Goal: Information Seeking & Learning: Find specific fact

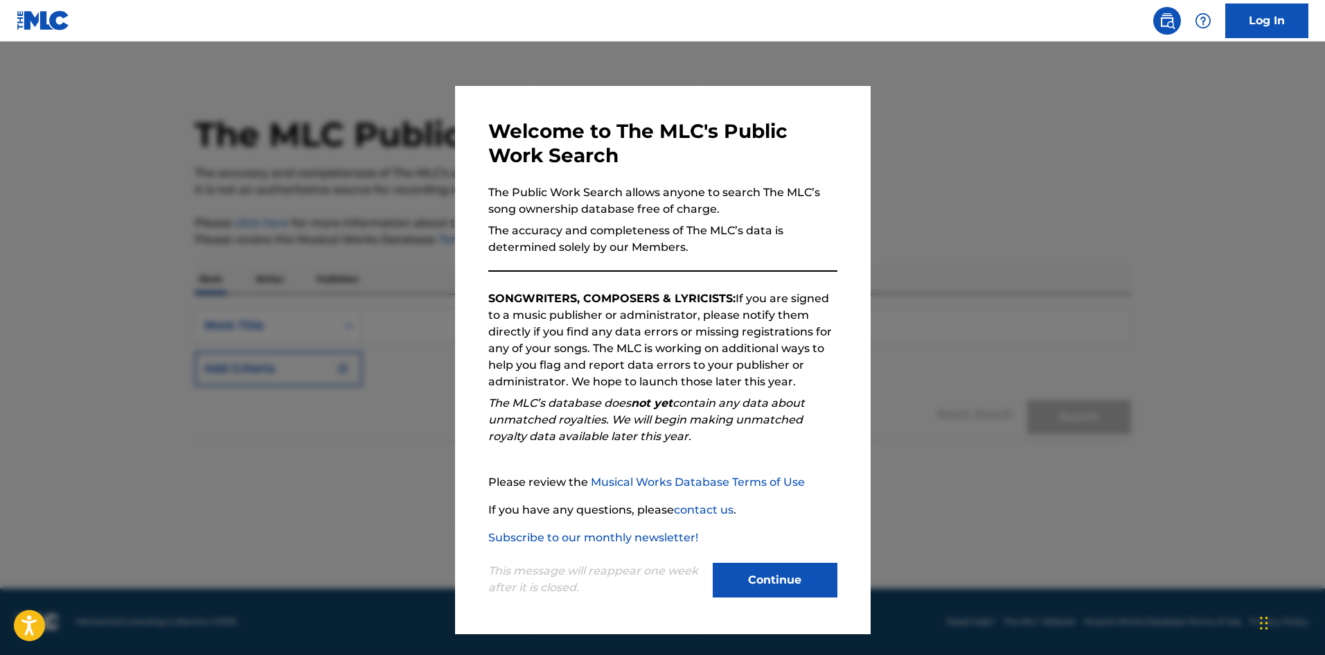
click at [785, 575] on button "Continue" at bounding box center [775, 580] width 125 height 35
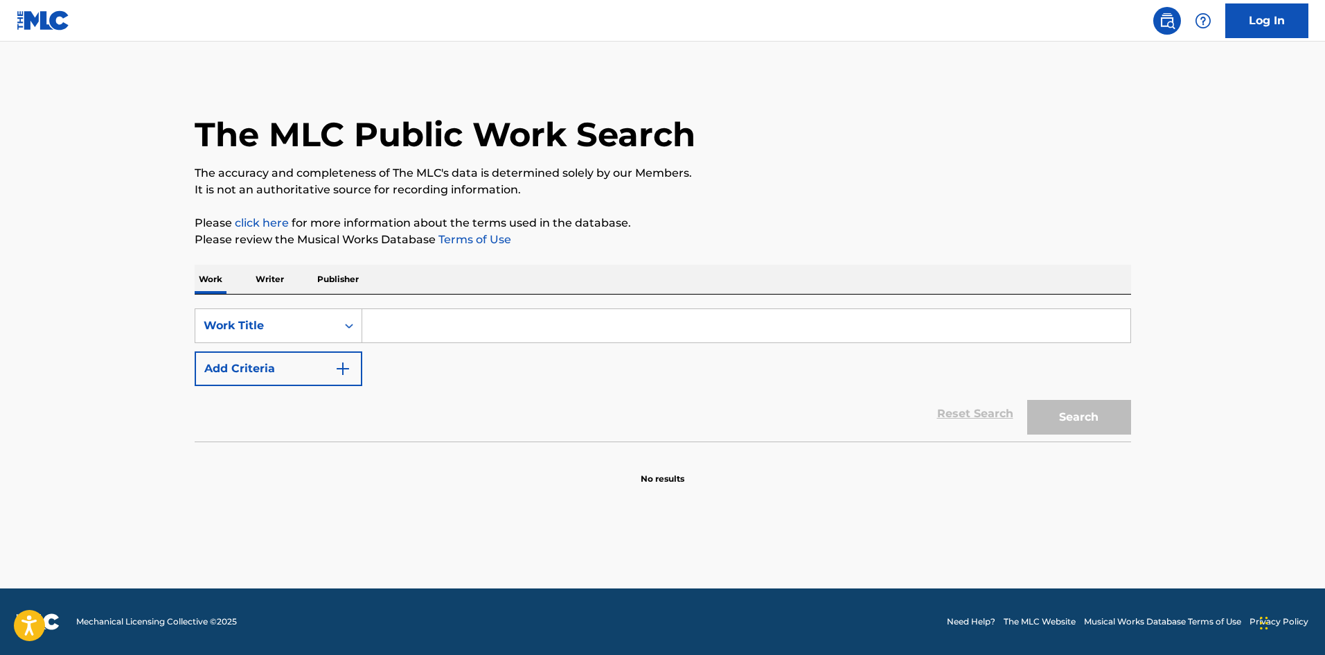
click at [275, 280] on p "Writer" at bounding box center [269, 279] width 37 height 29
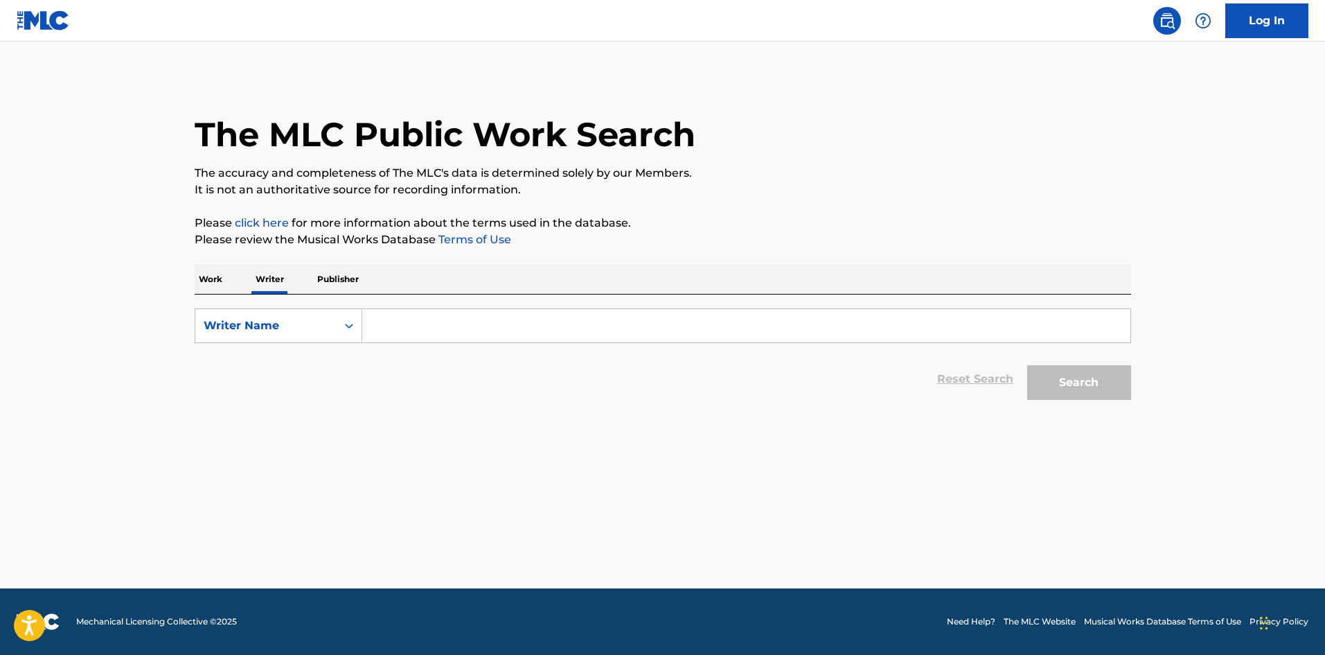
click at [413, 333] on input "Search Form" at bounding box center [746, 325] width 768 height 33
click at [430, 360] on span "[PERSON_NAME]" at bounding box center [459, 356] width 97 height 13
type input "[PERSON_NAME]"
click at [1062, 384] on button "Search" at bounding box center [1079, 382] width 104 height 35
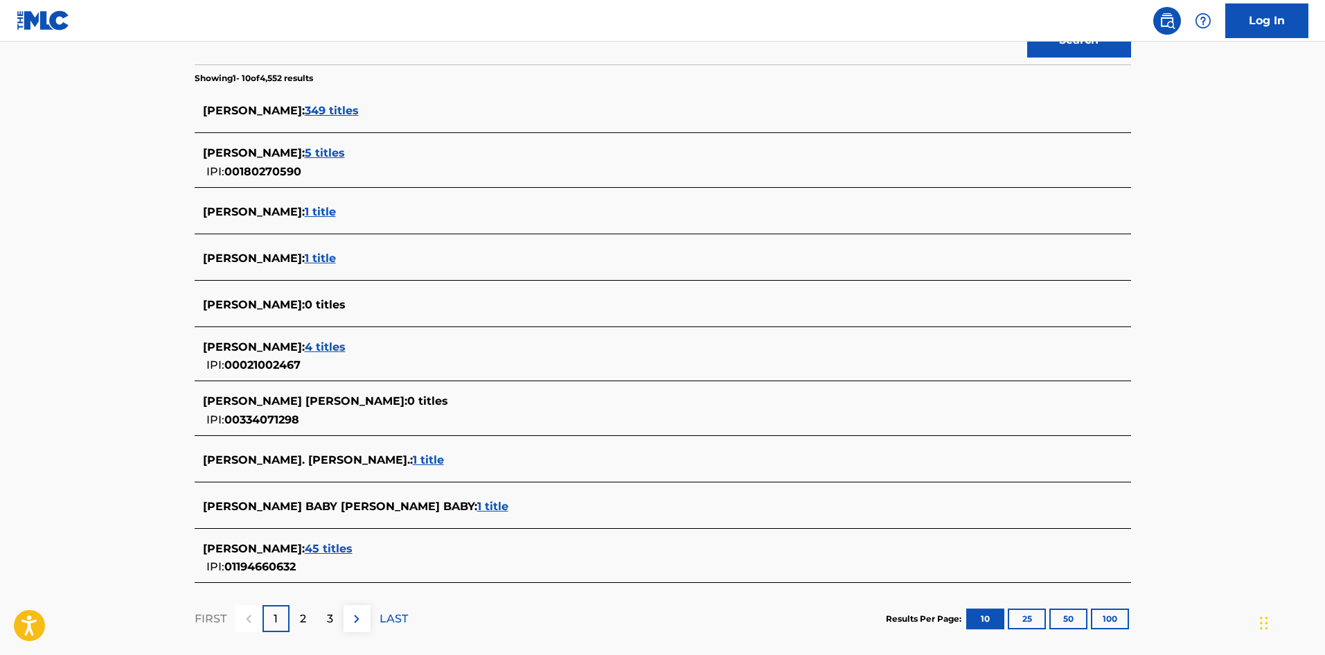
scroll to position [346, 0]
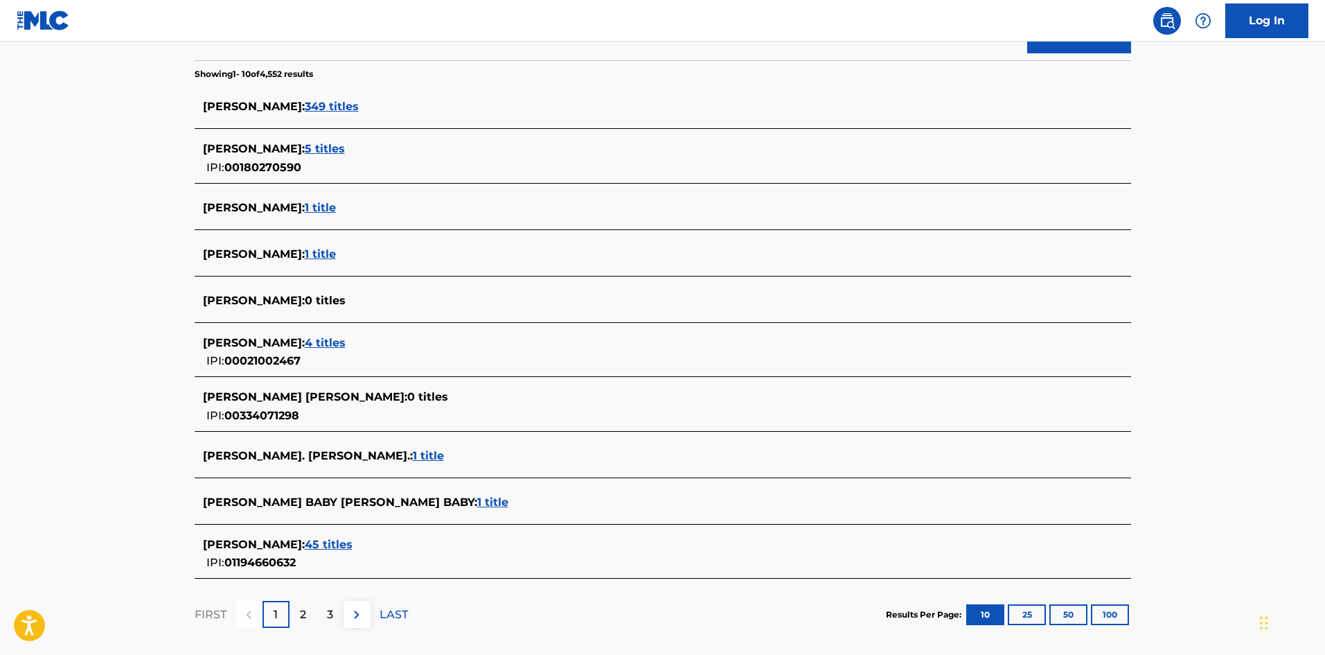
click at [353, 547] on span "45 titles" at bounding box center [329, 544] width 48 height 13
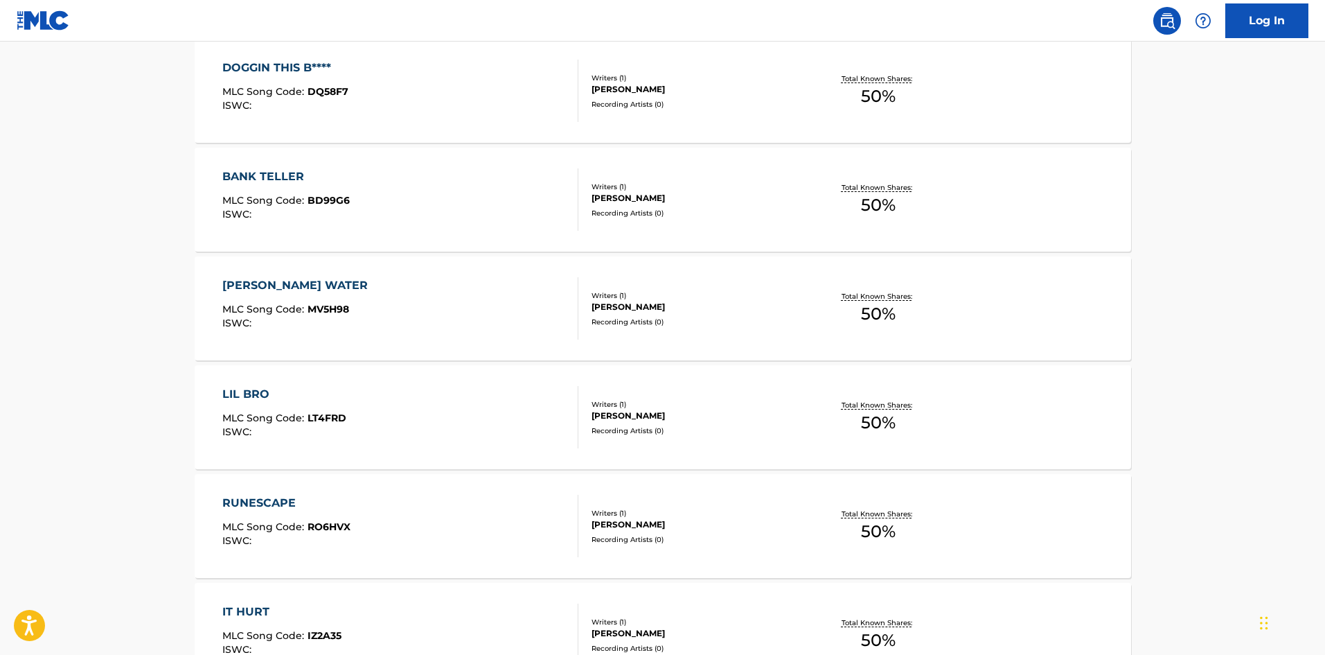
scroll to position [762, 0]
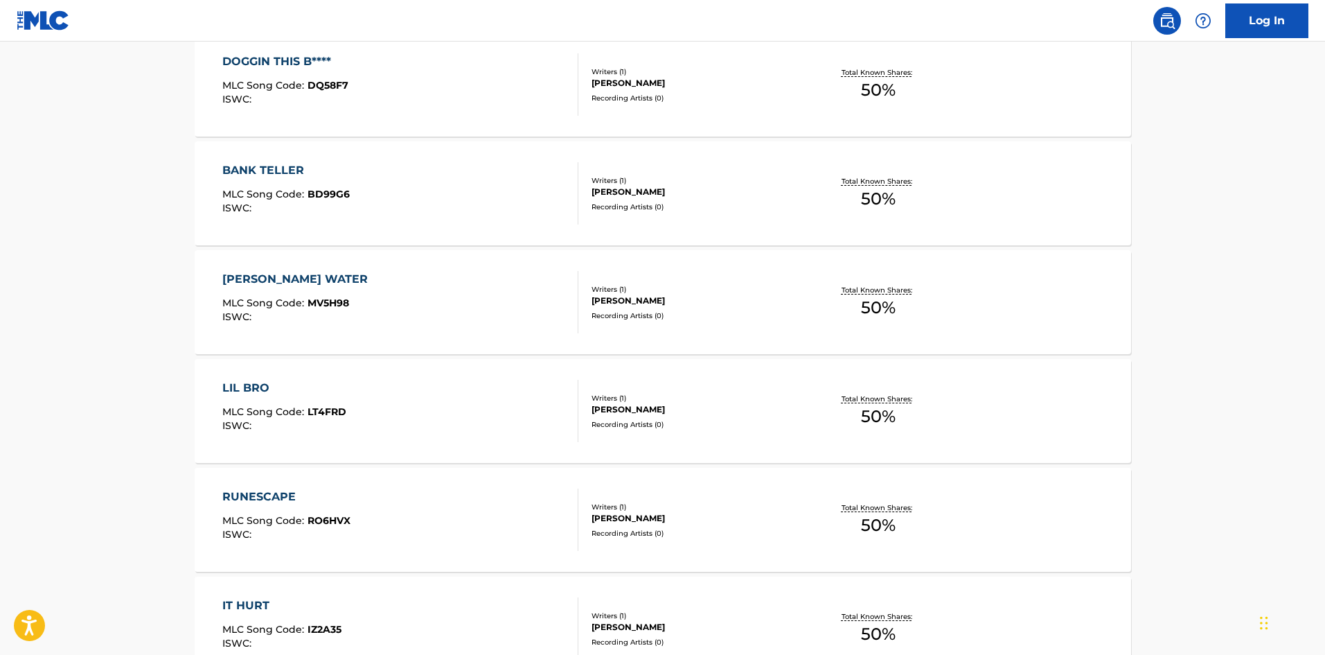
click at [487, 399] on div "LIL BRO MLC Song Code : LT4FRD ISWC :" at bounding box center [400, 411] width 356 height 62
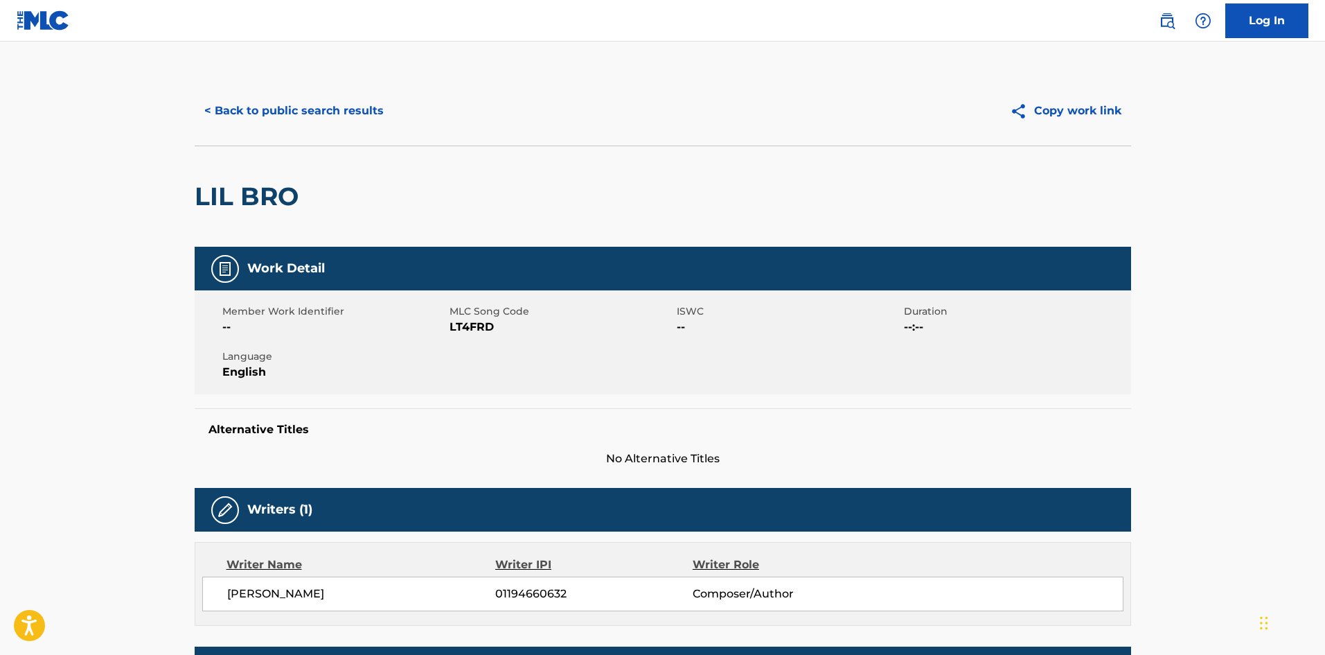
click at [238, 106] on button "< Back to public search results" at bounding box center [294, 111] width 199 height 35
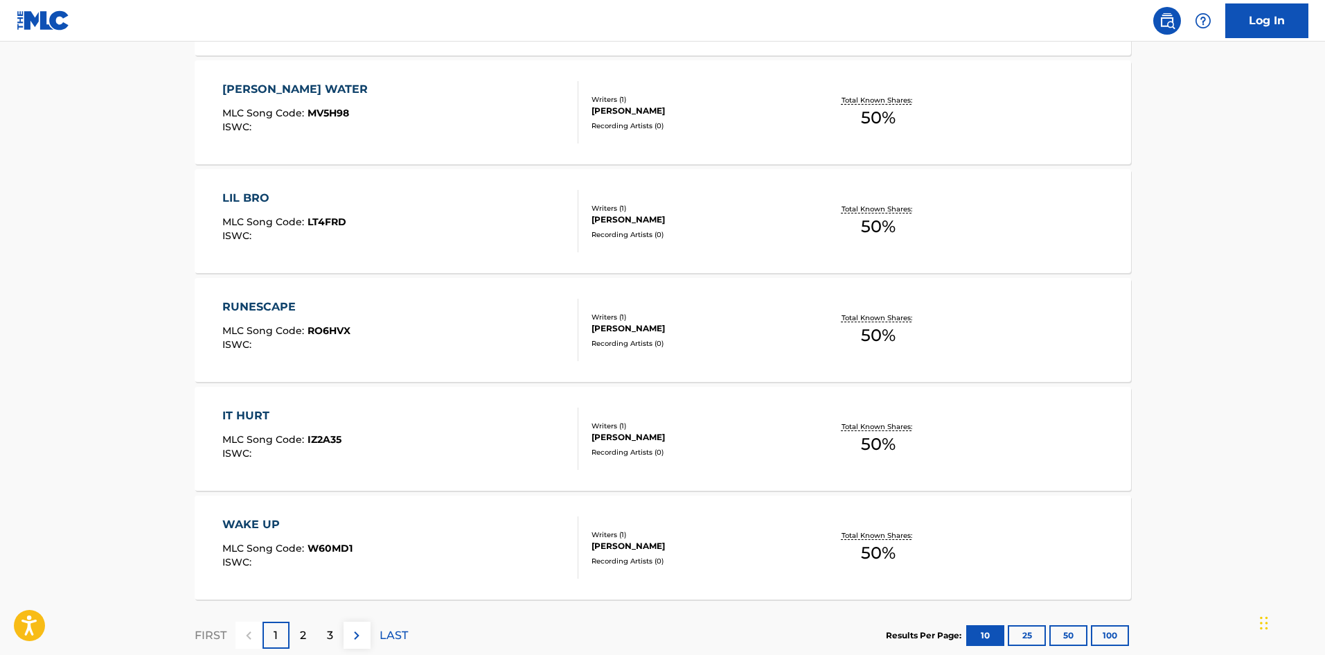
scroll to position [1041, 0]
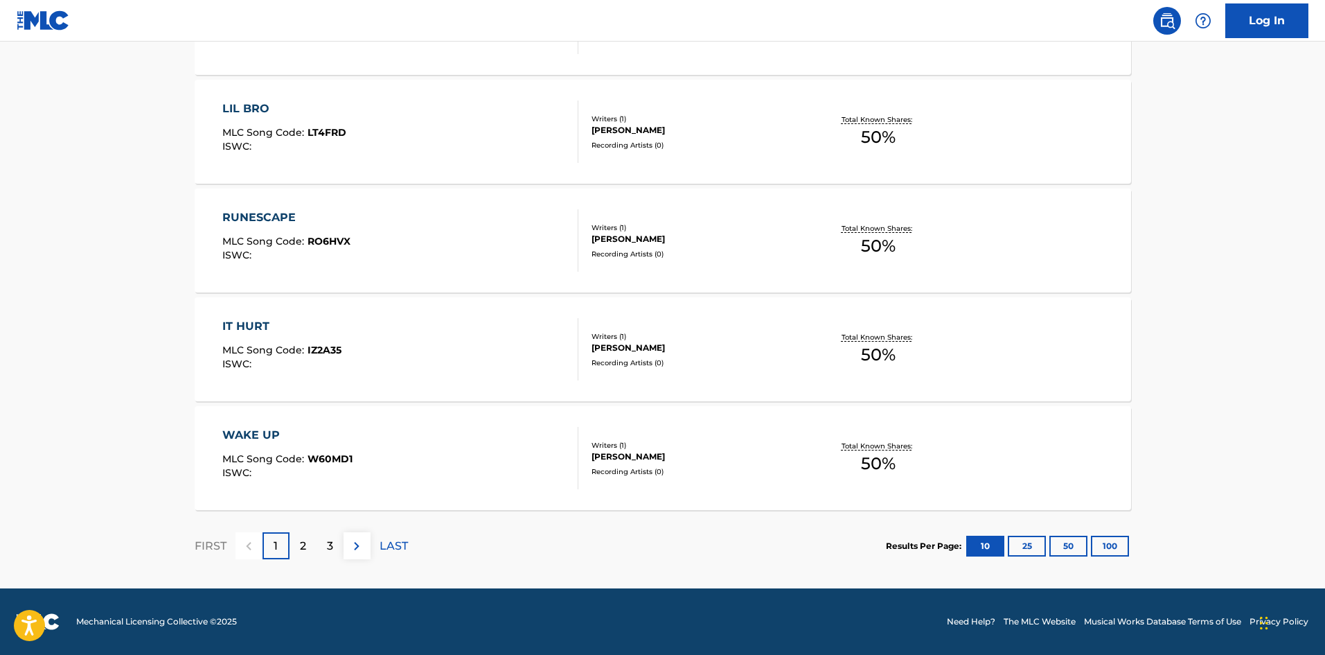
click at [305, 544] on p "2" at bounding box center [303, 546] width 6 height 17
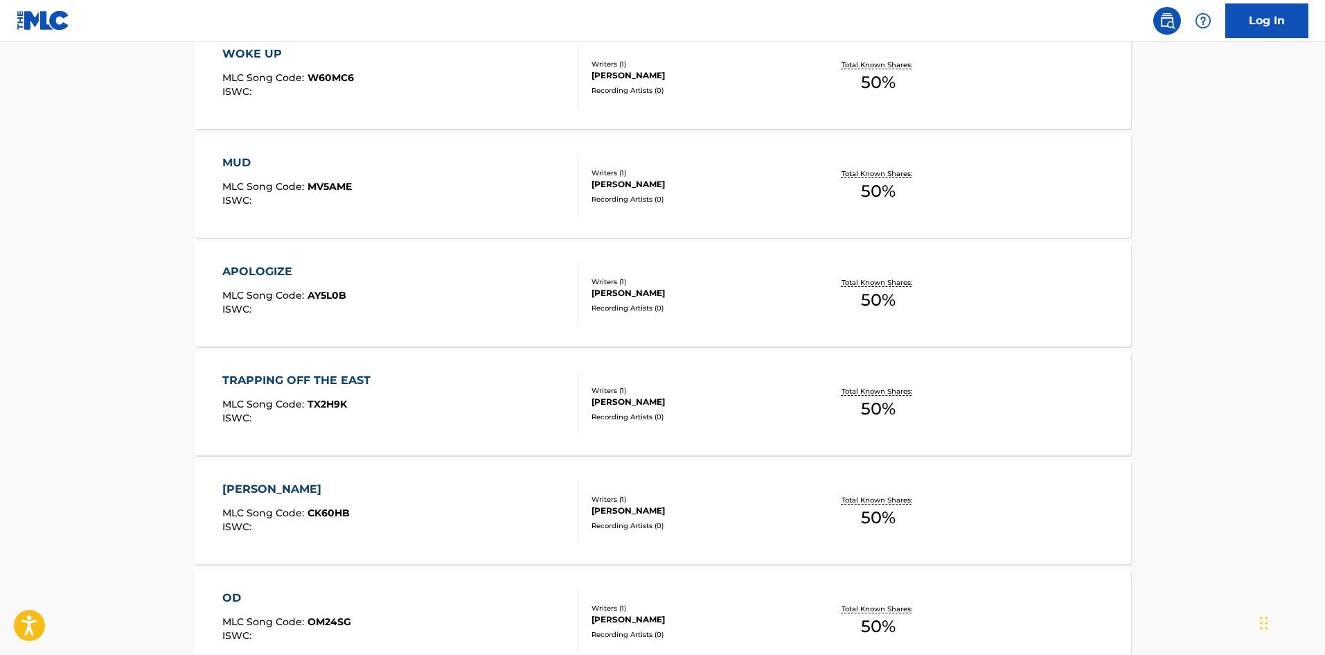
scroll to position [693, 0]
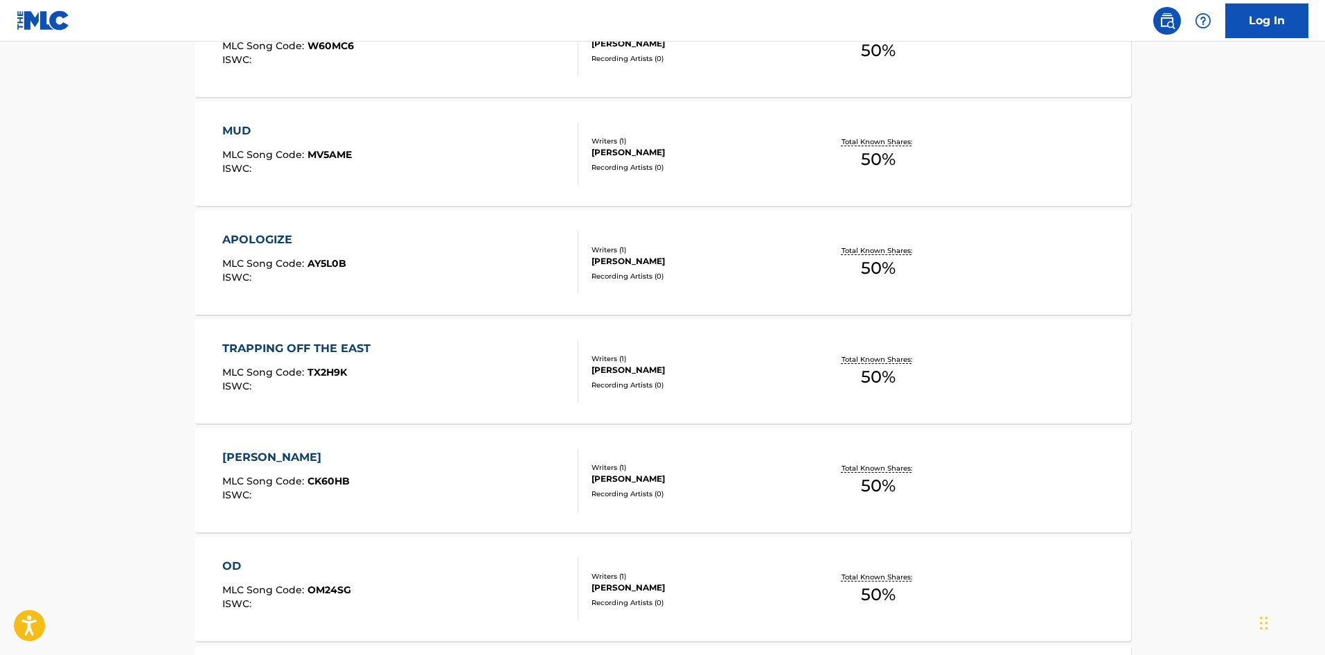
click at [372, 370] on div "MLC Song Code : TX2H9K" at bounding box center [299, 374] width 155 height 14
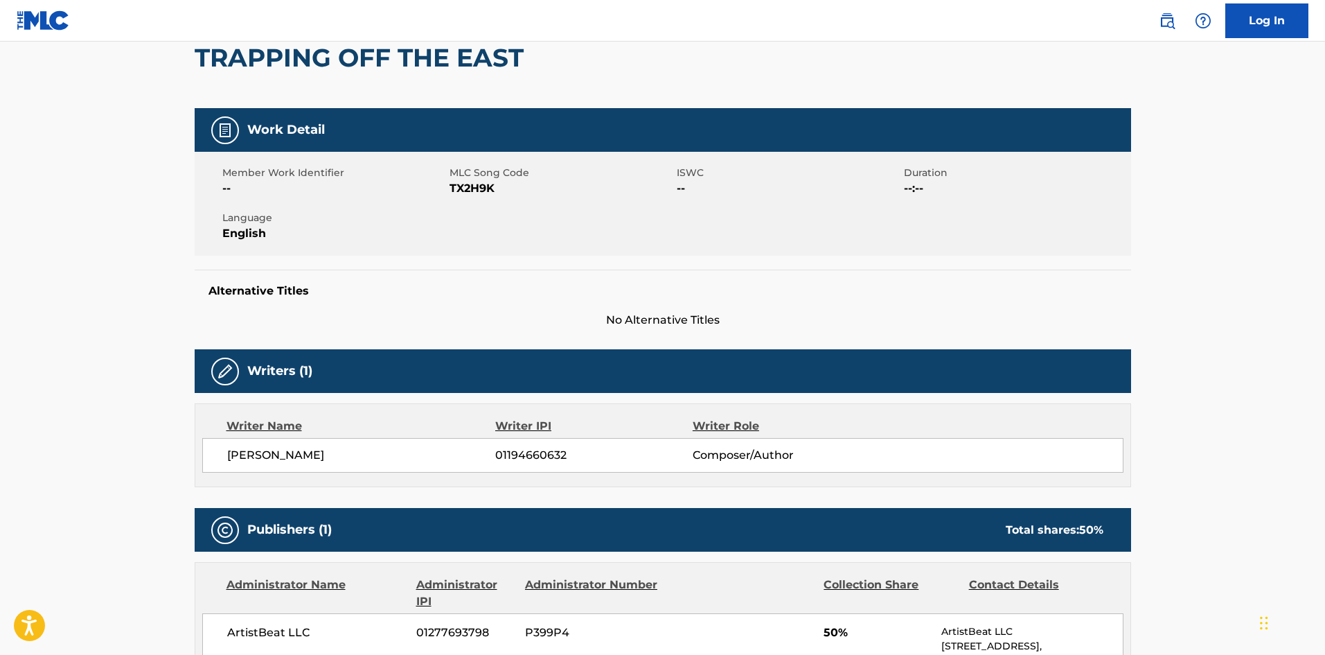
scroll to position [132, 0]
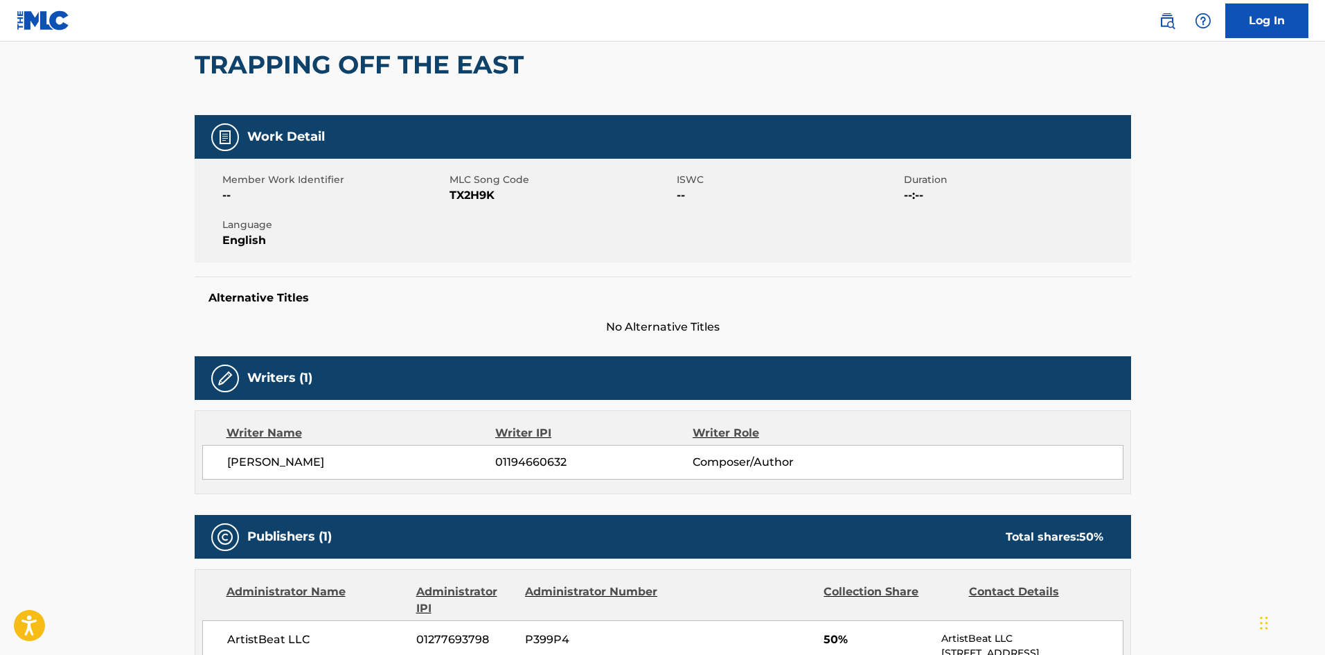
click at [1258, 25] on link "Log In" at bounding box center [1267, 20] width 83 height 35
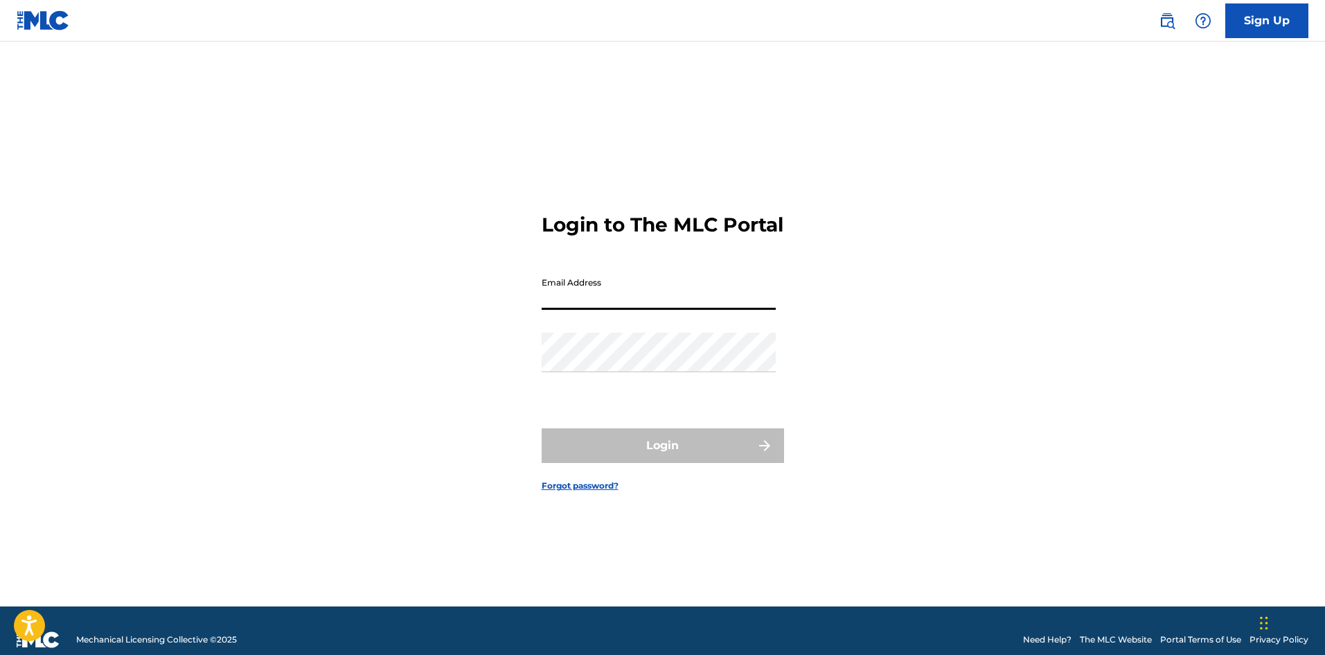
click at [647, 308] on input "Email Address" at bounding box center [659, 289] width 234 height 39
click at [53, 19] on img at bounding box center [43, 20] width 53 height 20
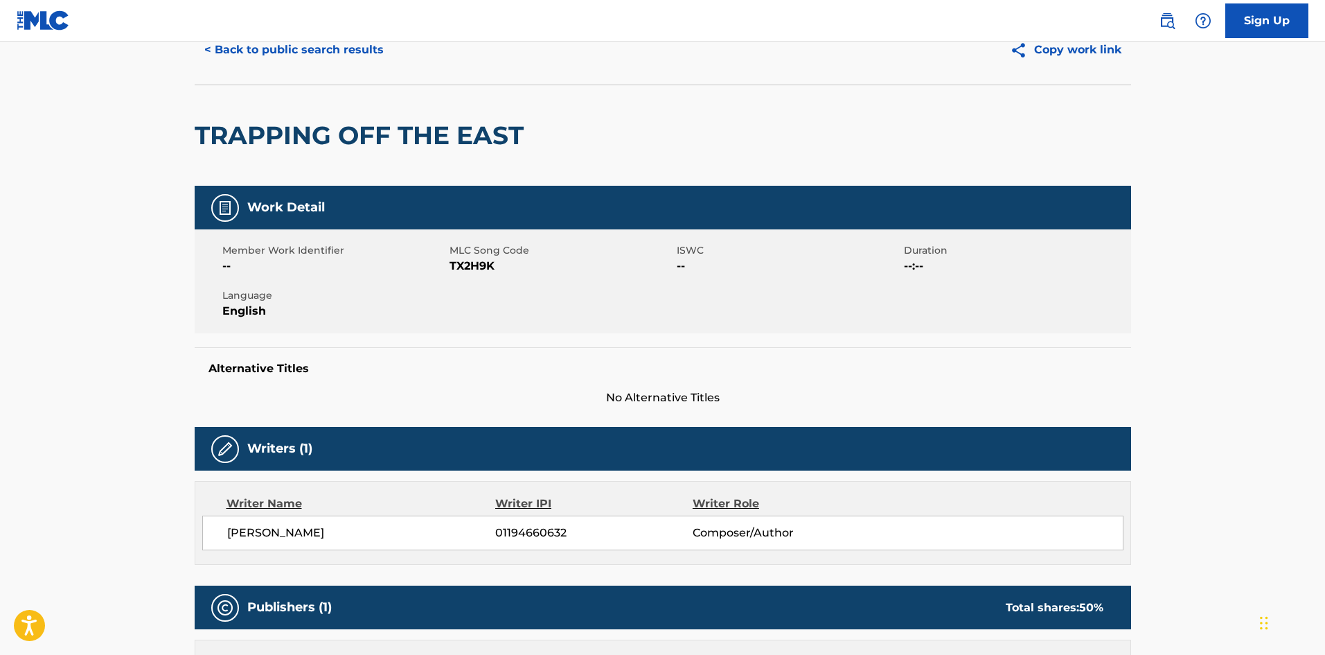
scroll to position [69, 0]
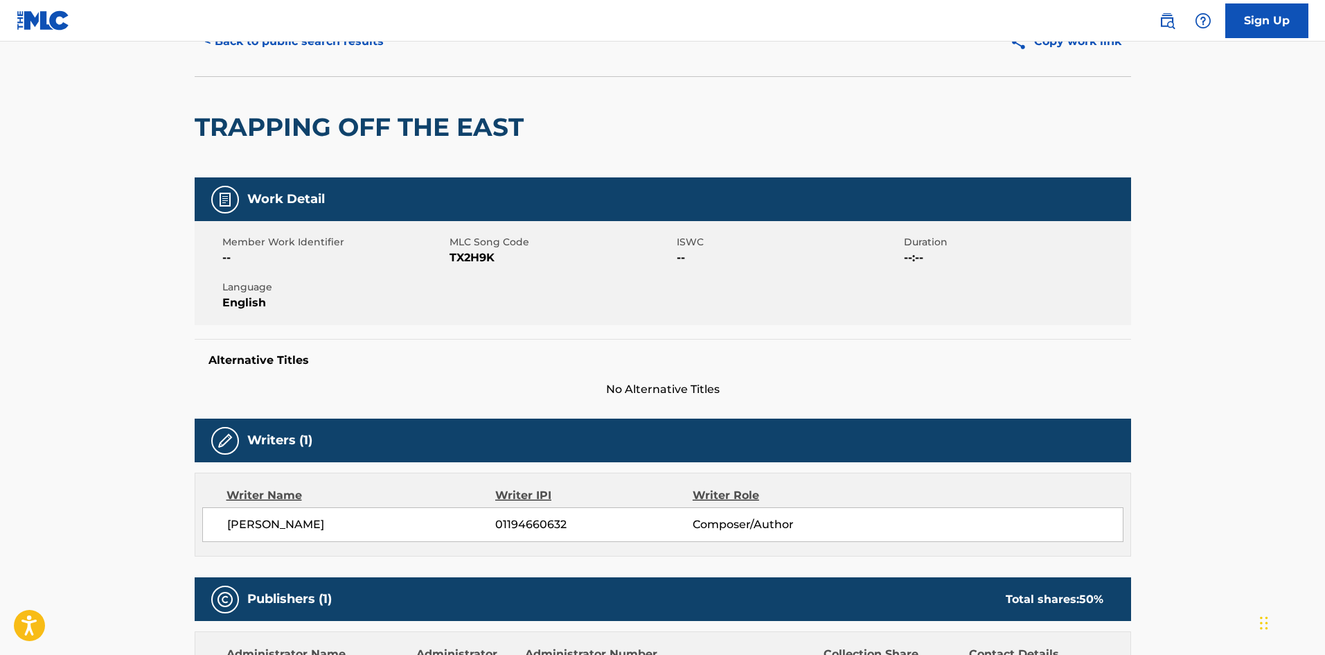
click at [259, 44] on button "< Back to public search results" at bounding box center [294, 41] width 199 height 35
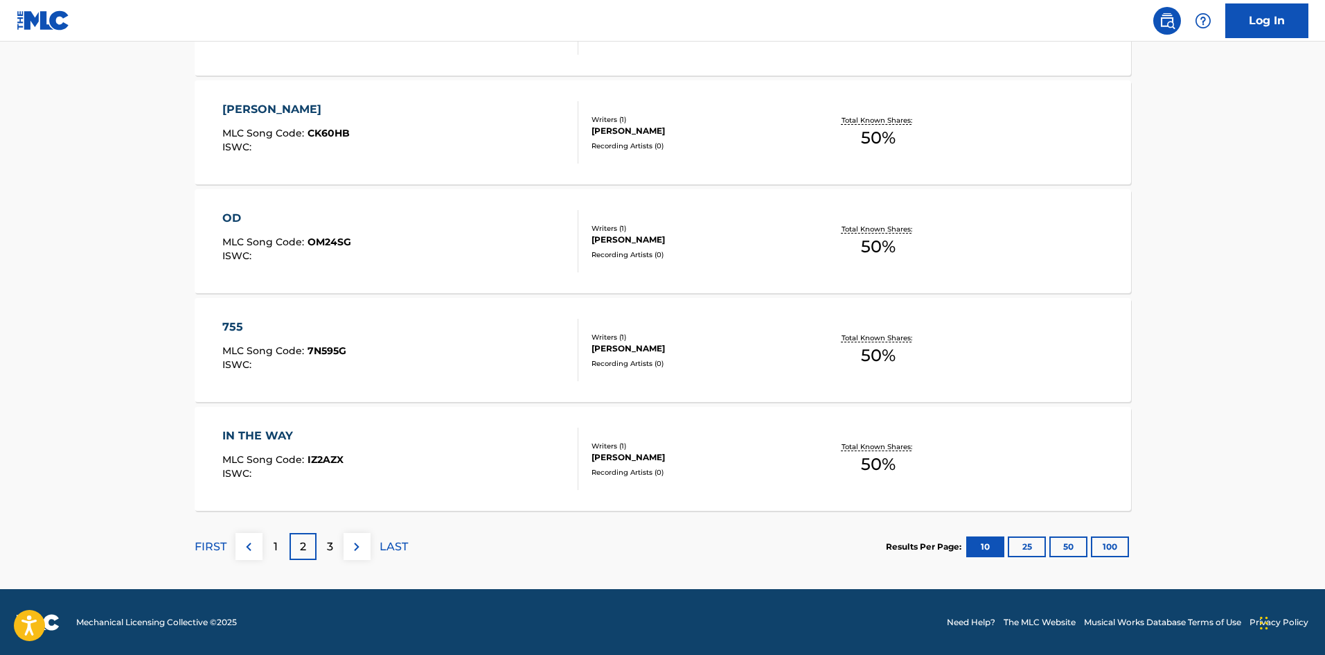
scroll to position [1041, 0]
click at [283, 541] on div "1" at bounding box center [276, 545] width 27 height 27
click at [326, 550] on div "3" at bounding box center [330, 545] width 27 height 27
click at [330, 545] on p "4" at bounding box center [330, 546] width 8 height 17
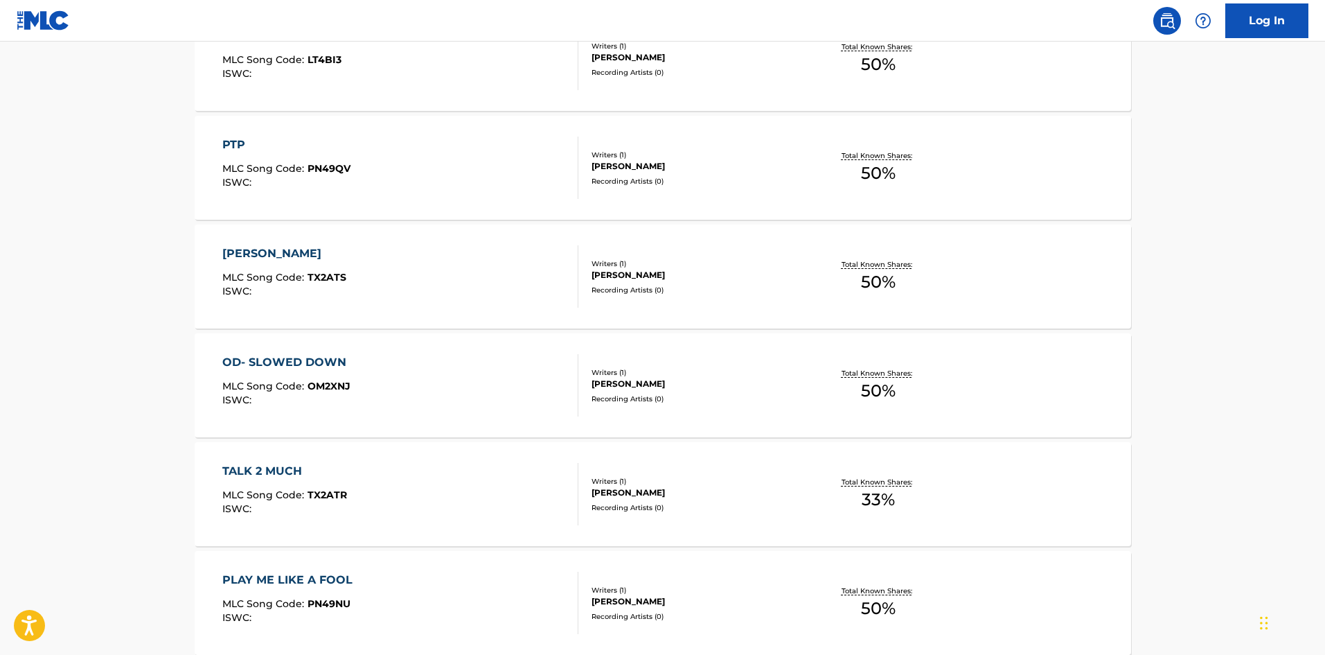
scroll to position [693, 0]
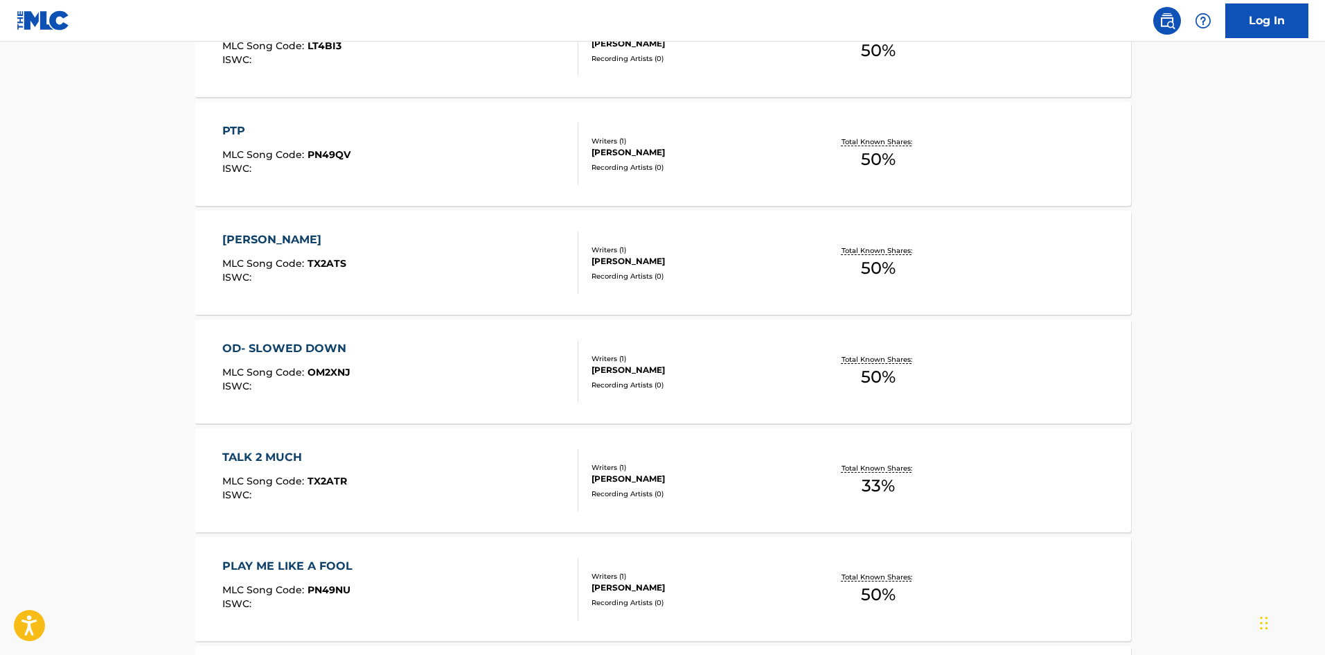
click at [248, 130] on div "PTP" at bounding box center [286, 131] width 128 height 17
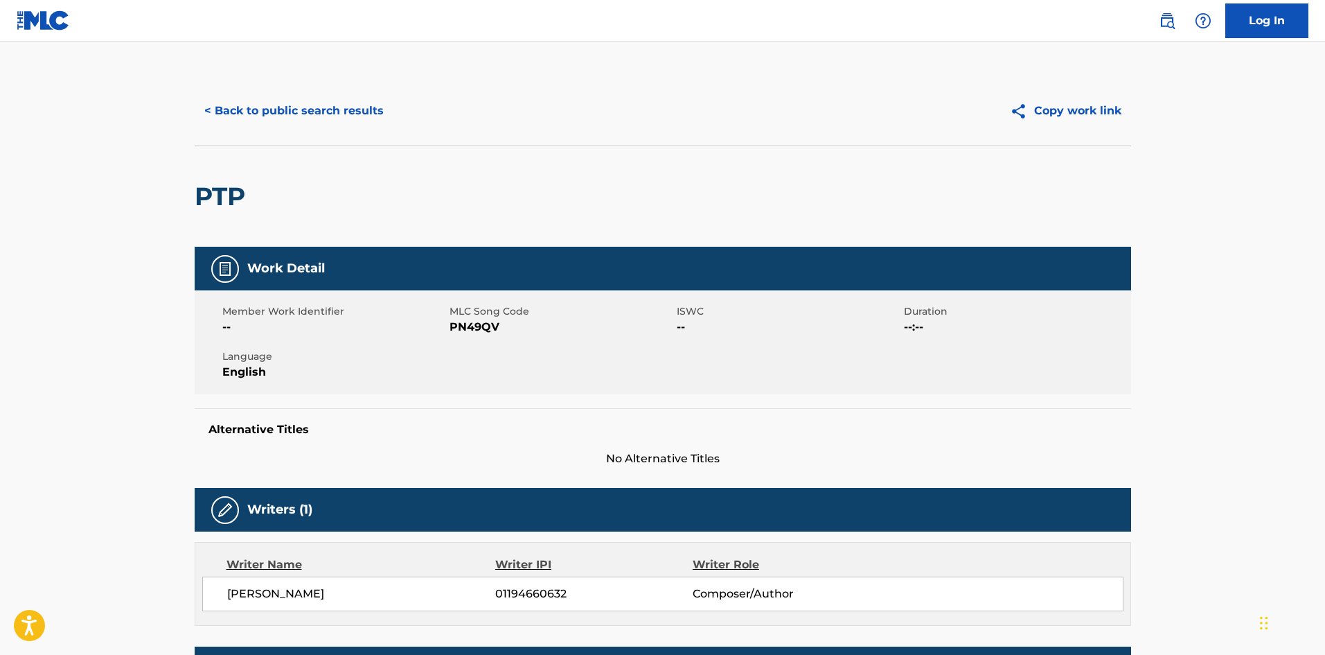
click at [330, 108] on button "< Back to public search results" at bounding box center [294, 111] width 199 height 35
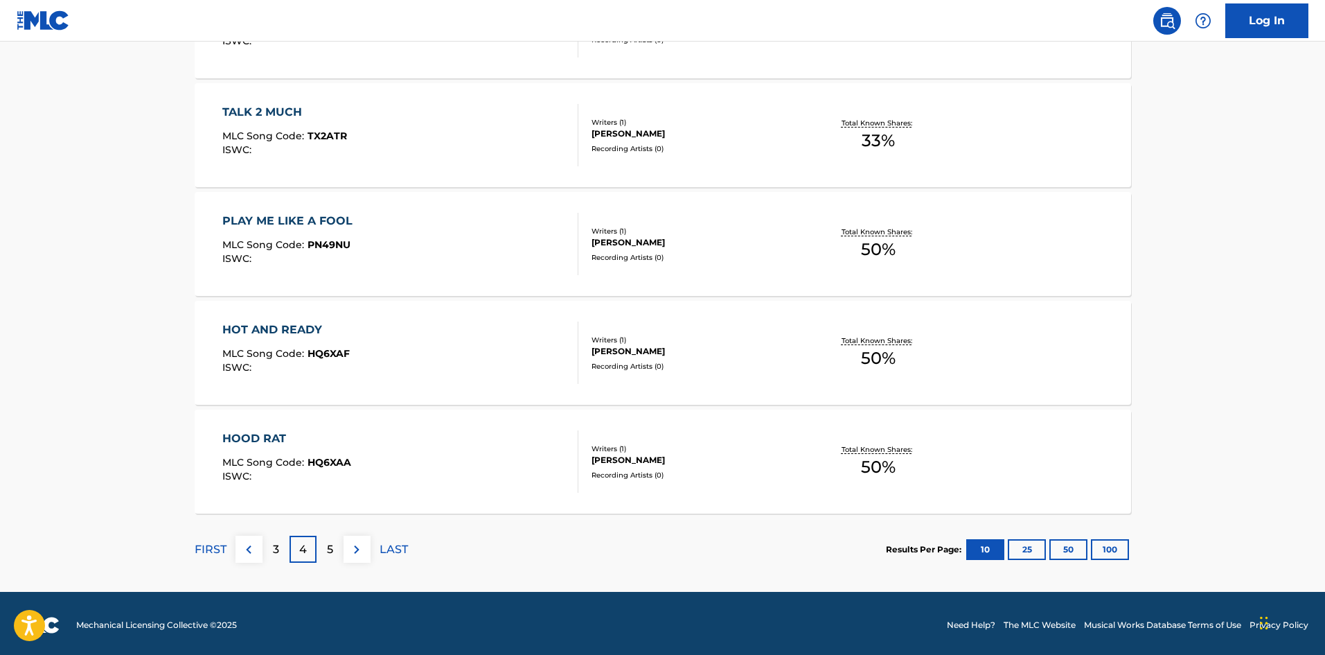
scroll to position [1041, 0]
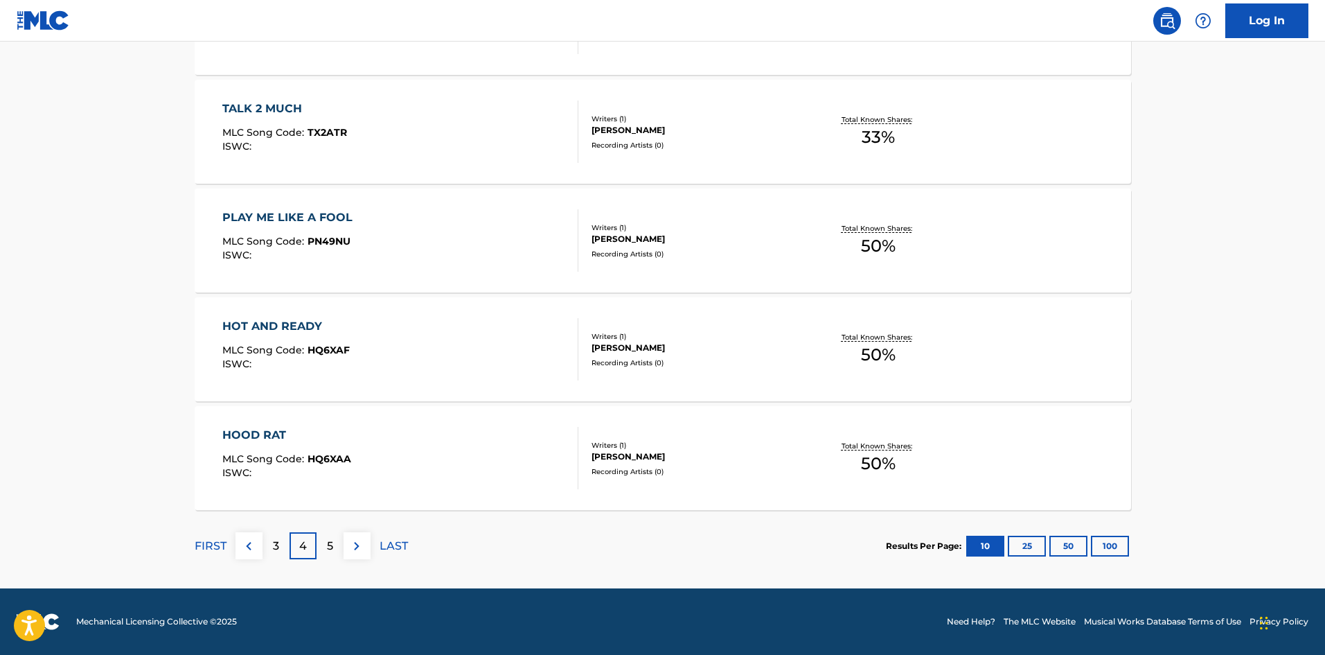
click at [360, 546] on img at bounding box center [356, 546] width 17 height 17
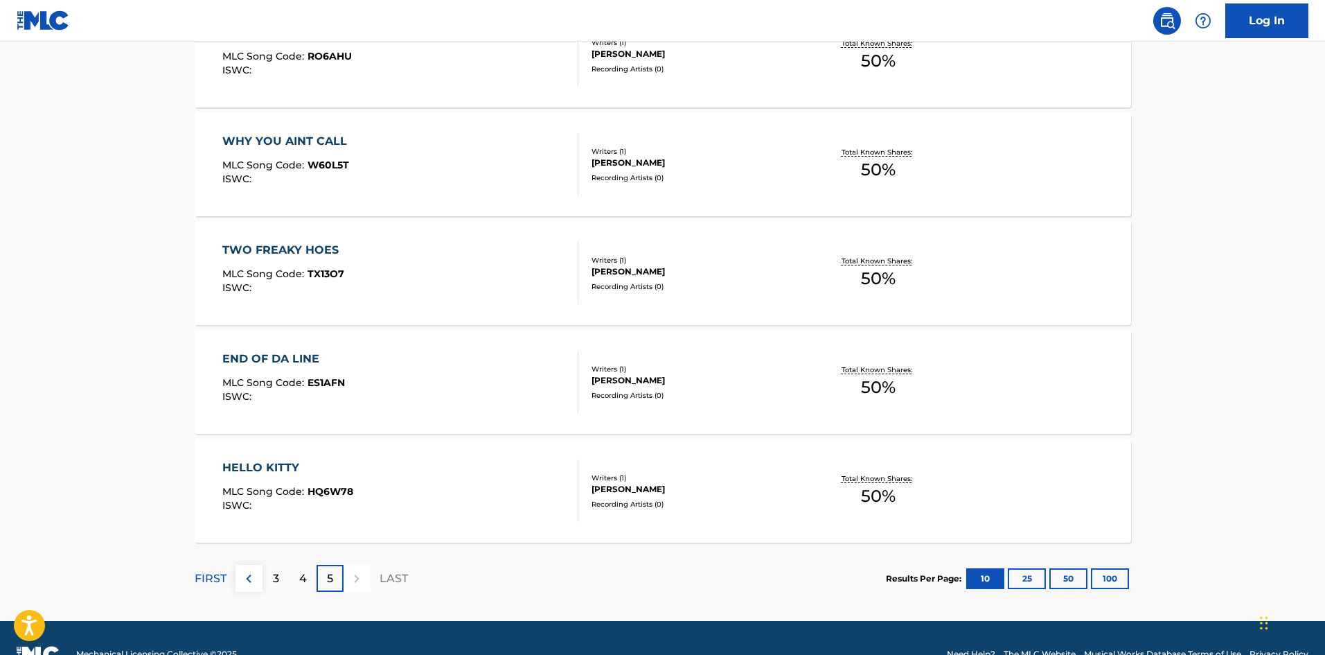
scroll to position [497, 0]
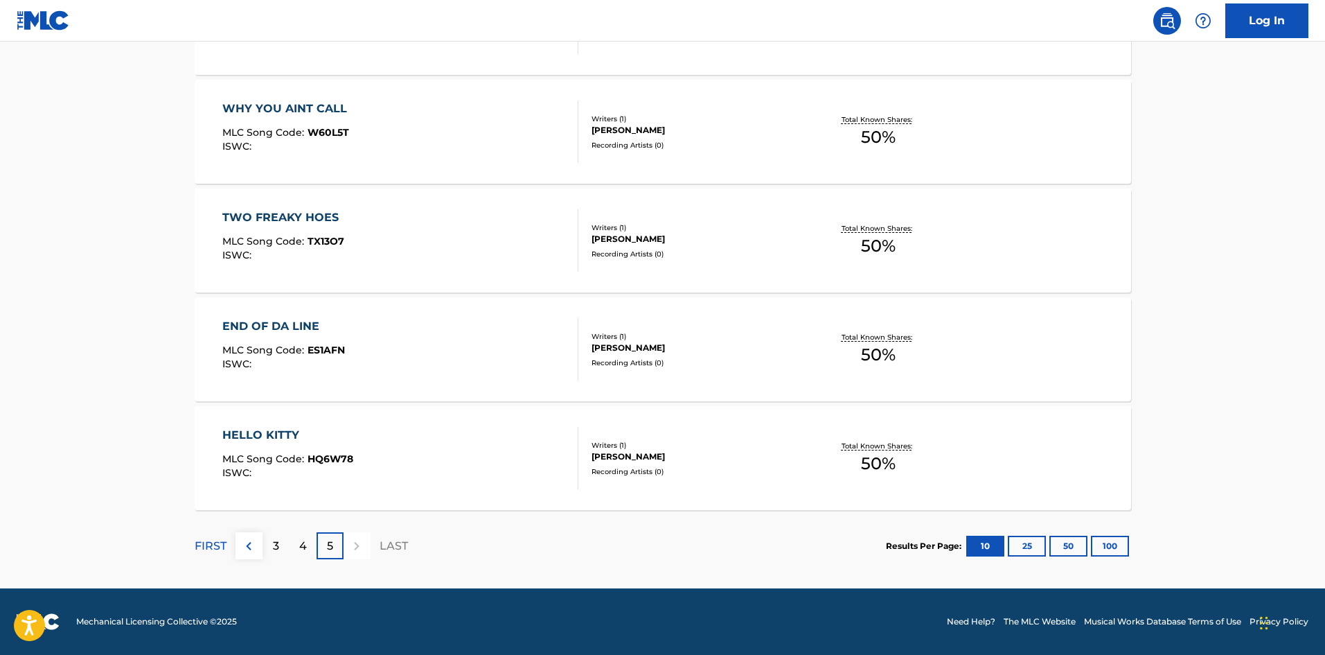
click at [369, 463] on div "HELLO KITTY MLC Song Code : HQ6W78 ISWC :" at bounding box center [400, 458] width 356 height 62
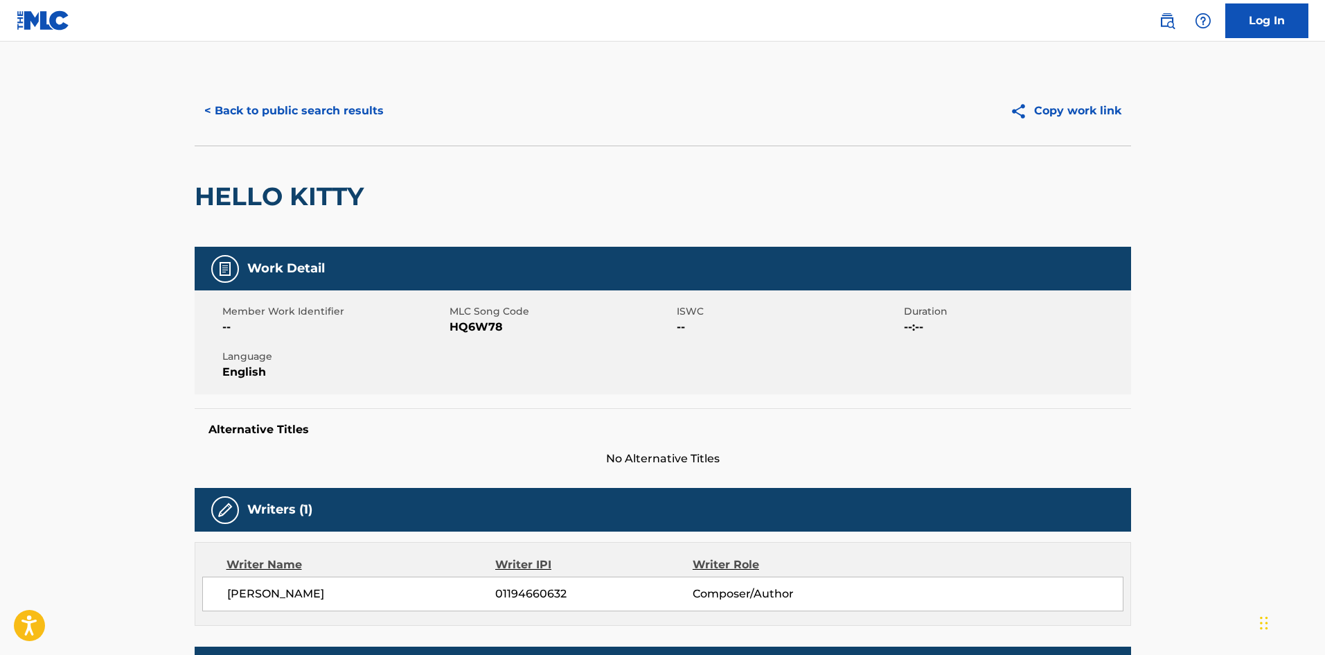
click at [60, 21] on img at bounding box center [43, 20] width 53 height 20
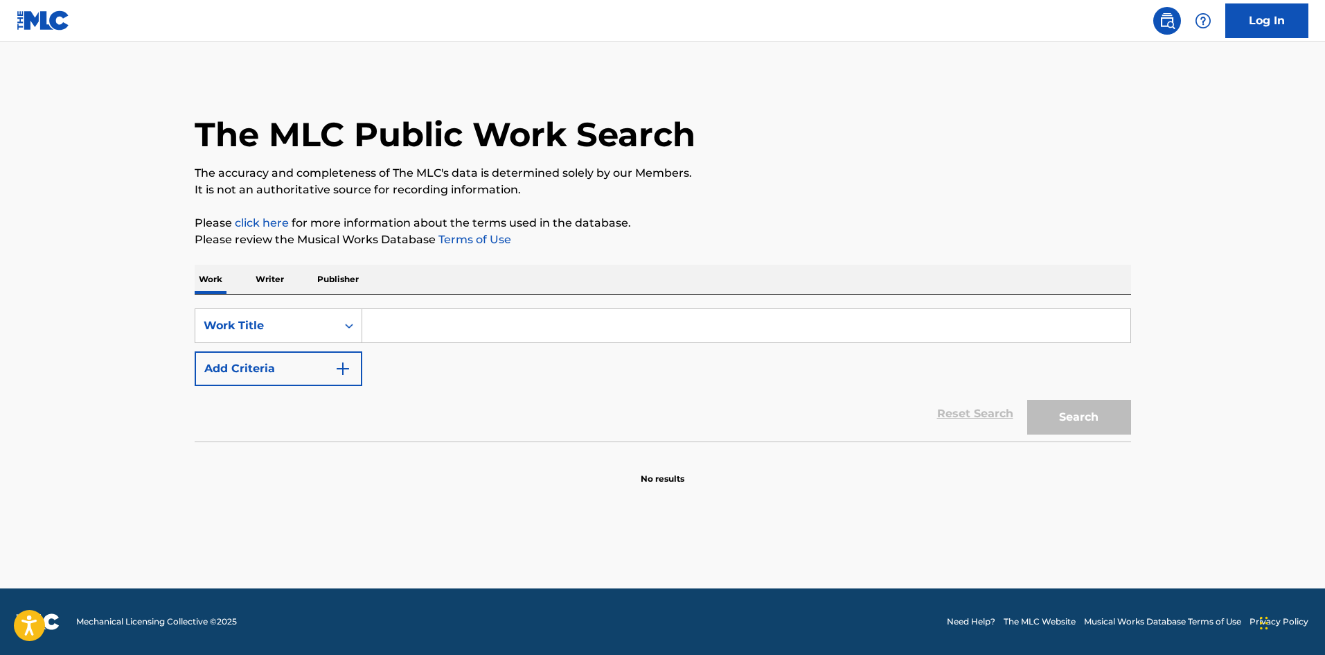
click at [280, 285] on p "Writer" at bounding box center [269, 279] width 37 height 29
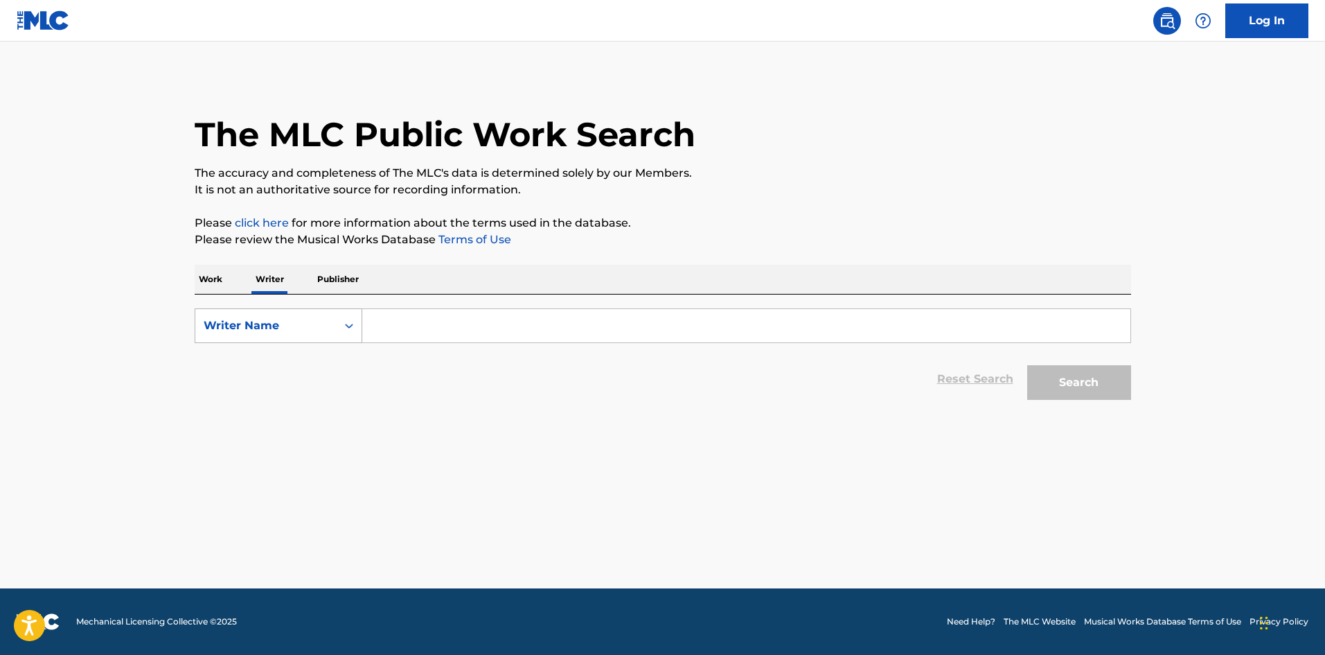
click at [316, 321] on div "Writer Name" at bounding box center [266, 325] width 125 height 17
click at [224, 288] on p "Work" at bounding box center [211, 279] width 32 height 29
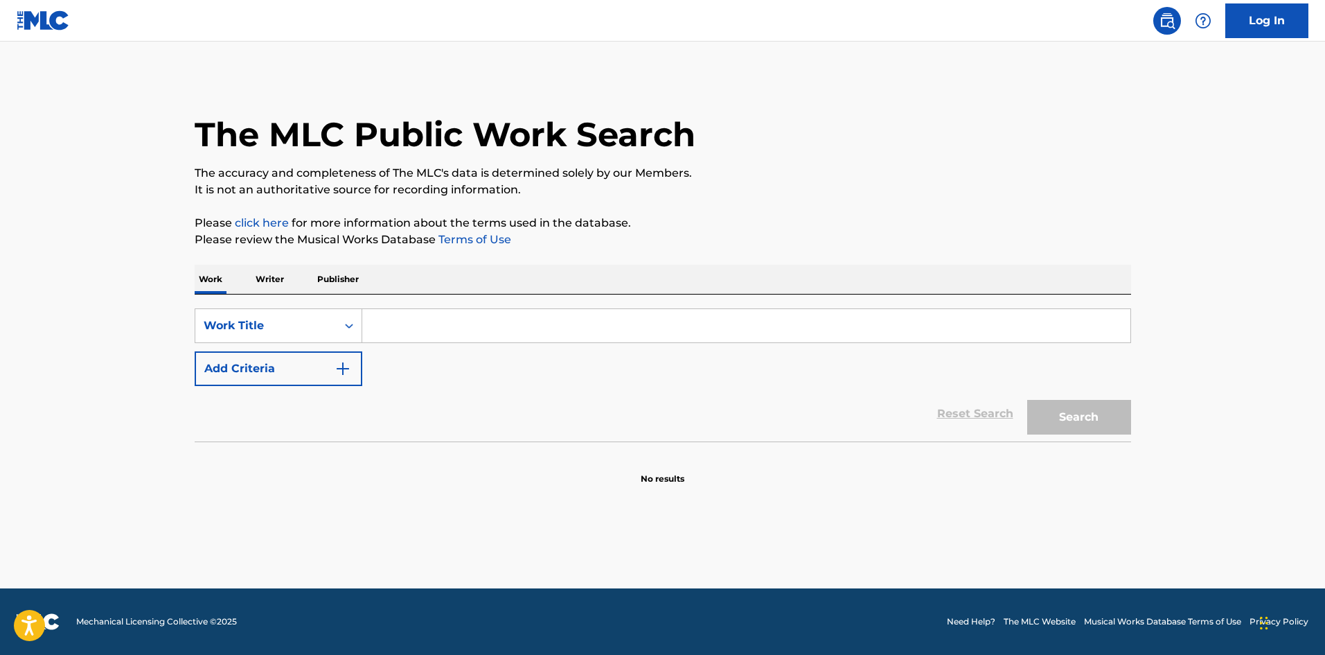
click at [397, 330] on input "Search Form" at bounding box center [746, 325] width 768 height 33
click at [281, 285] on p "Writer" at bounding box center [269, 279] width 37 height 29
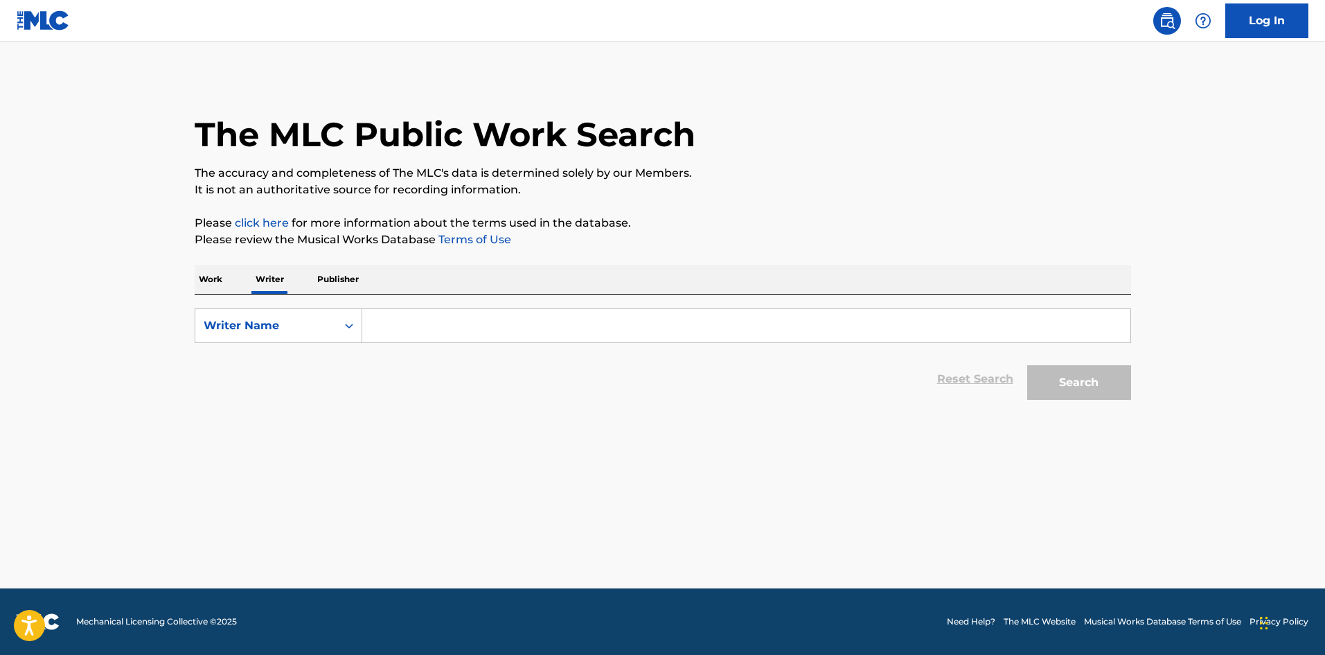
click at [400, 329] on input "Search Form" at bounding box center [746, 325] width 768 height 33
type input "f"
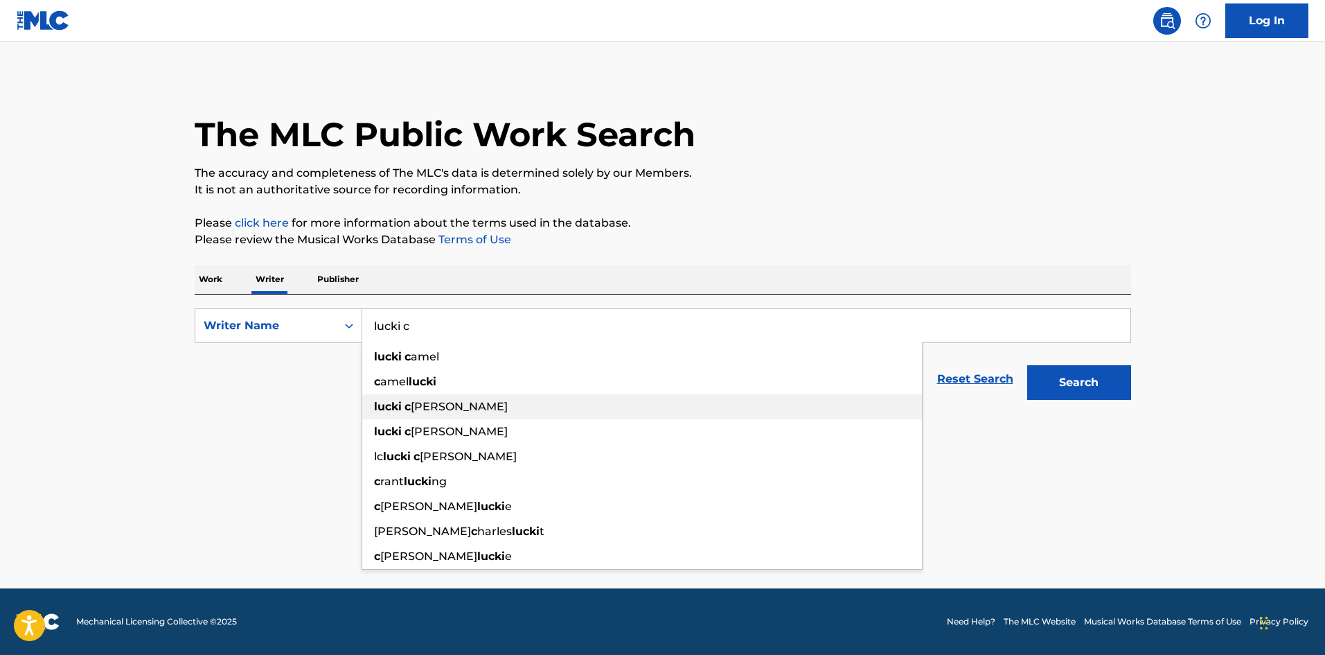
click at [504, 412] on div "lucki c amel jr" at bounding box center [642, 406] width 560 height 25
type input "lucki camel jr"
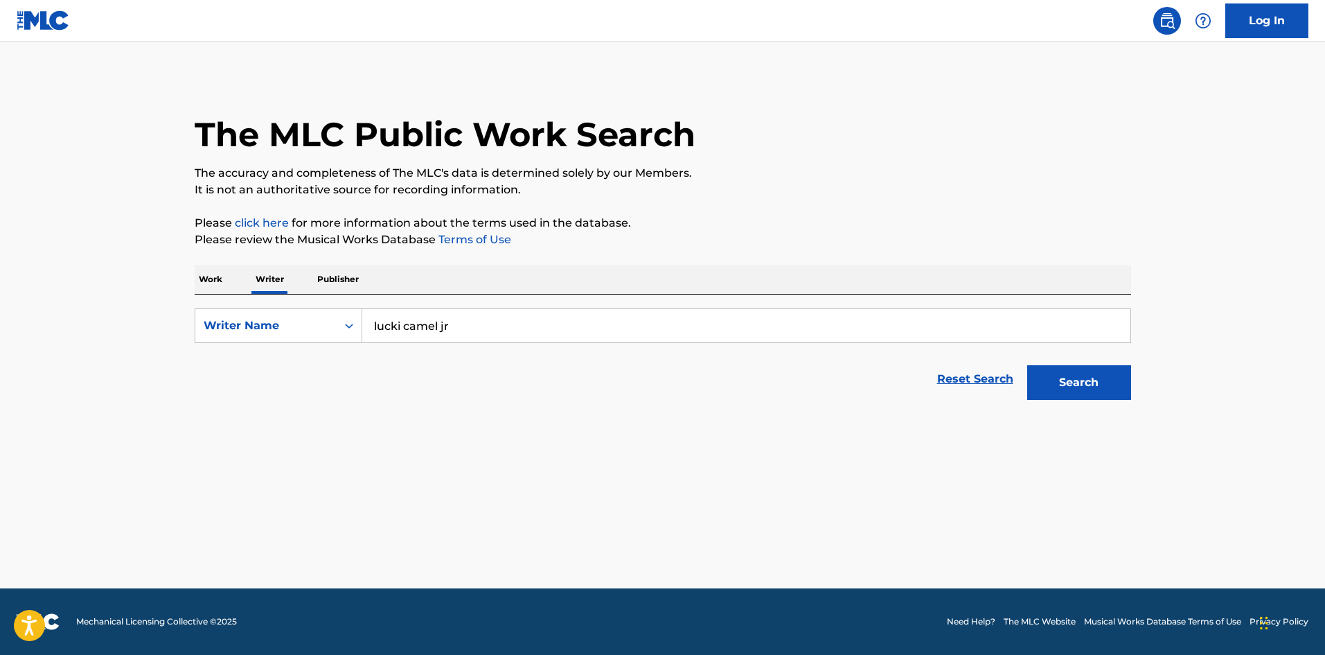
click at [1056, 371] on button "Search" at bounding box center [1079, 382] width 104 height 35
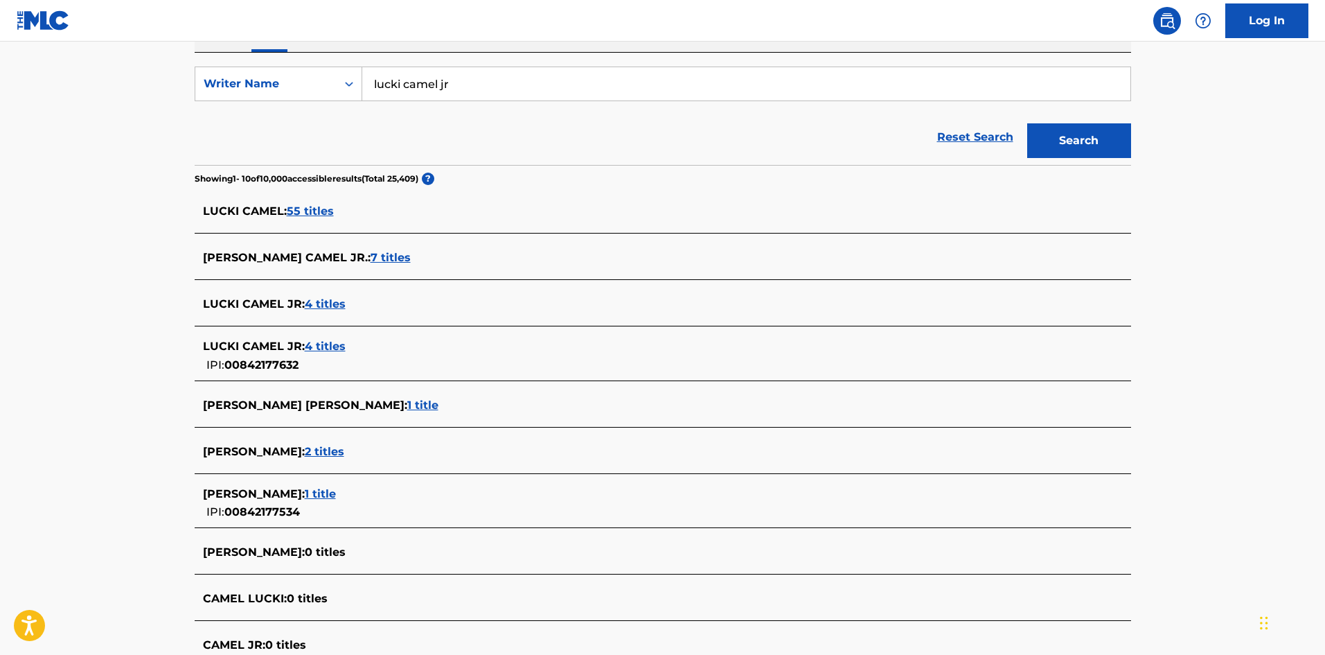
scroll to position [191, 0]
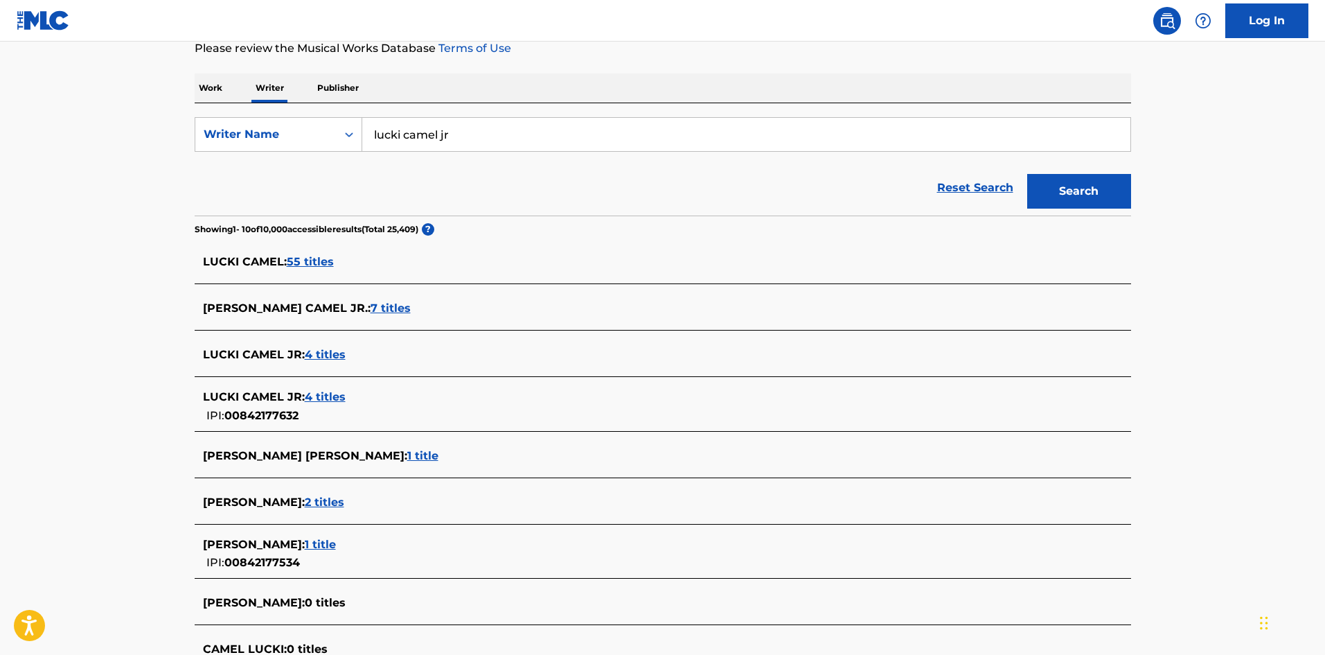
click at [310, 263] on span "55 titles" at bounding box center [310, 261] width 47 height 13
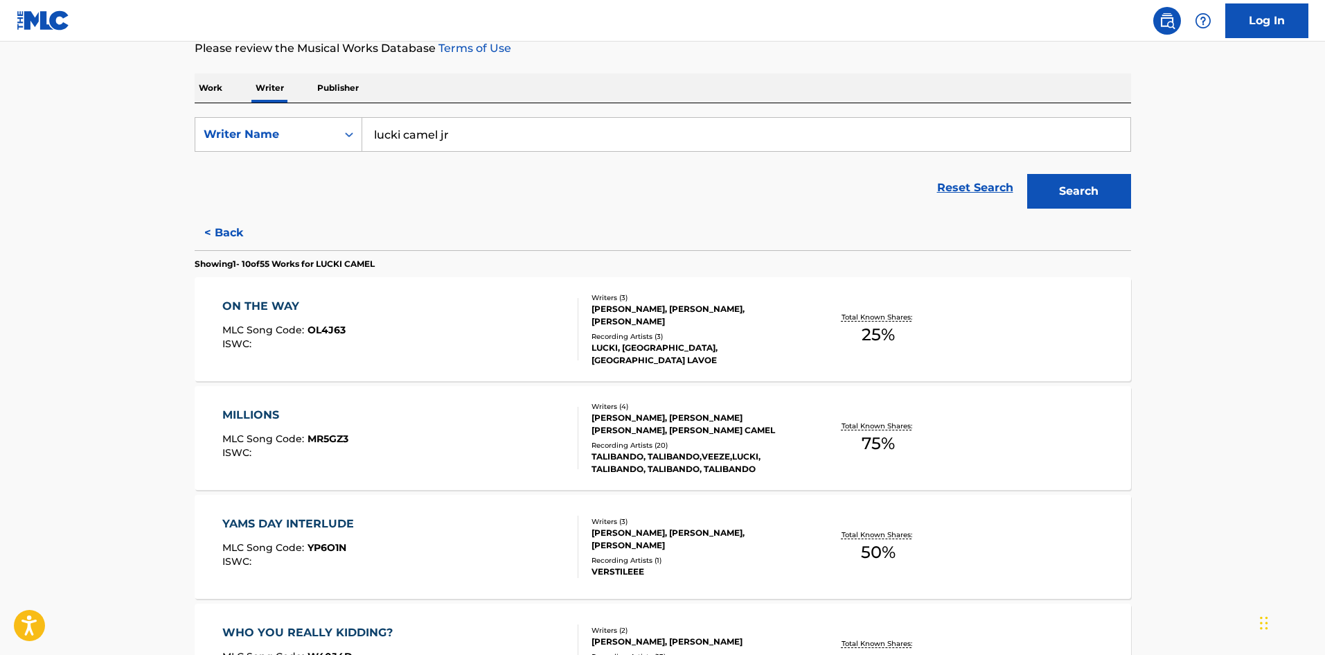
click at [437, 427] on div "MILLIONS MLC Song Code : MR5GZ3 ISWC :" at bounding box center [400, 438] width 356 height 62
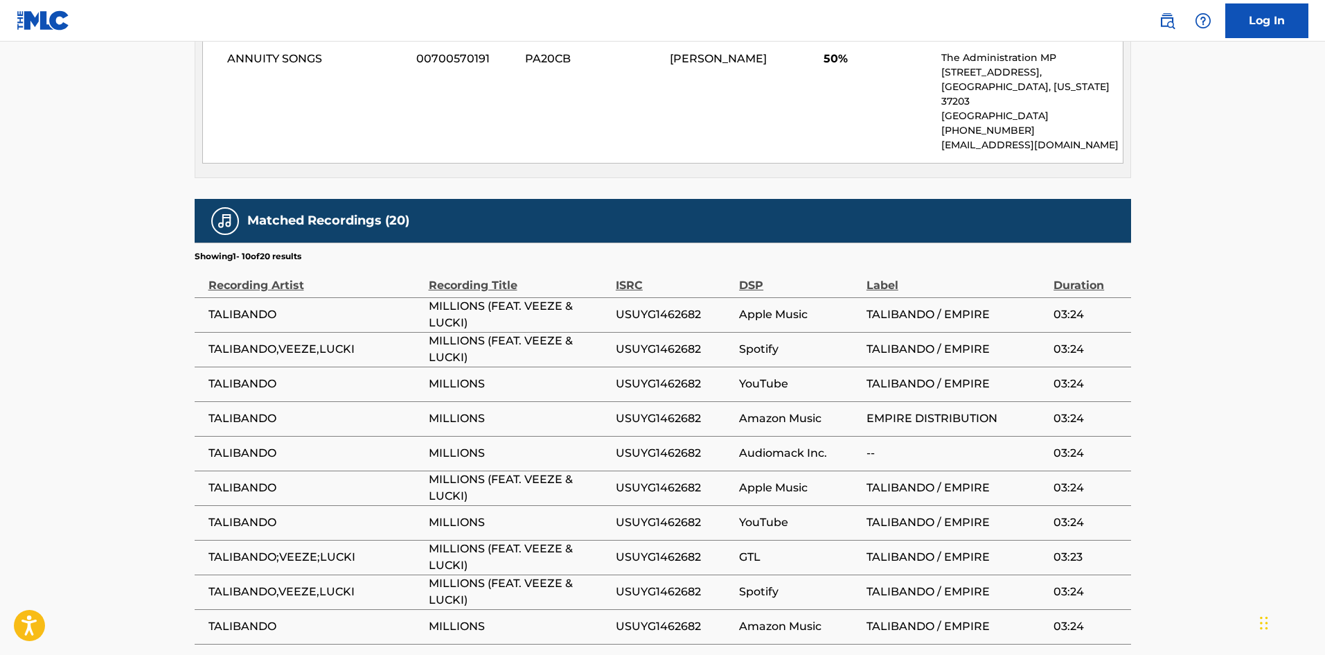
scroll to position [1028, 0]
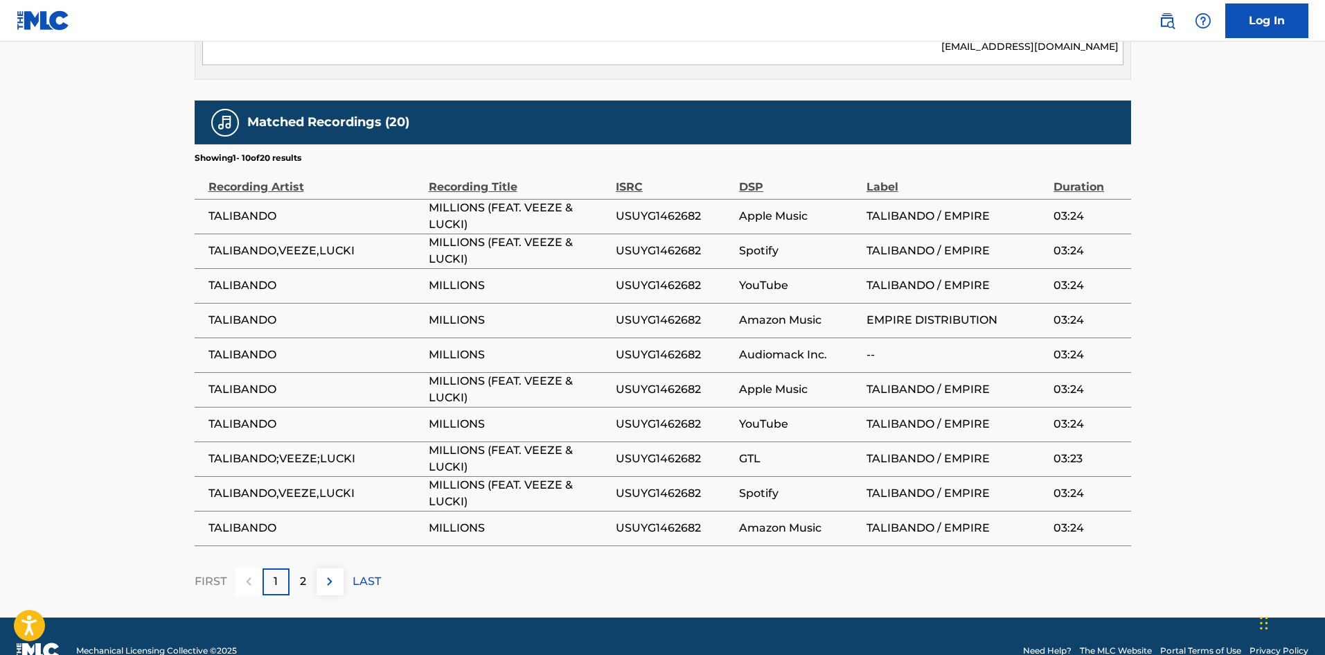
click at [298, 568] on div "2" at bounding box center [303, 581] width 27 height 27
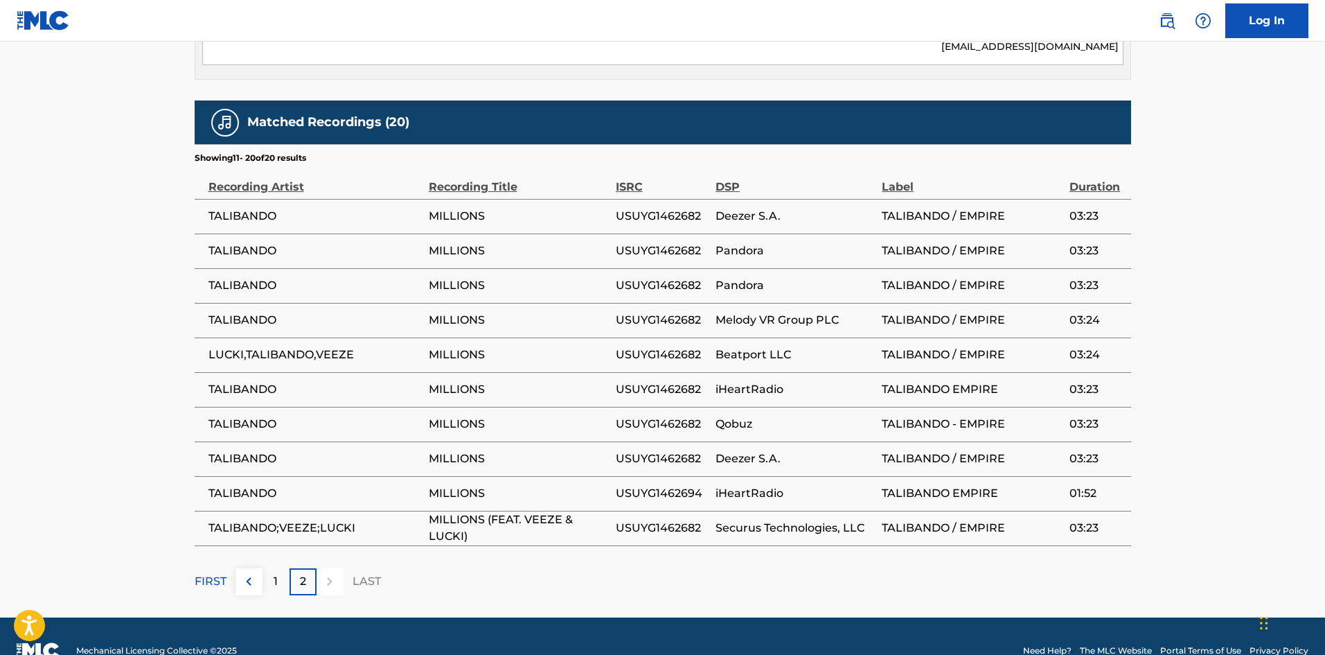
click at [274, 573] on p "1" at bounding box center [276, 581] width 4 height 17
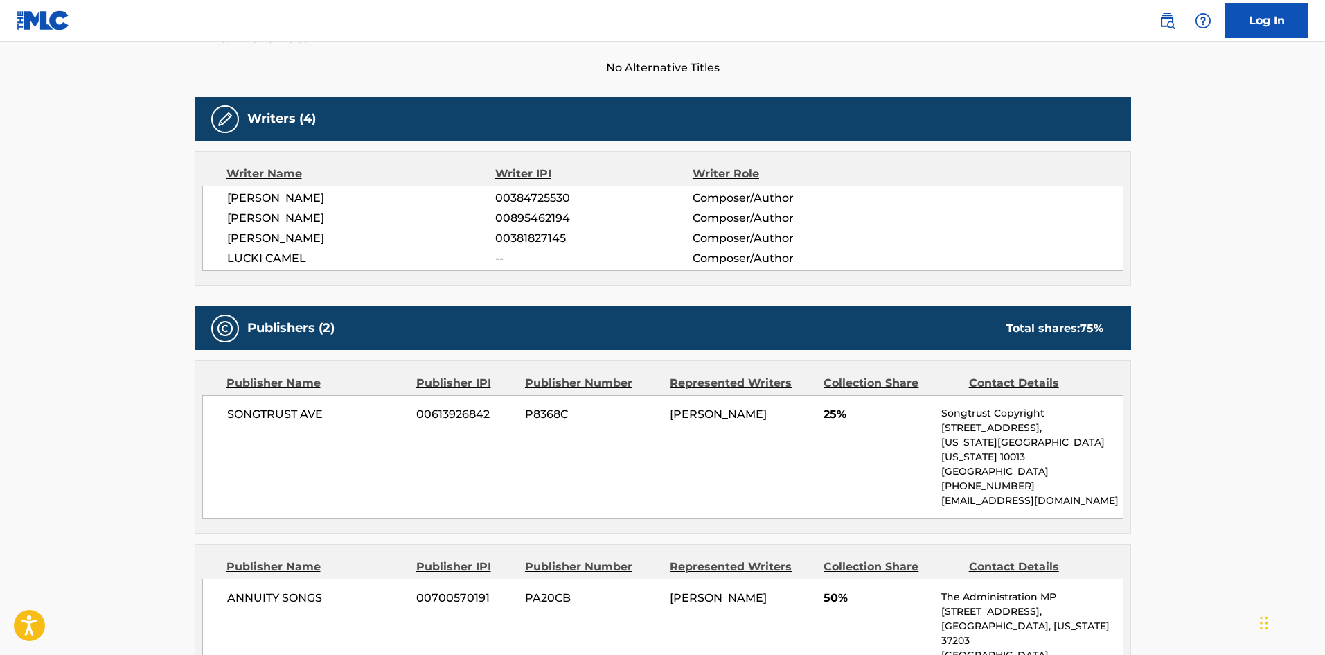
scroll to position [416, 0]
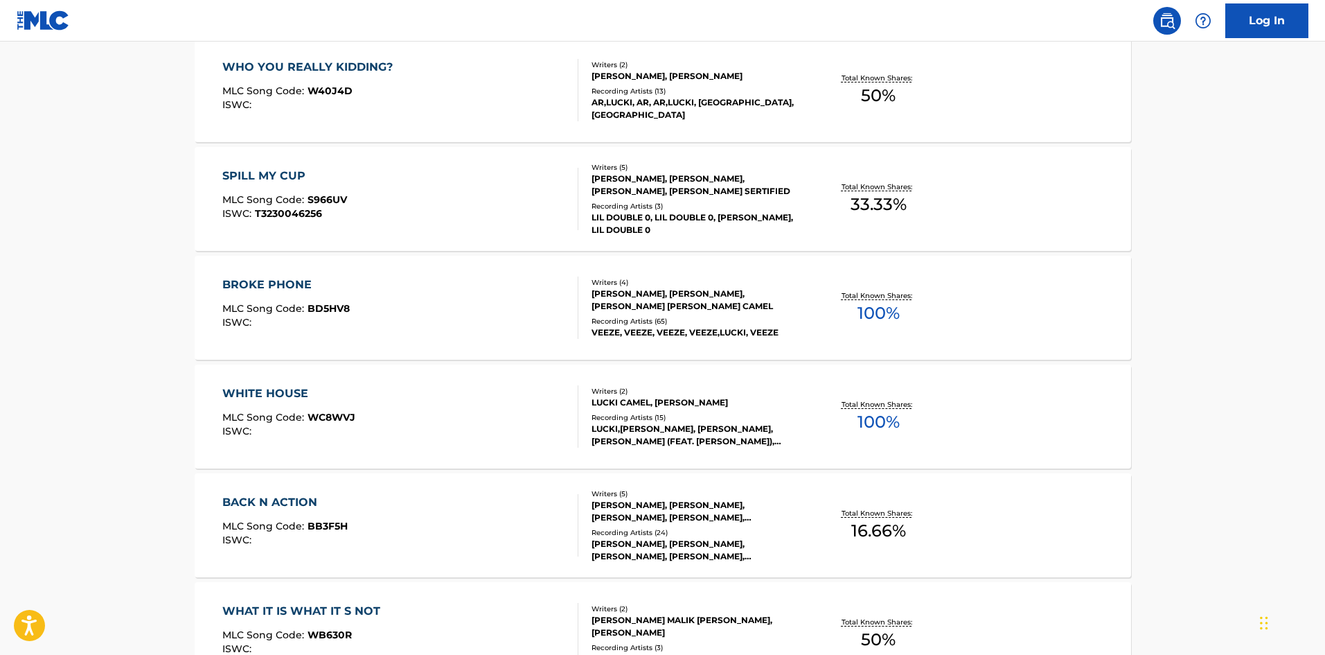
scroll to position [762, 0]
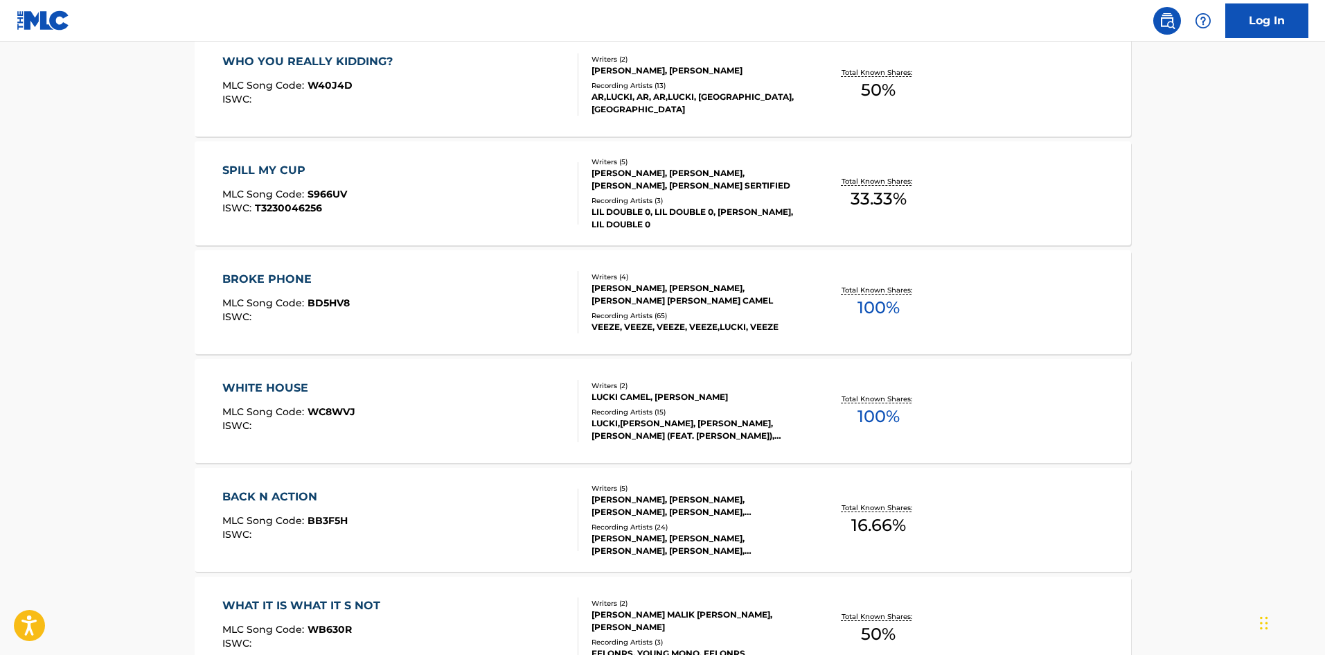
click at [437, 290] on div "BROKE PHONE MLC Song Code : BD5HV8 ISWC :" at bounding box center [400, 302] width 356 height 62
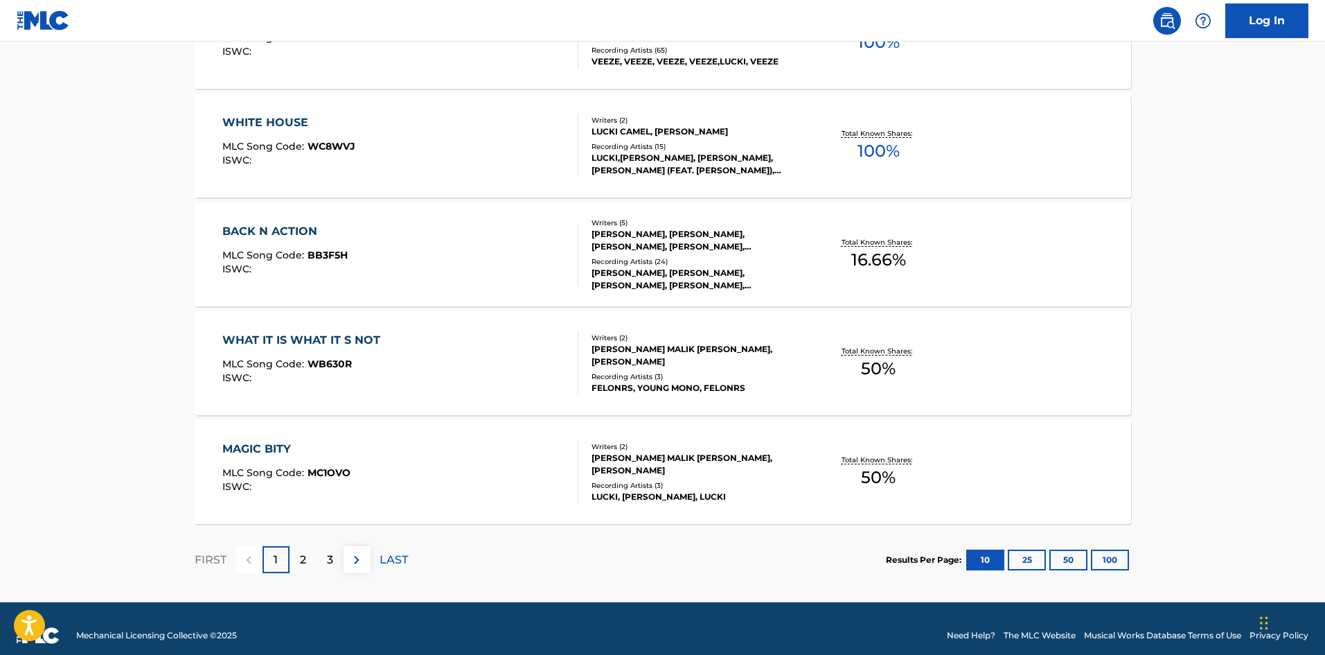
scroll to position [1041, 0]
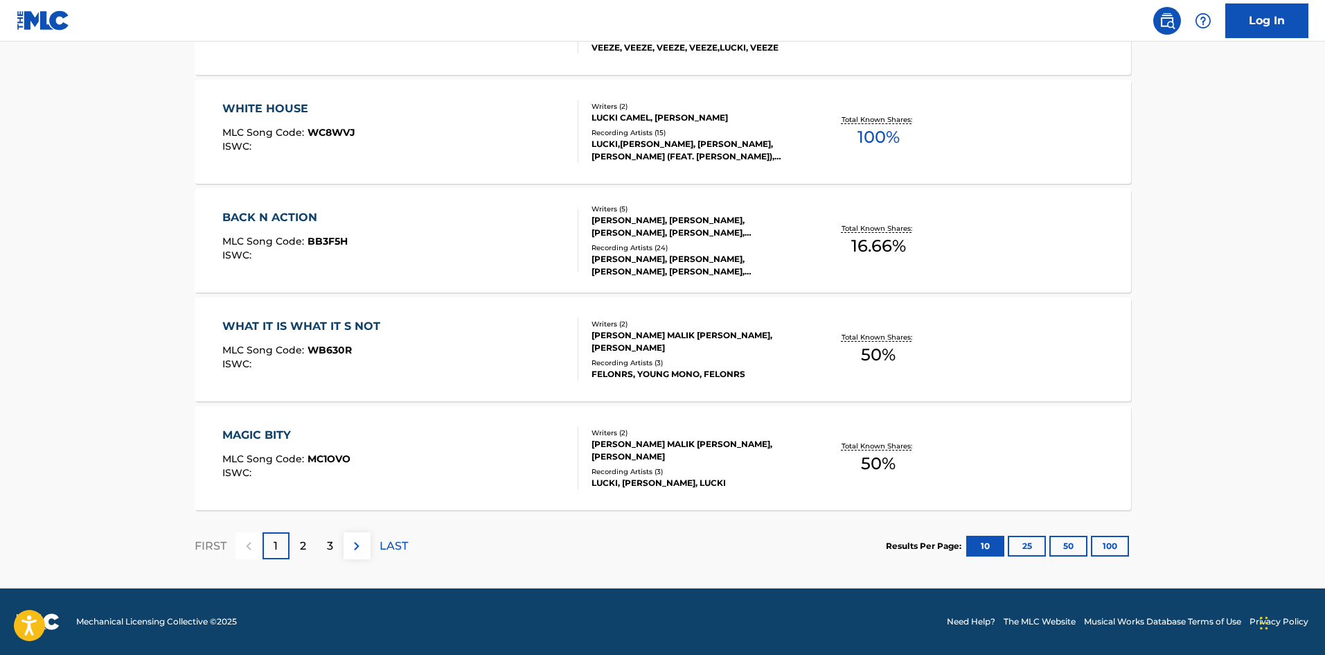
click at [328, 466] on div "MLC Song Code : MC1OVO" at bounding box center [286, 461] width 128 height 14
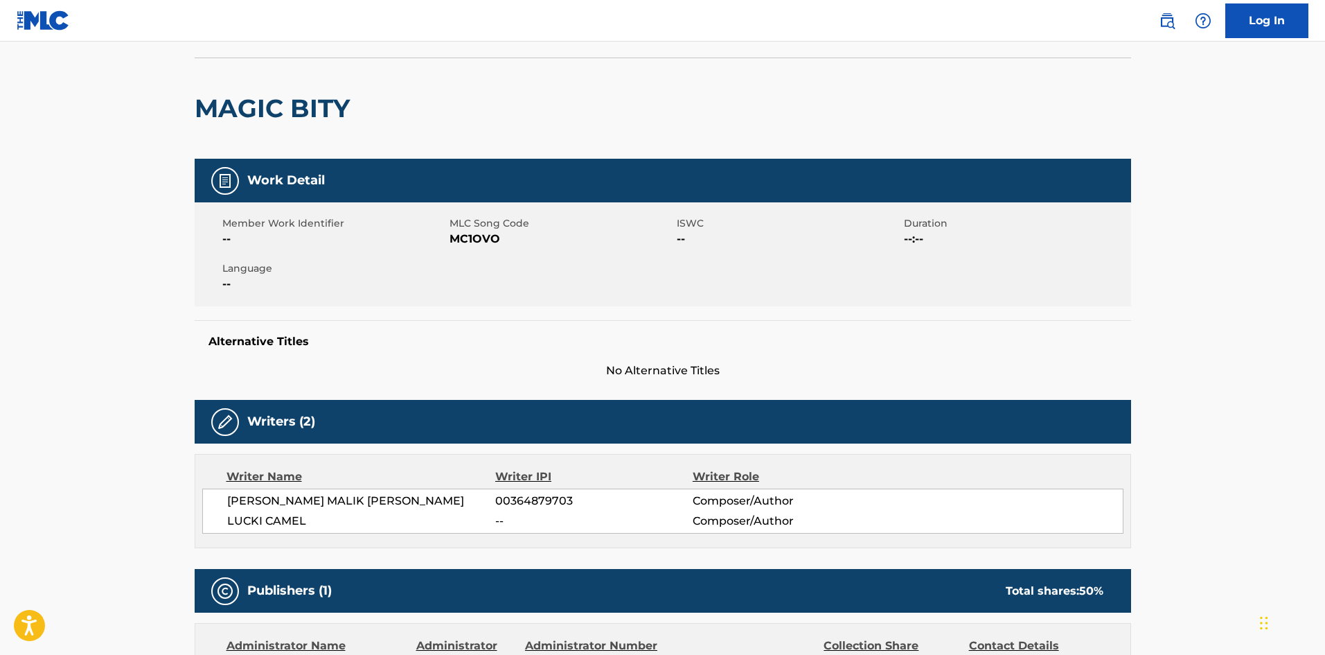
scroll to position [69, 0]
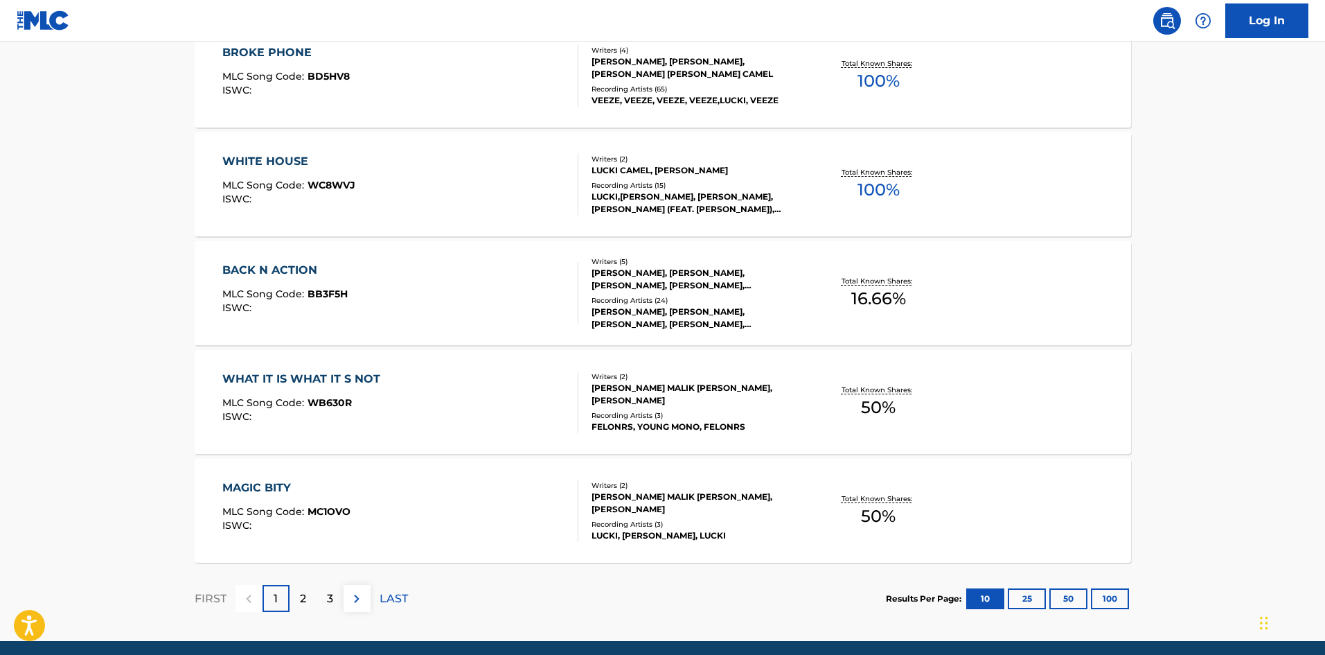
scroll to position [1041, 0]
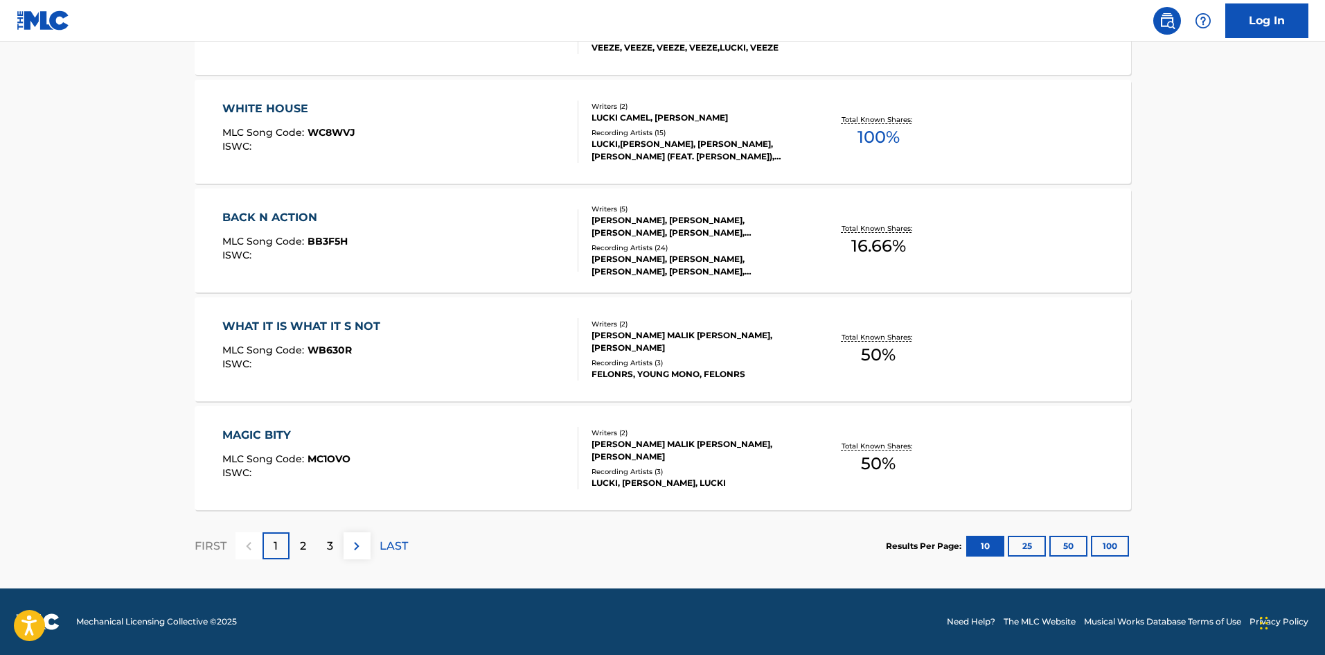
click at [306, 547] on p "2" at bounding box center [303, 546] width 6 height 17
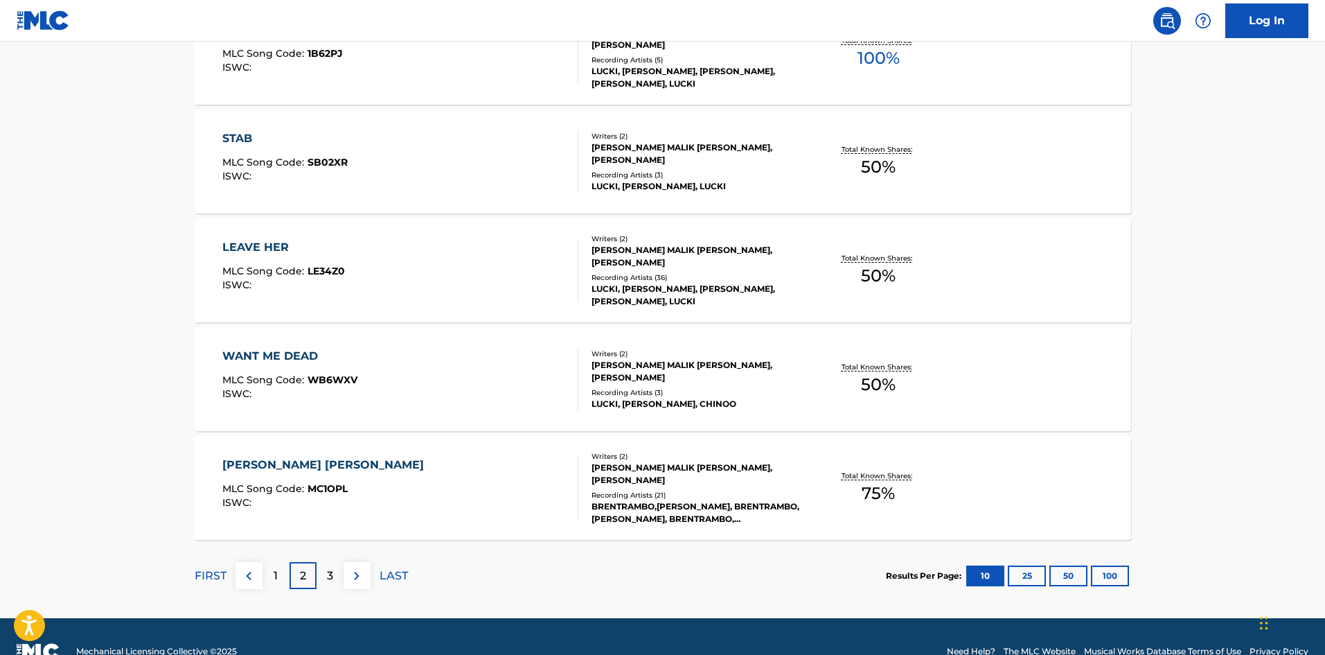
scroll to position [1039, 0]
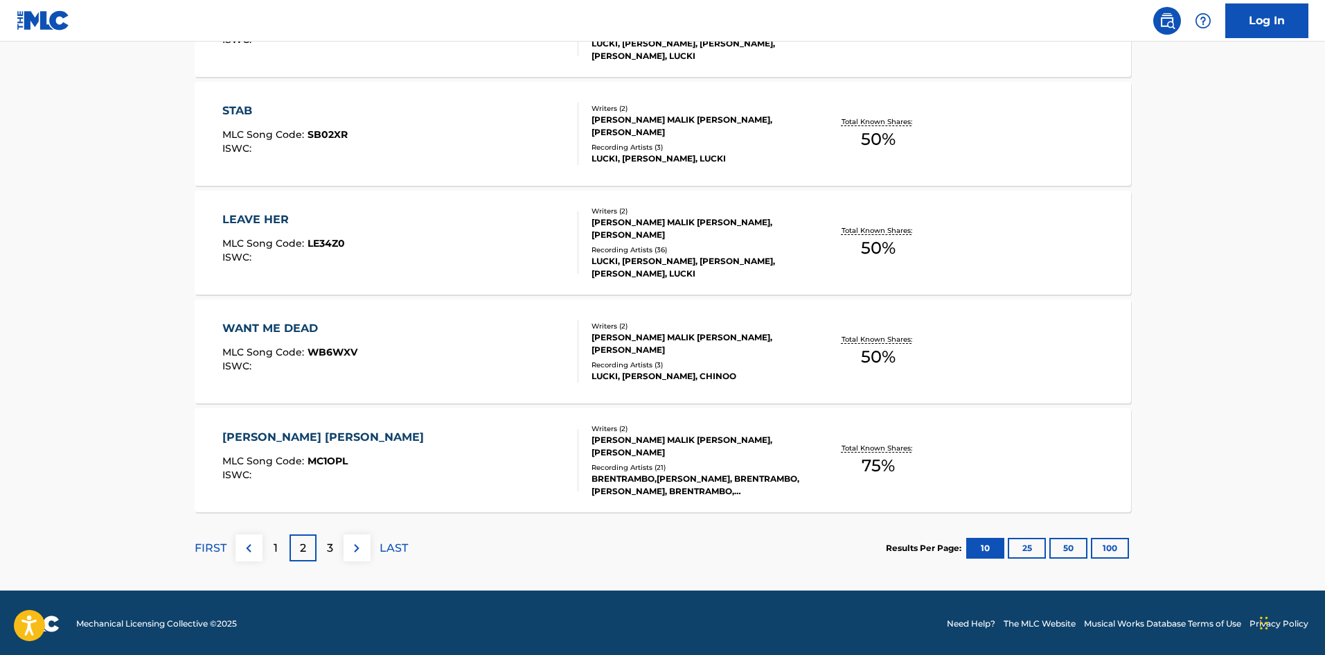
click at [400, 350] on div "WANT ME DEAD MLC Song Code : WB6WXV ISWC :" at bounding box center [400, 351] width 356 height 62
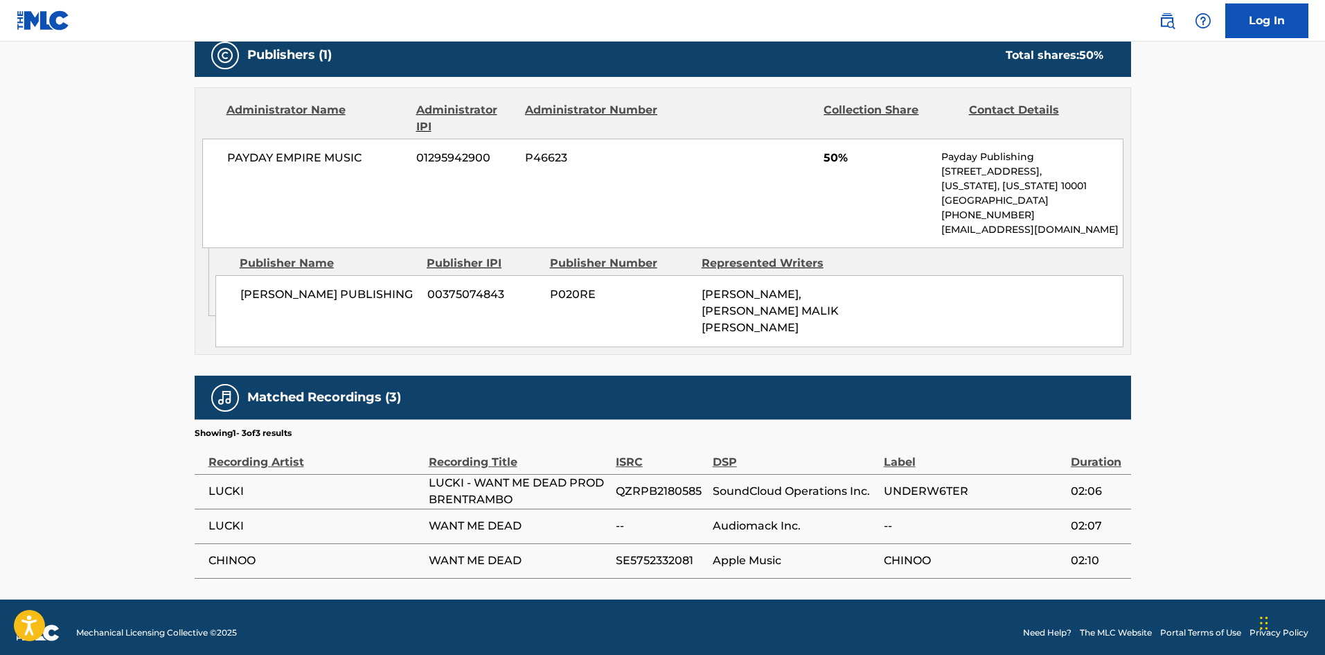
scroll to position [635, 0]
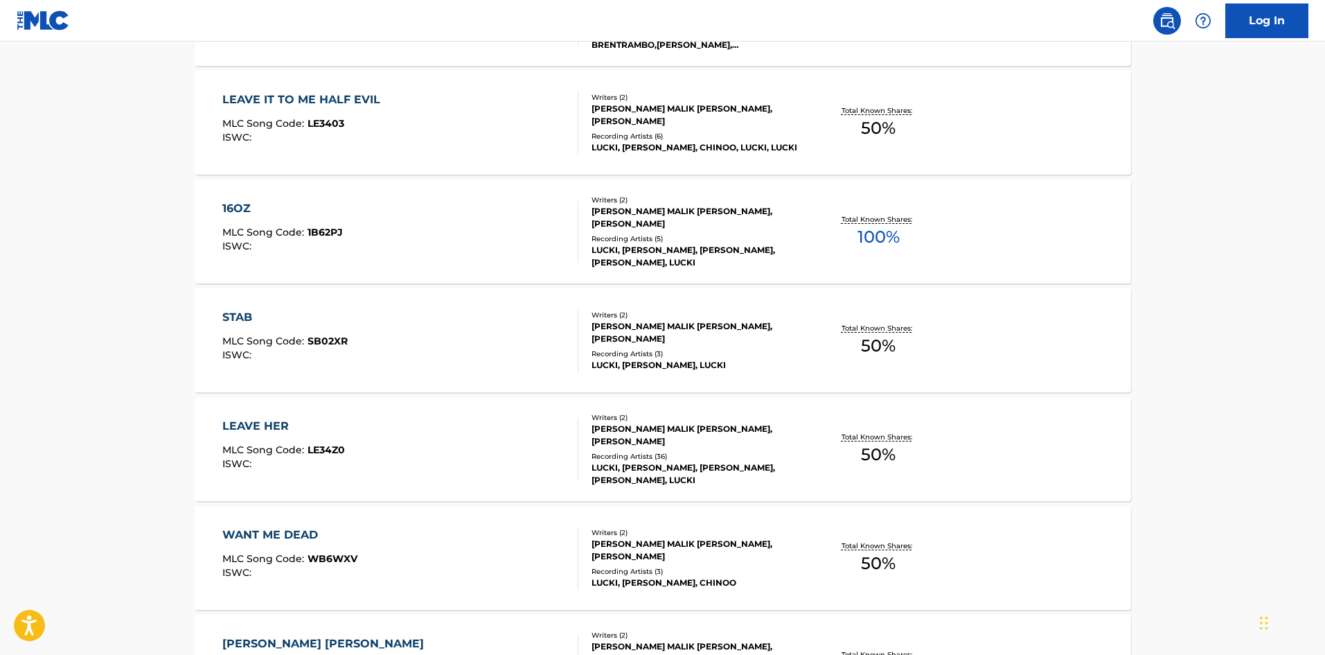
scroll to position [1041, 0]
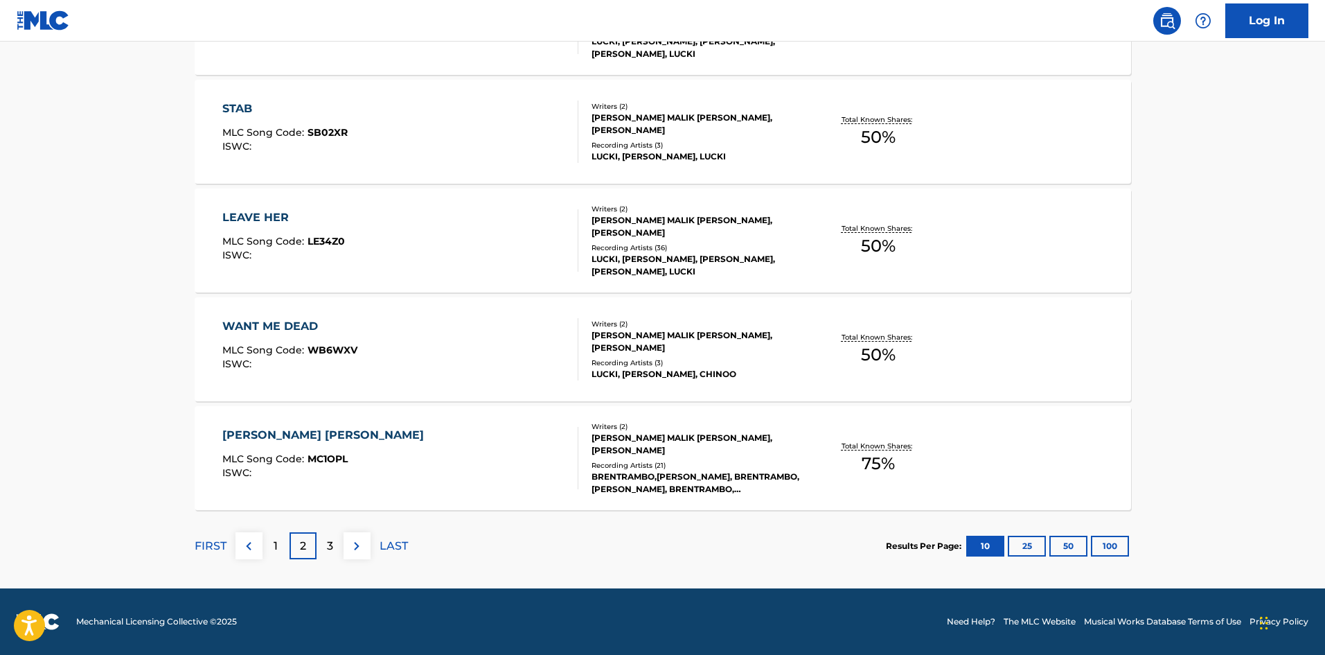
click at [441, 455] on div "MONA LISA MLC Song Code : MC1OPL ISWC :" at bounding box center [400, 458] width 356 height 62
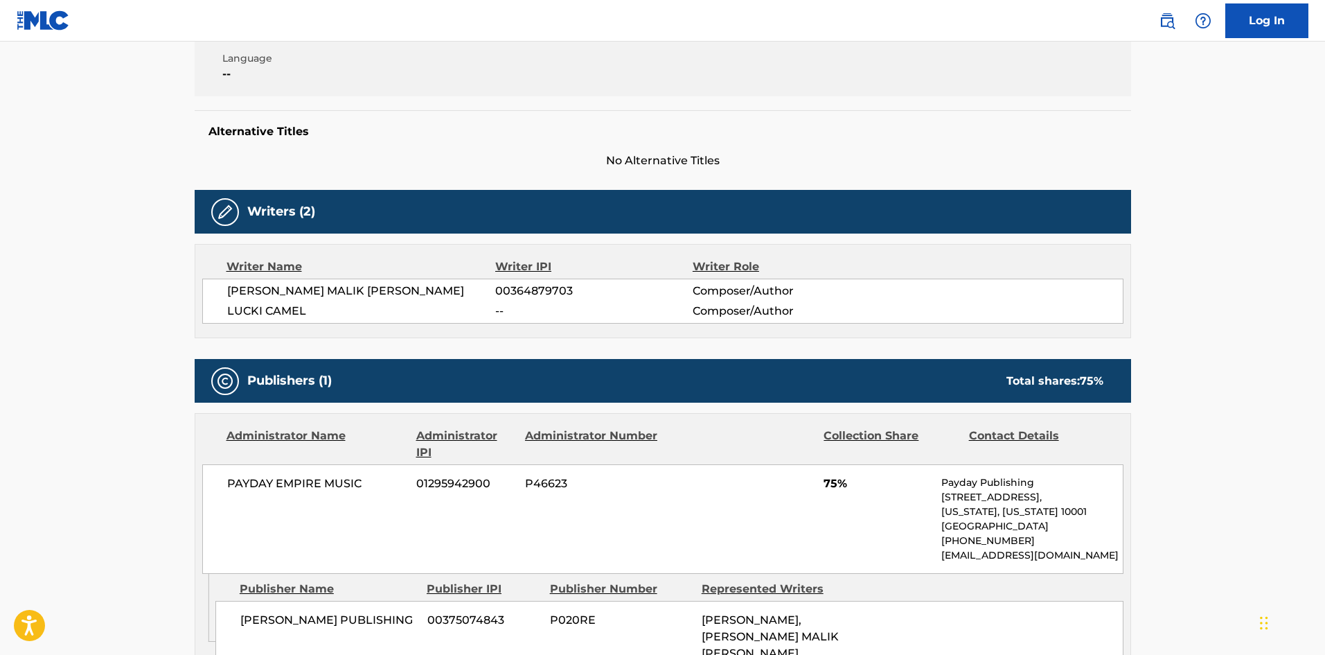
scroll to position [235, 0]
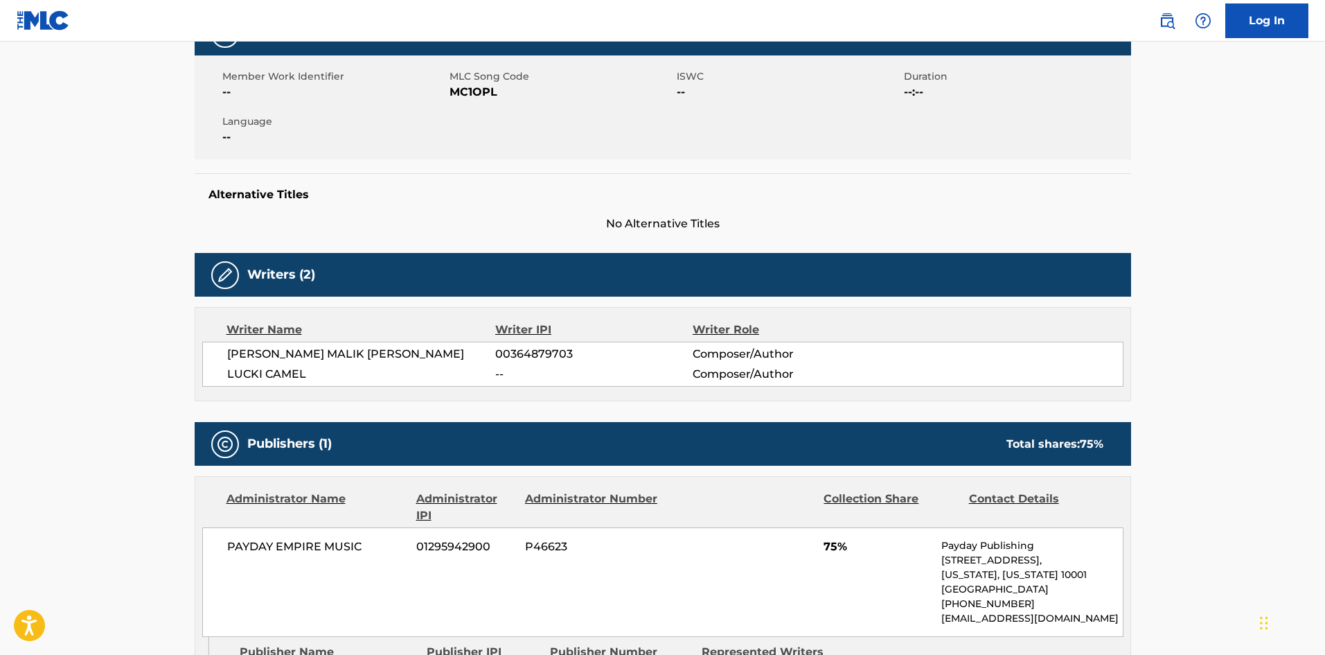
click at [48, 30] on link at bounding box center [43, 20] width 53 height 41
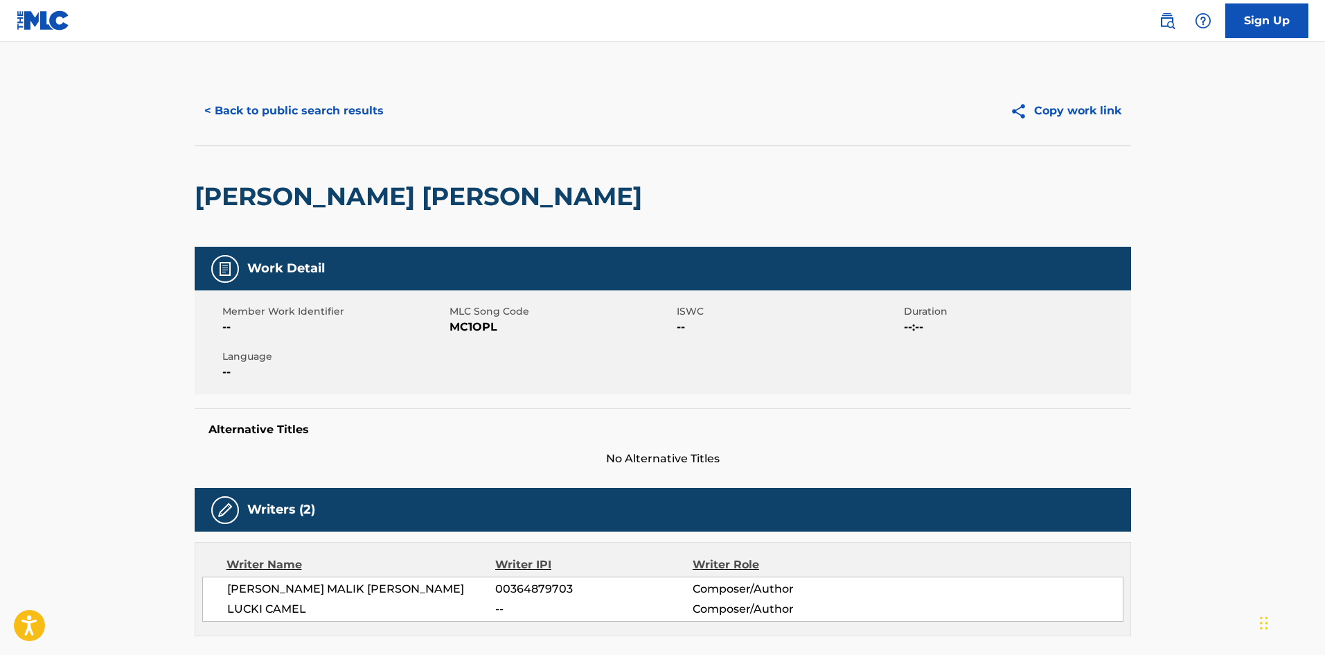
click at [260, 112] on button "< Back to public search results" at bounding box center [294, 111] width 199 height 35
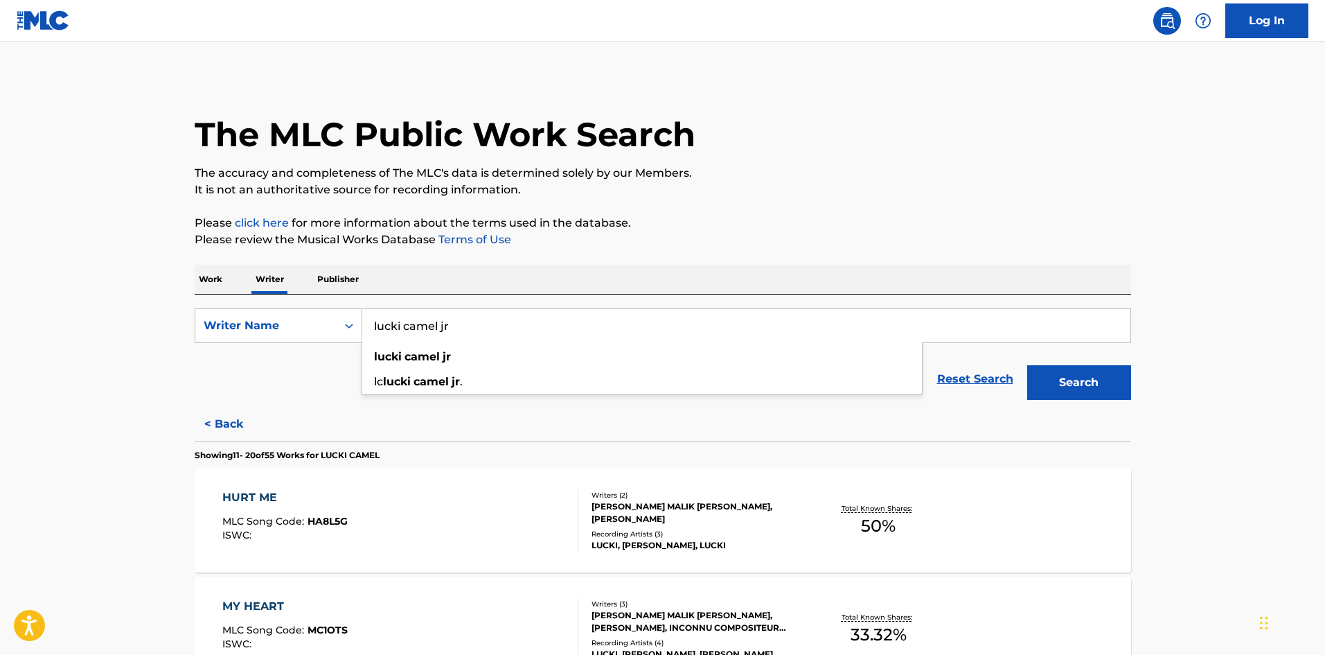
drag, startPoint x: 475, startPoint y: 326, endPoint x: 363, endPoint y: 320, distance: 111.7
click at [363, 320] on input "lucki camel jr" at bounding box center [746, 325] width 768 height 33
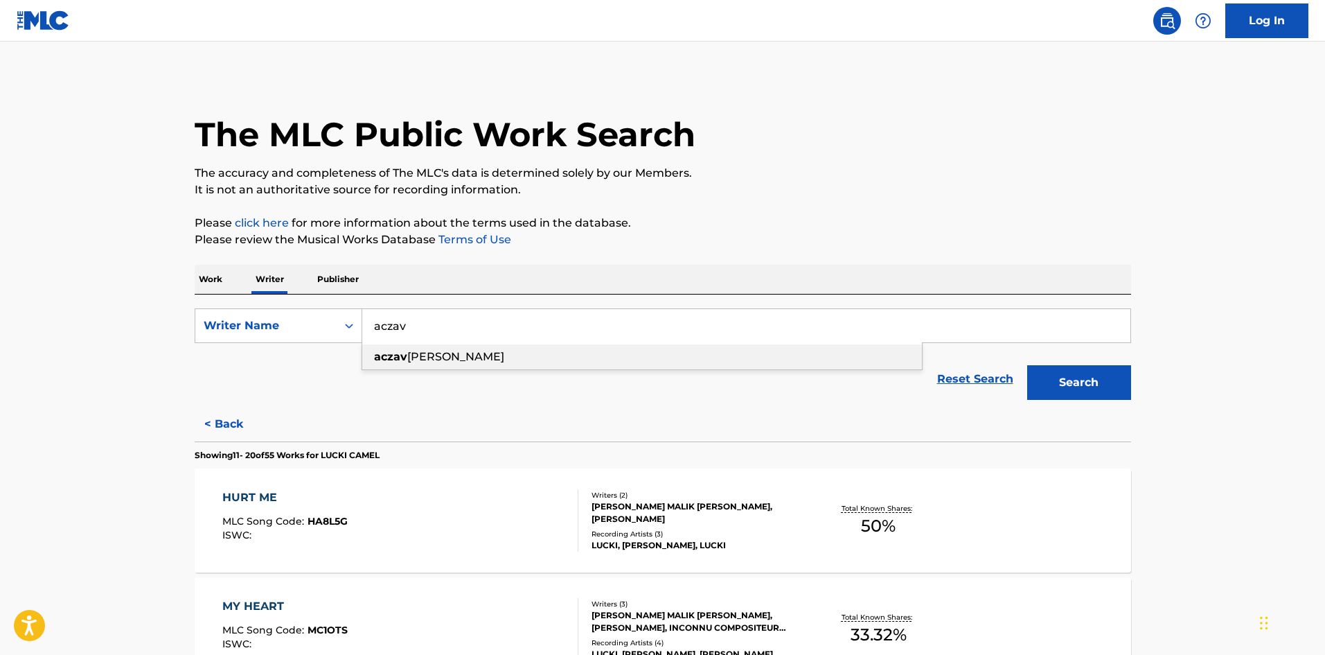
click at [455, 358] on span "[PERSON_NAME]" at bounding box center [455, 356] width 97 height 13
type input "[PERSON_NAME]"
click at [1083, 373] on button "Search" at bounding box center [1079, 382] width 104 height 35
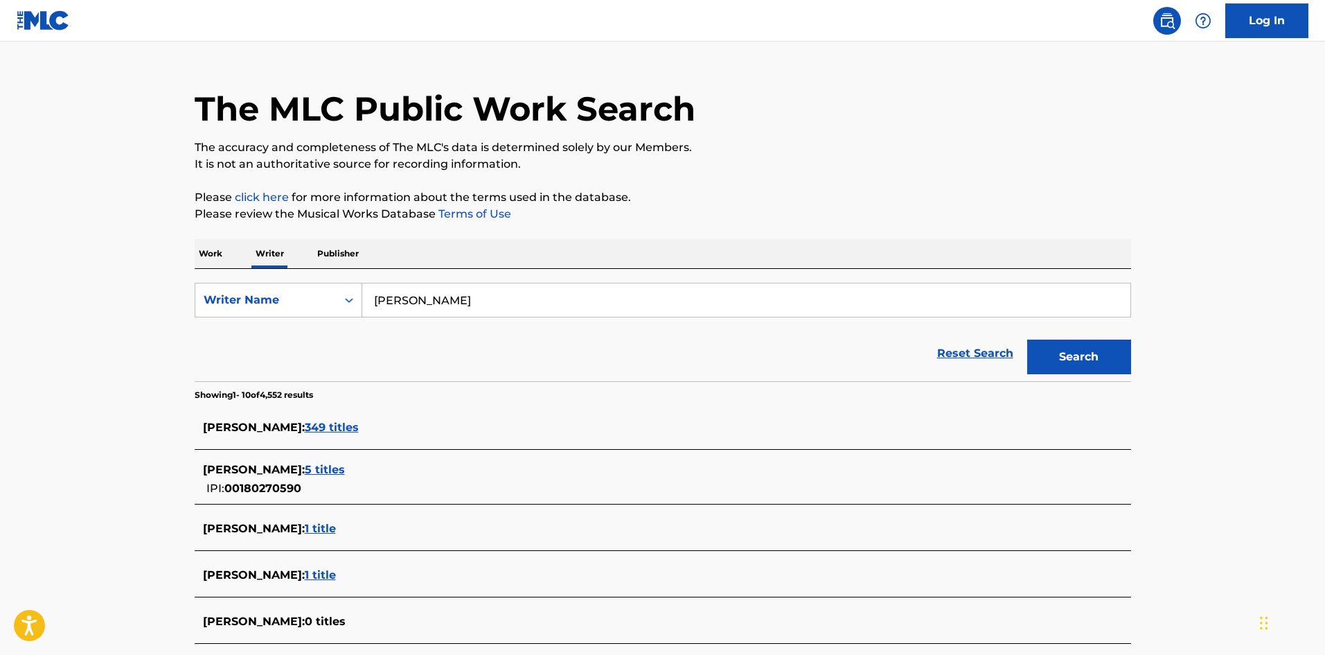
scroll to position [69, 0]
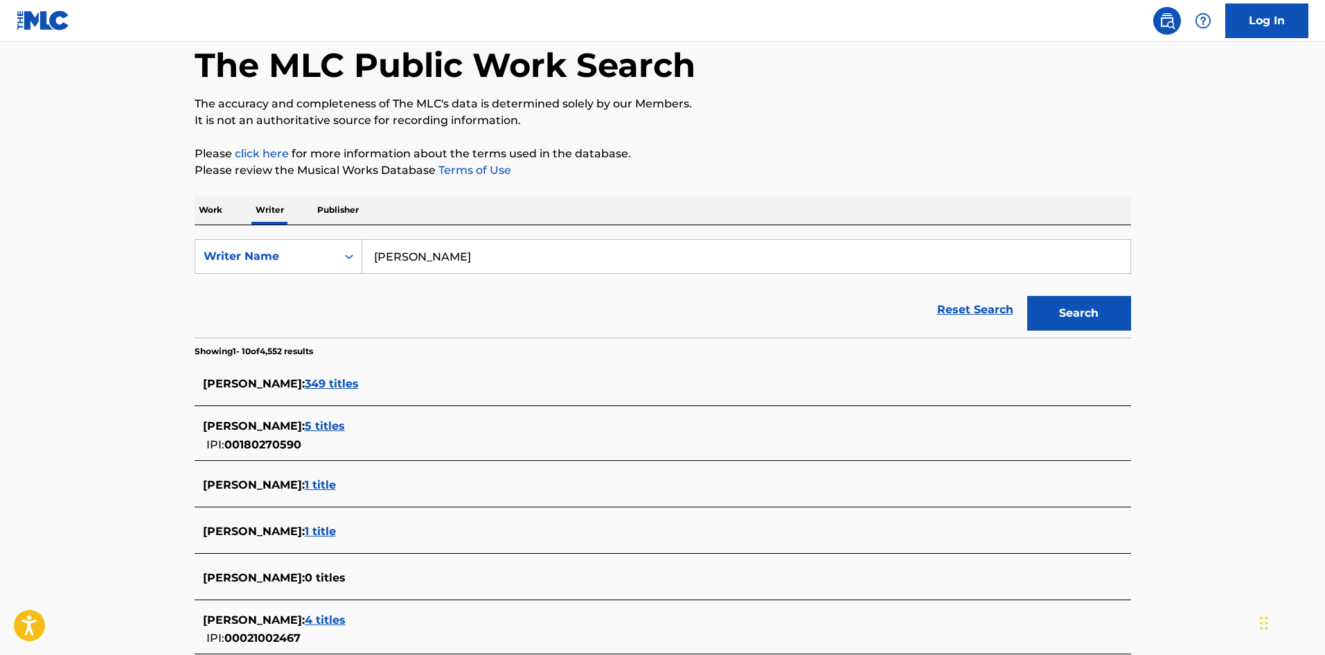
click at [305, 381] on span "349 titles" at bounding box center [332, 383] width 54 height 13
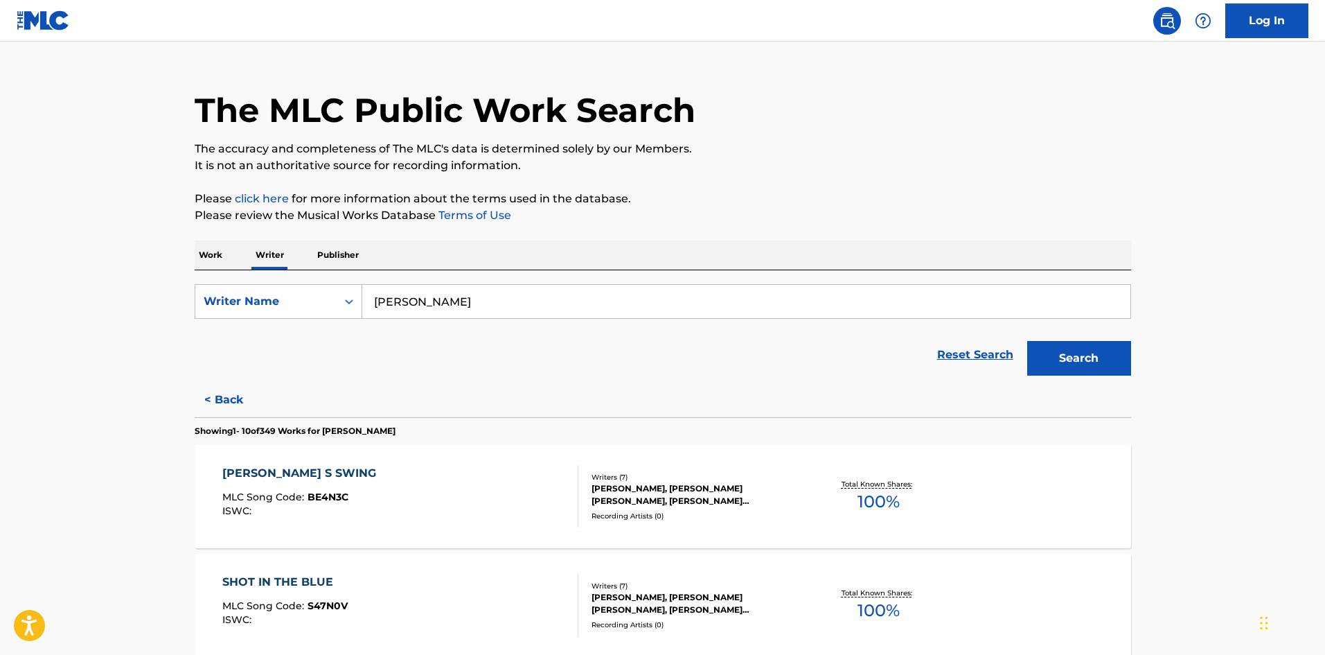
scroll to position [0, 0]
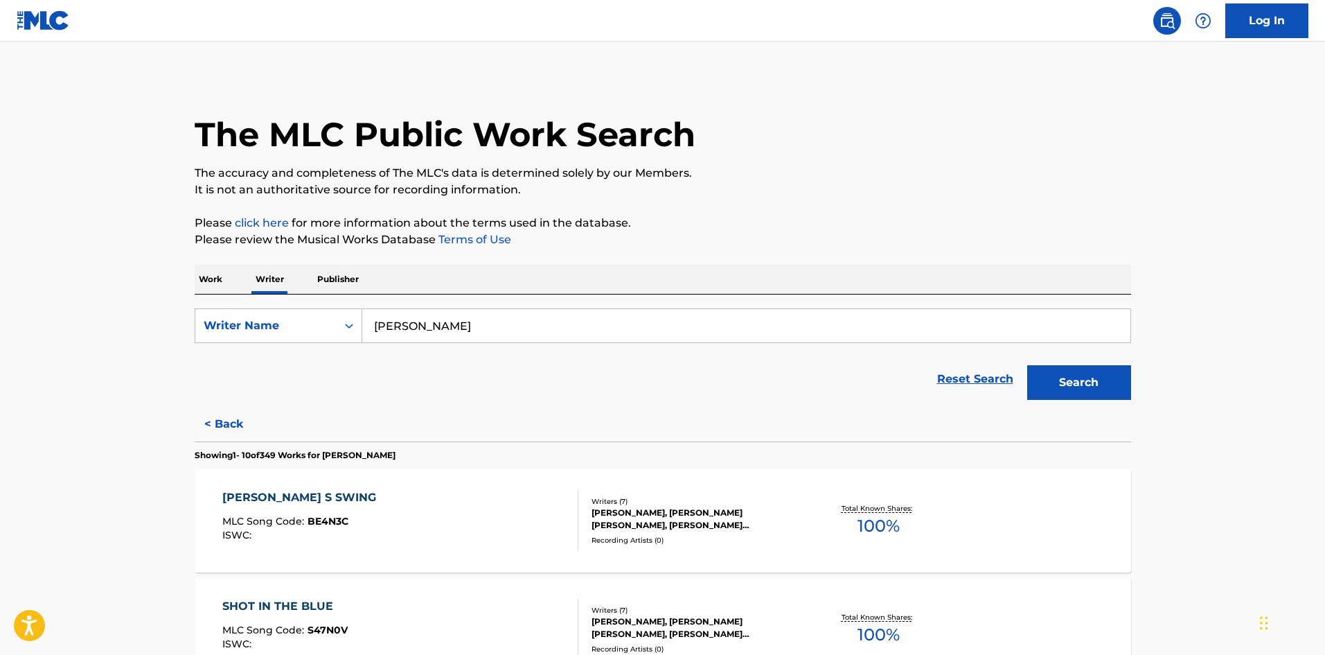
click at [215, 422] on button "< Back" at bounding box center [236, 424] width 83 height 35
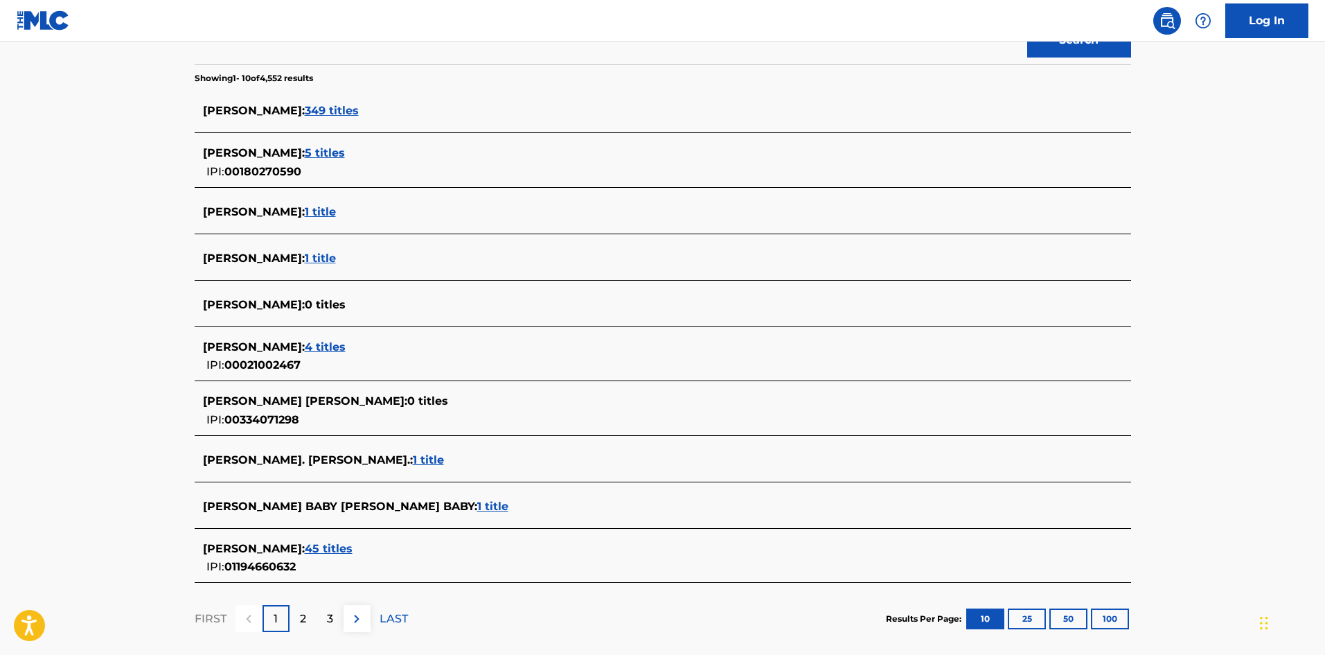
scroll to position [346, 0]
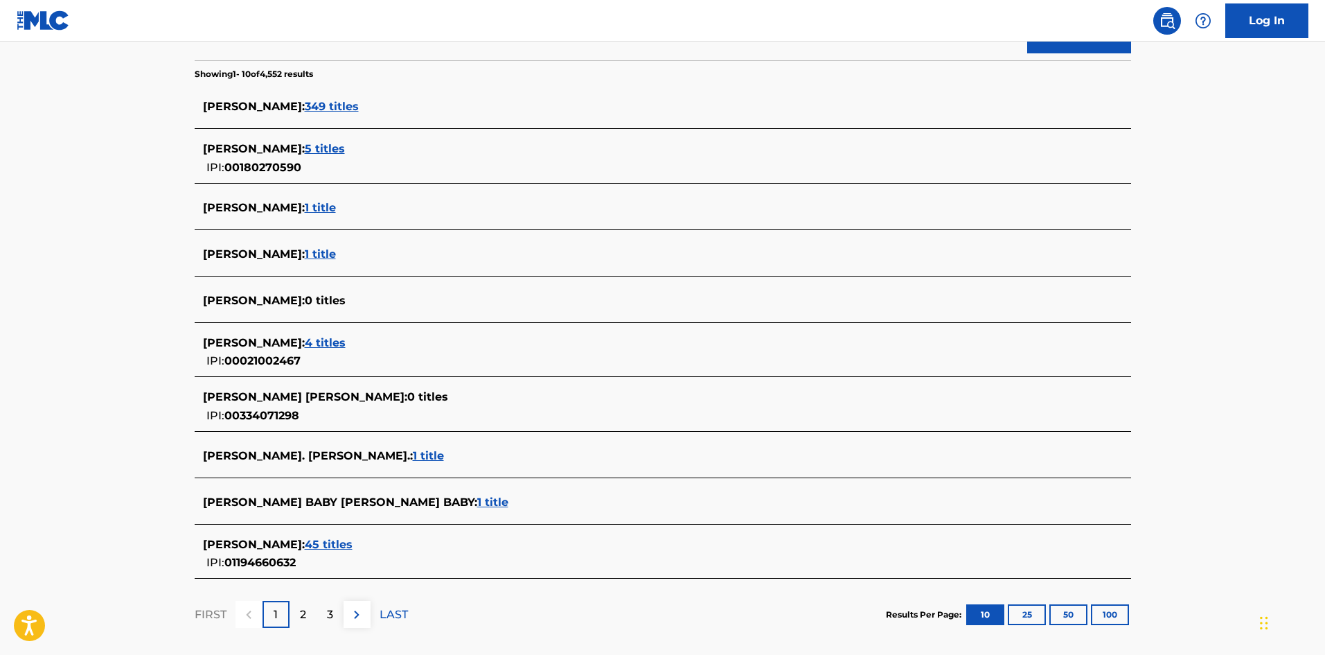
click at [342, 544] on span "45 titles" at bounding box center [329, 544] width 48 height 13
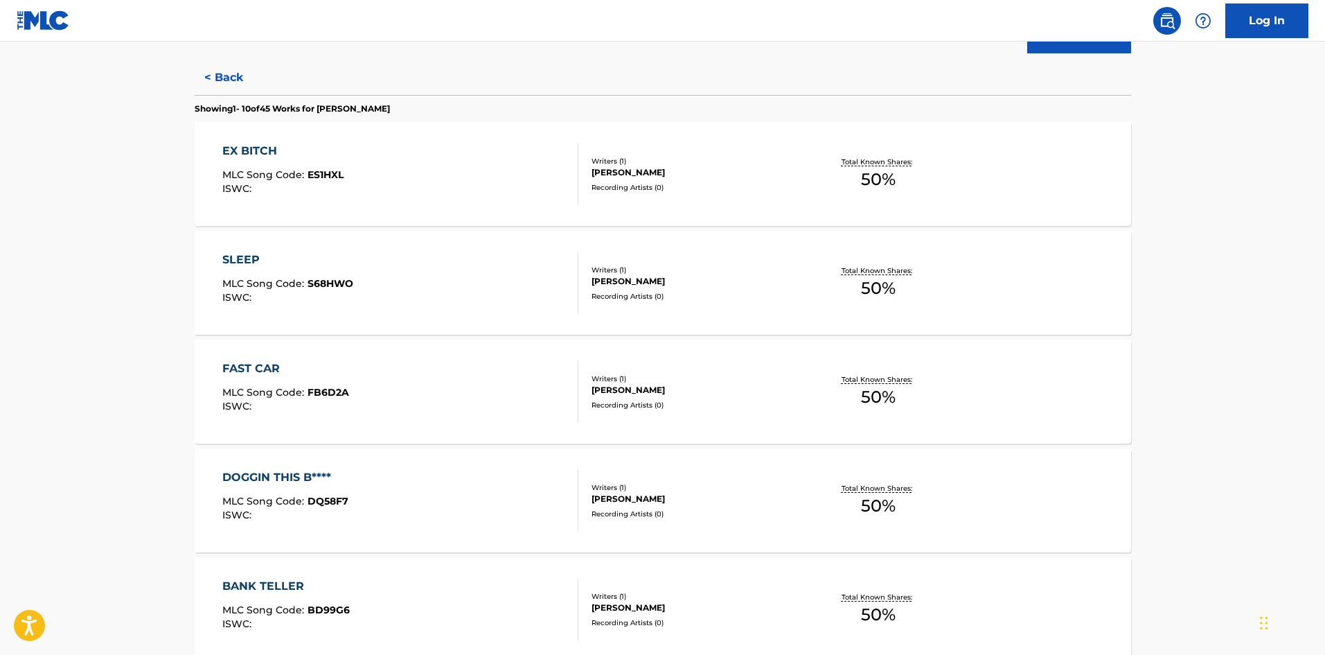
click at [383, 376] on div "FAST CAR MLC Song Code : FB6D2A ISWC :" at bounding box center [400, 391] width 356 height 62
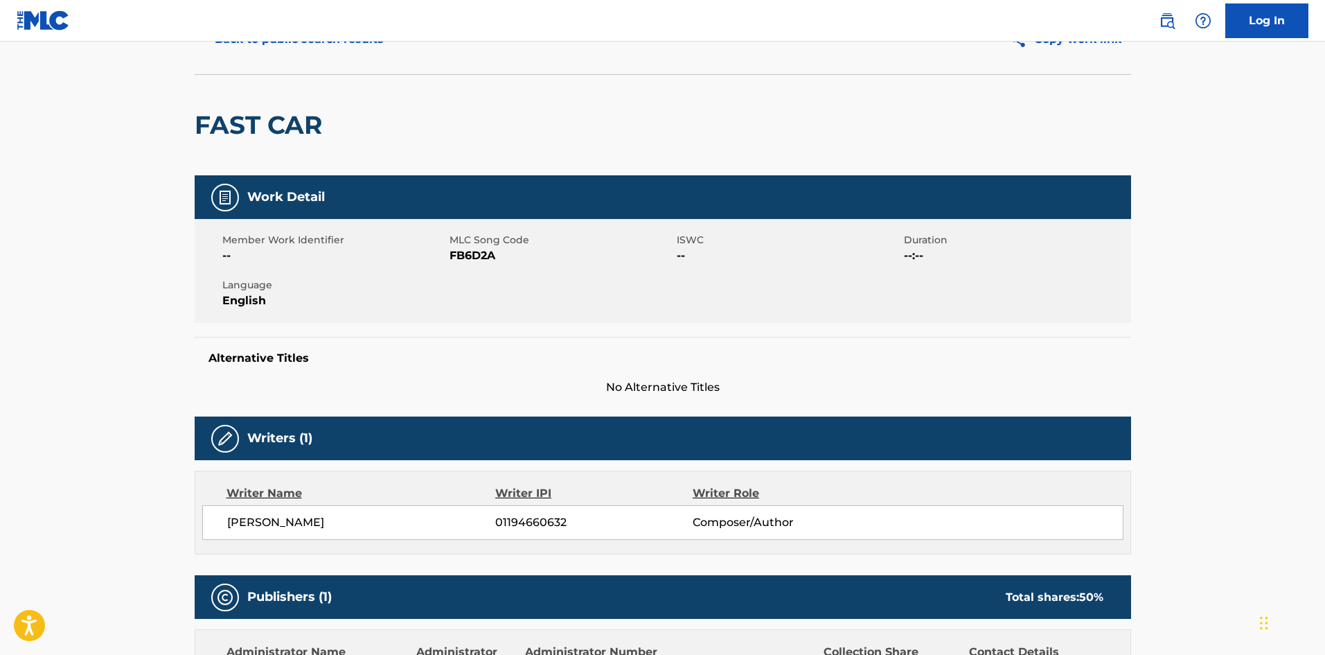
scroll to position [62, 0]
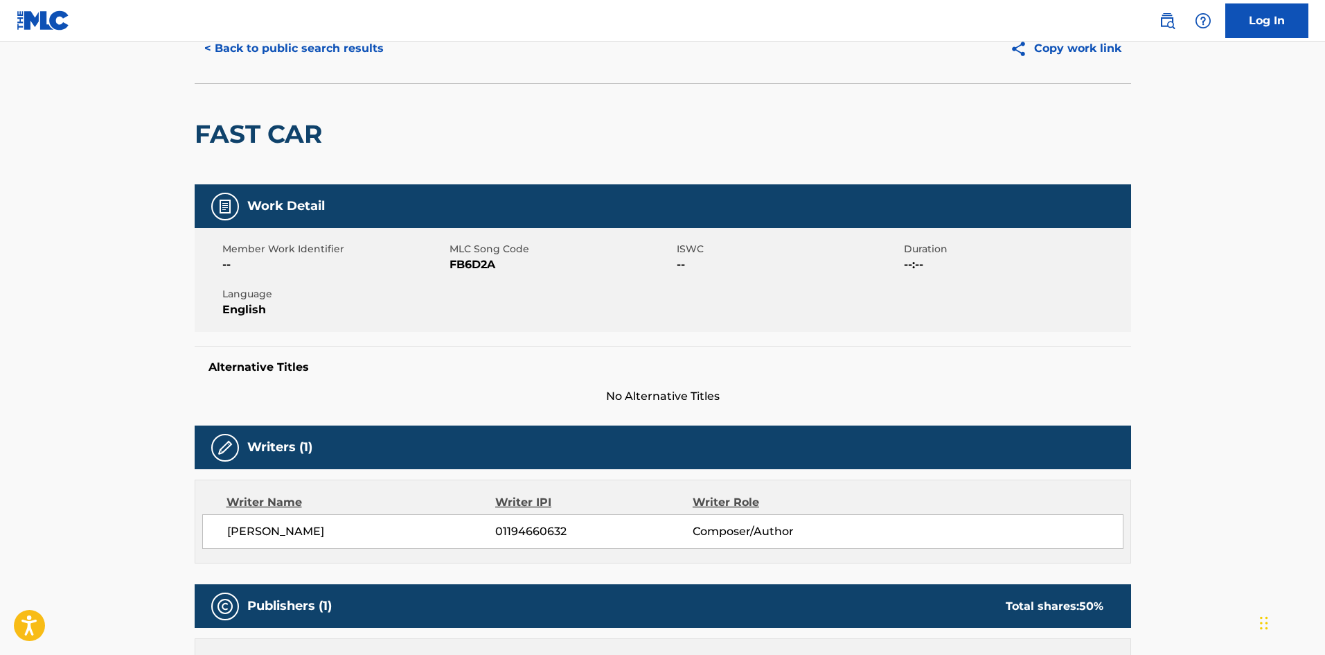
click at [279, 55] on button "< Back to public search results" at bounding box center [294, 48] width 199 height 35
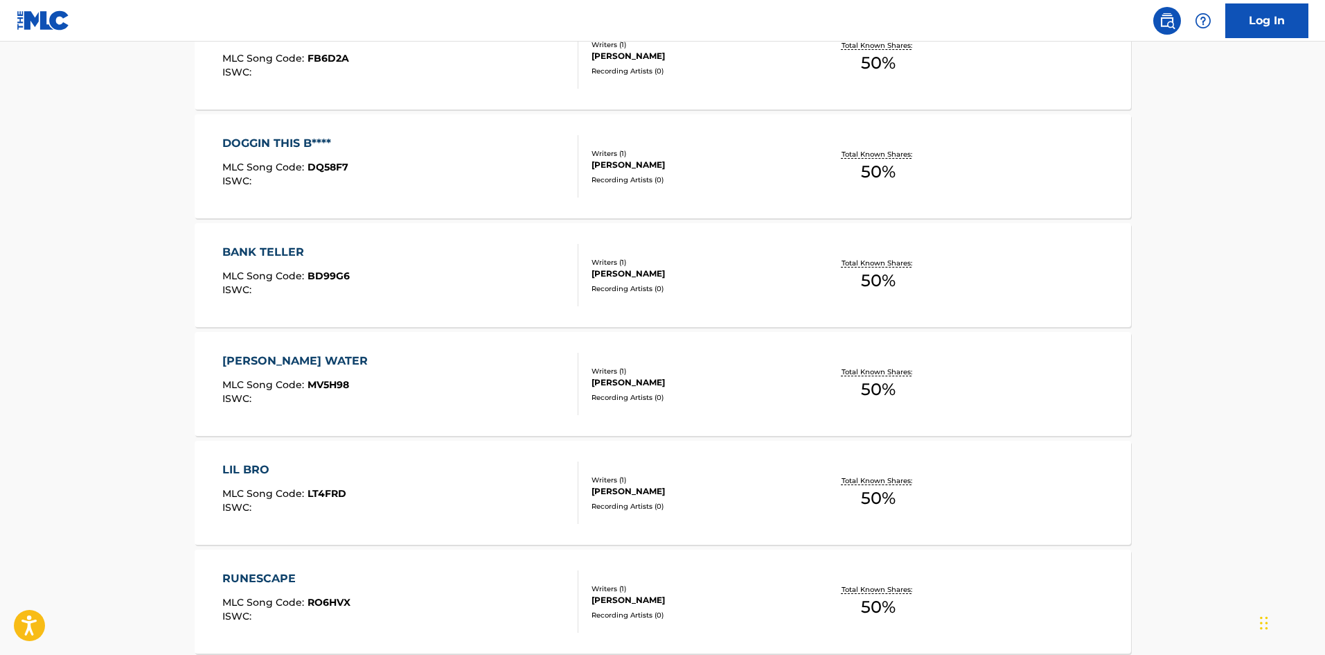
scroll to position [693, 0]
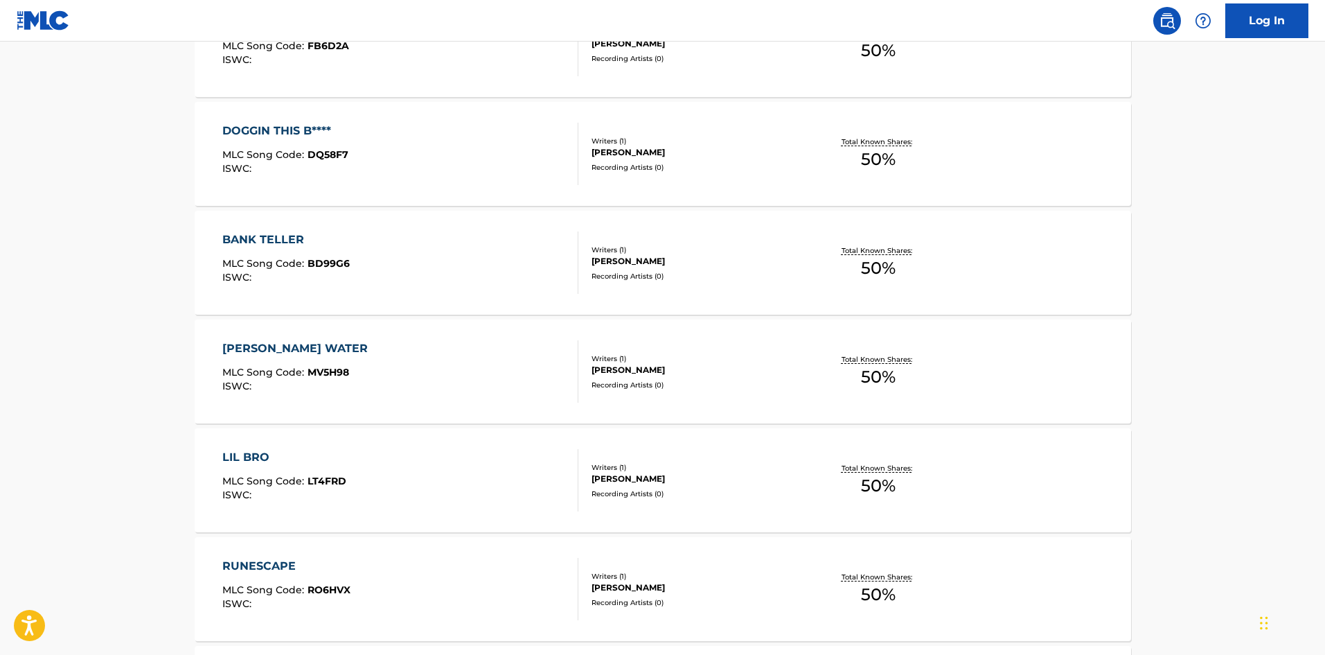
click at [358, 371] on div "MOLLY WATER MLC Song Code : MV5H98 ISWC :" at bounding box center [400, 371] width 356 height 62
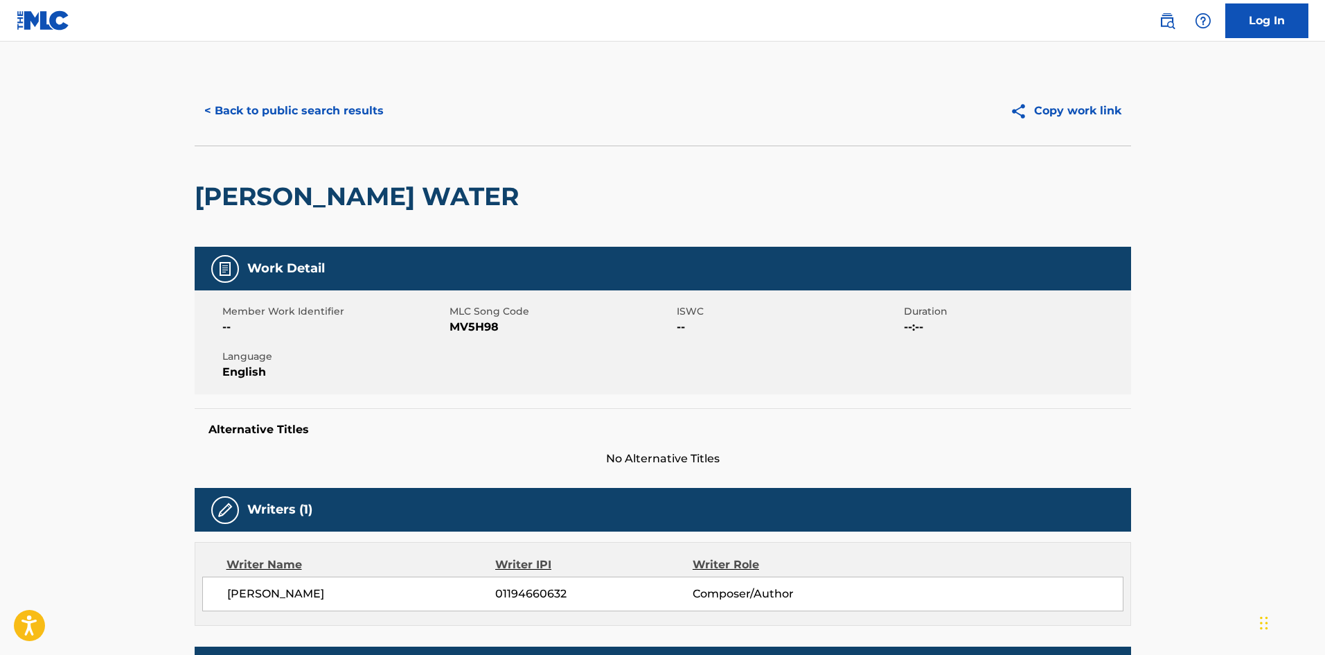
click at [1169, 19] on img at bounding box center [1167, 20] width 17 height 17
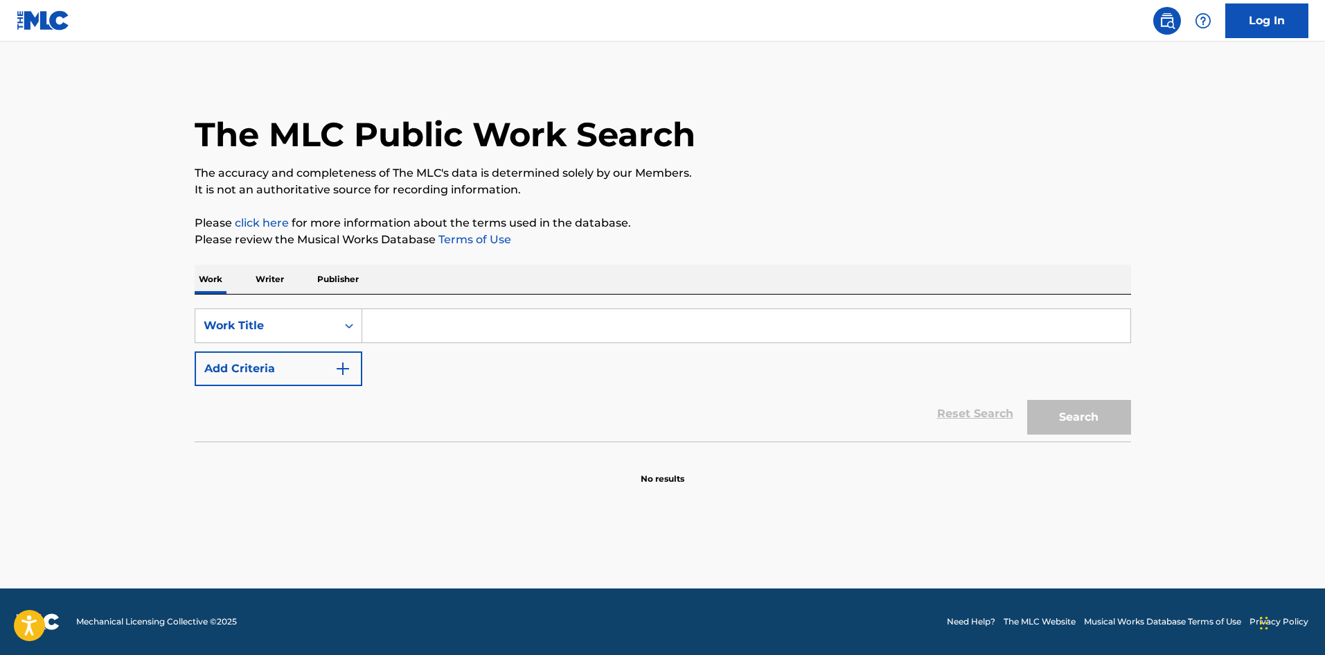
click at [387, 336] on input "Search Form" at bounding box center [746, 325] width 768 height 33
click at [340, 288] on p "Publisher" at bounding box center [338, 279] width 50 height 29
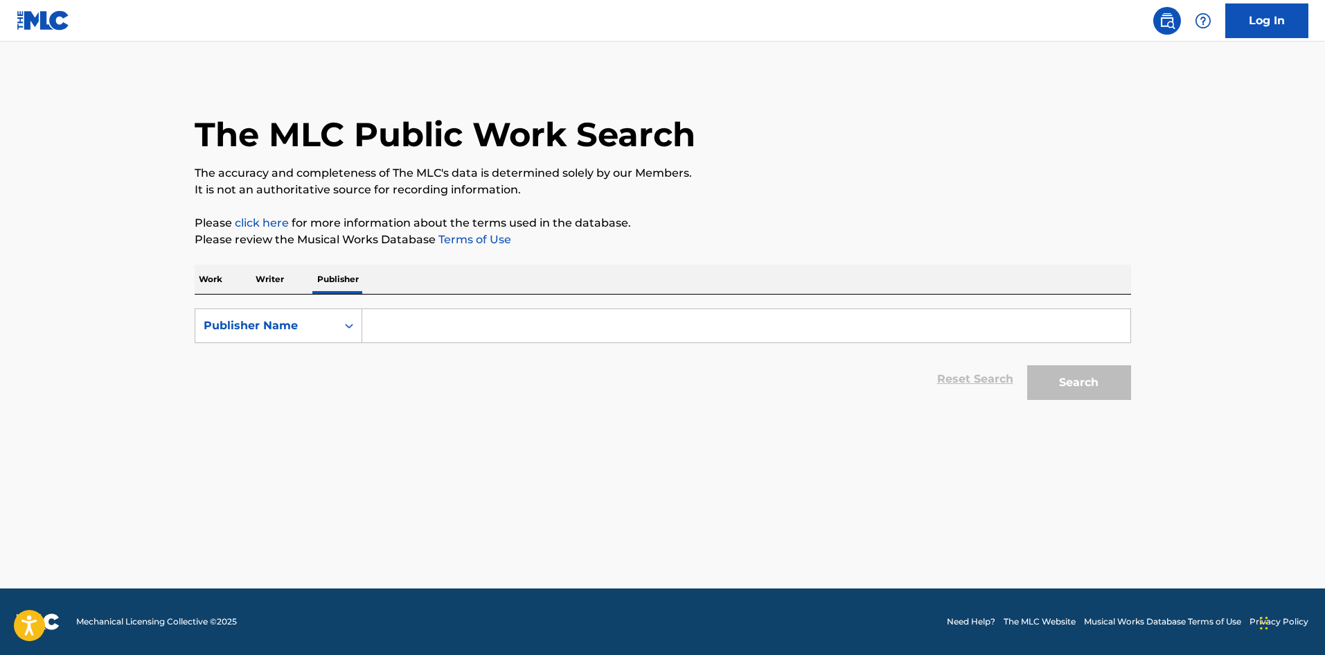
click at [228, 284] on div "Work Writer Publisher" at bounding box center [663, 279] width 937 height 29
click at [216, 286] on p "Work" at bounding box center [211, 279] width 32 height 29
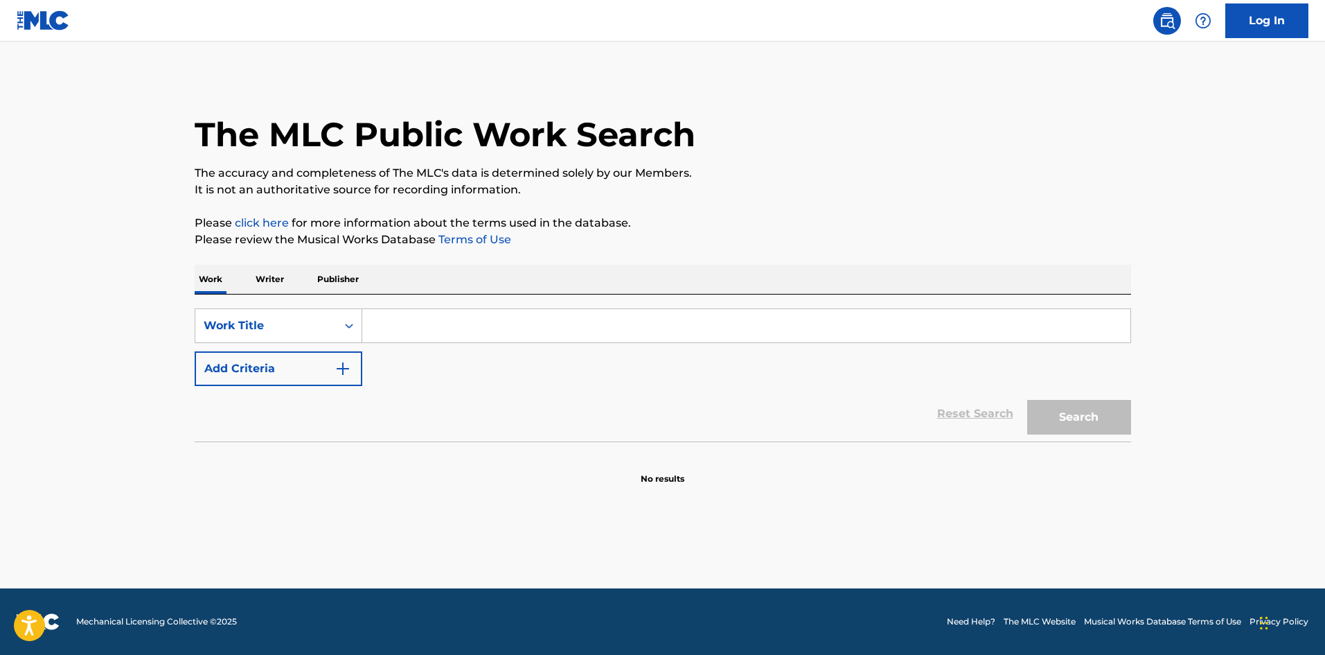
click at [275, 287] on p "Writer" at bounding box center [269, 279] width 37 height 29
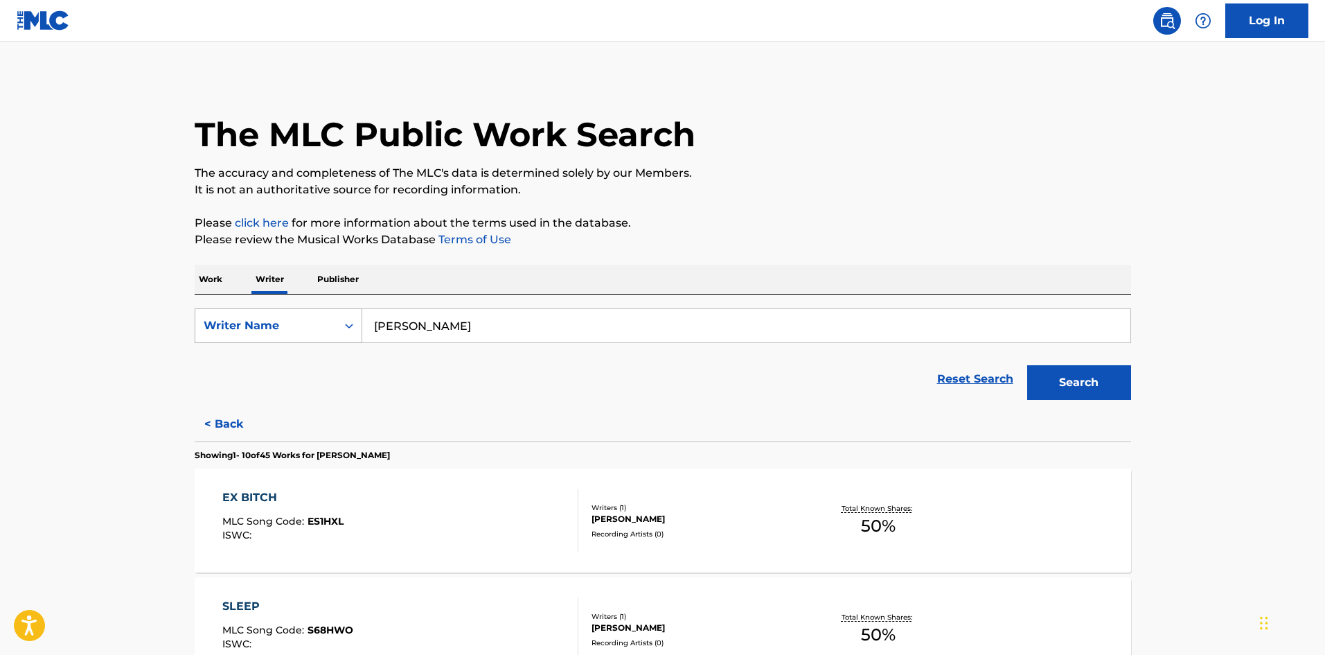
drag, startPoint x: 492, startPoint y: 329, endPoint x: 342, endPoint y: 324, distance: 150.4
click at [342, 324] on div "SearchWithCriteria5d82682a-f82e-402c-a7bb-fdfddff932f4 Writer Name aczavier mit…" at bounding box center [663, 325] width 937 height 35
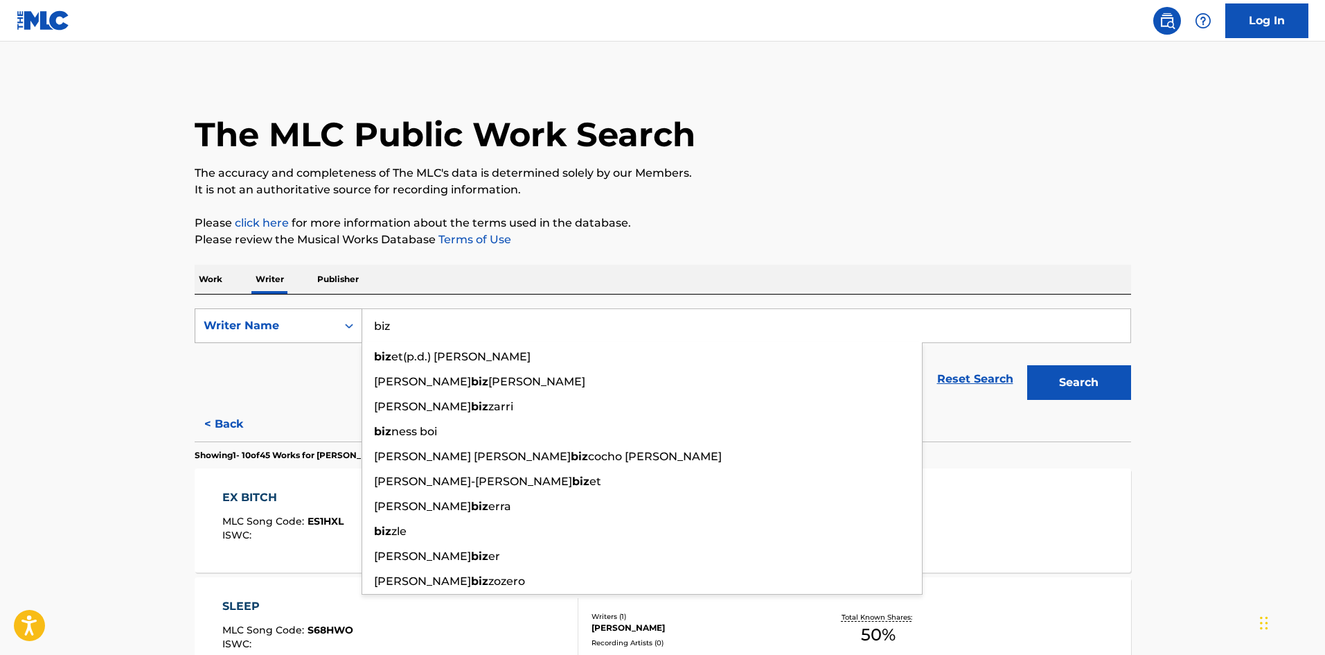
type input "biz"
click at [1027, 365] on button "Search" at bounding box center [1079, 382] width 104 height 35
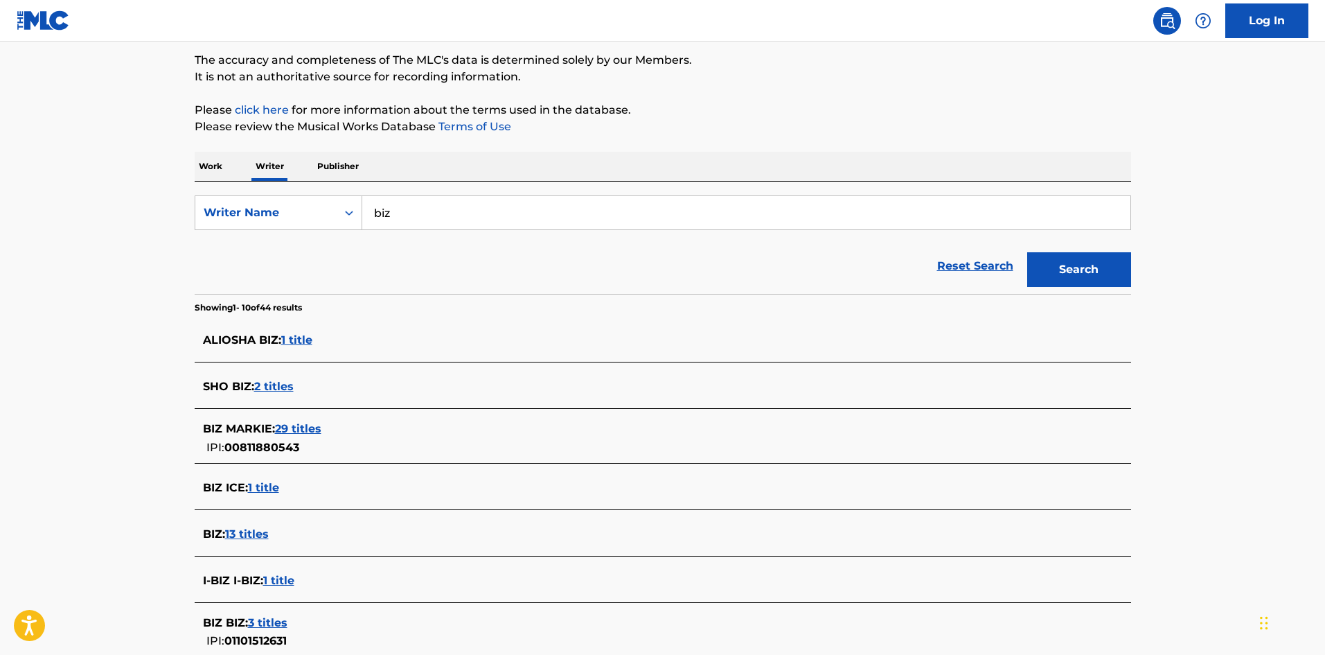
scroll to position [139, 0]
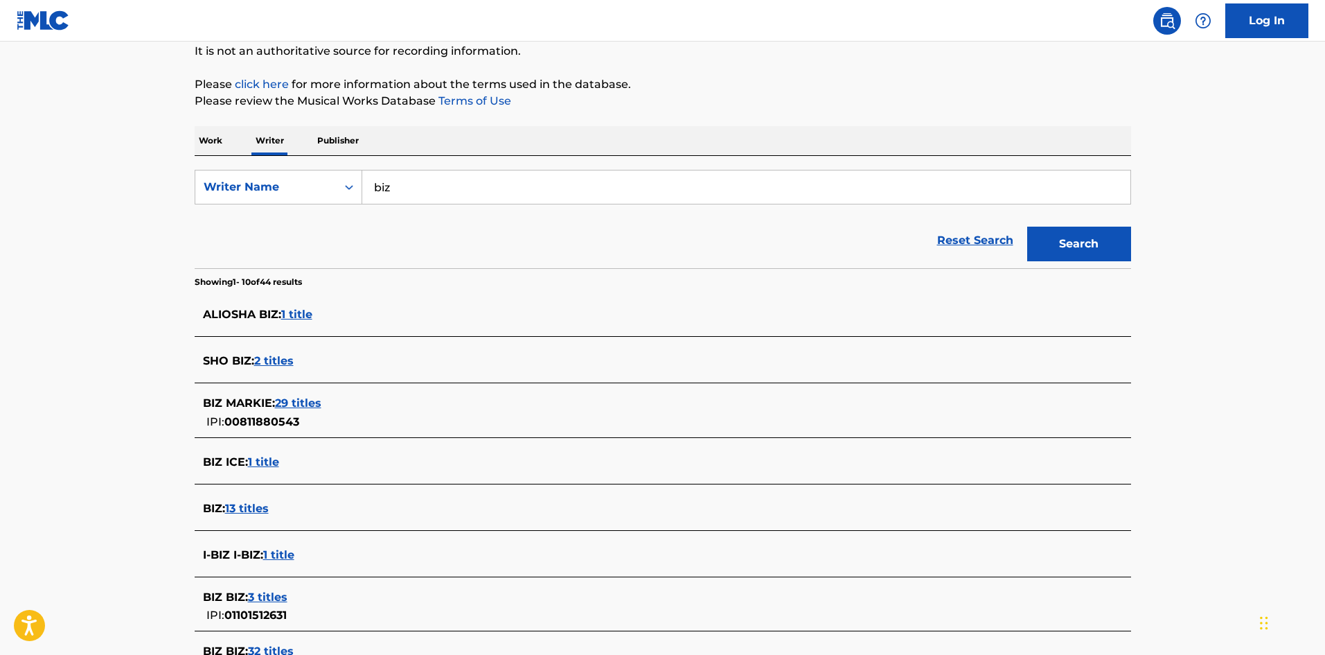
click at [247, 513] on span "13 titles" at bounding box center [247, 508] width 44 height 13
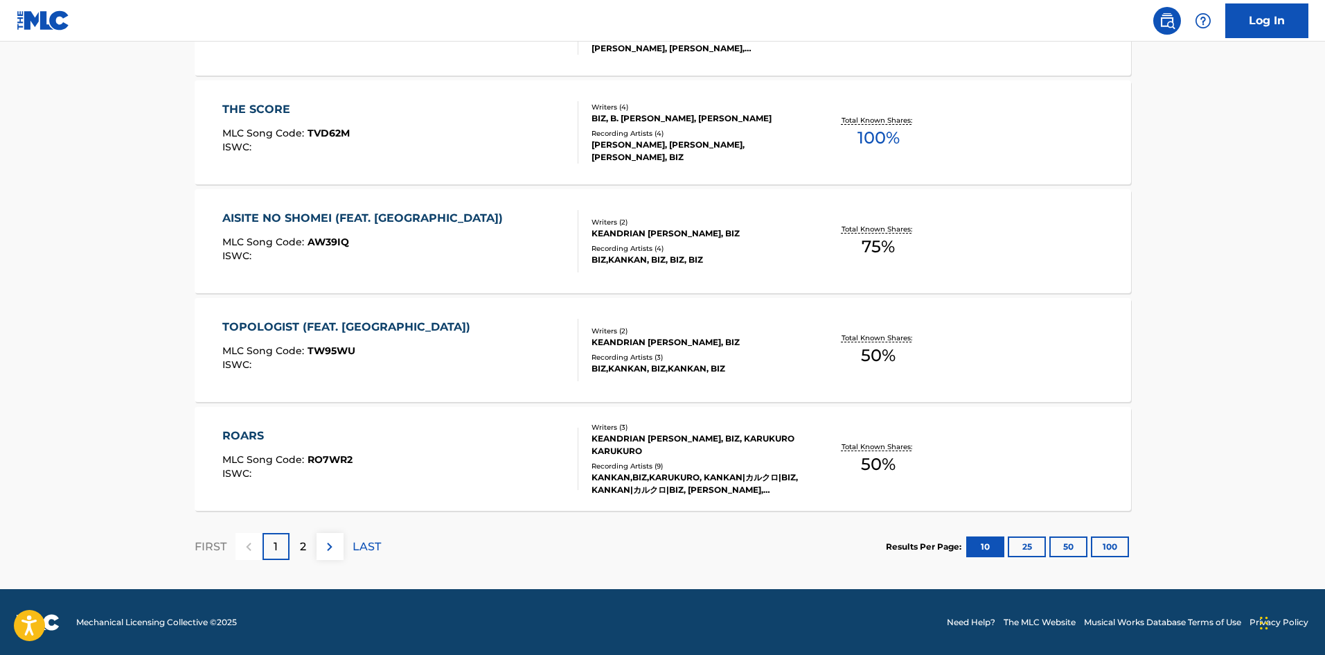
scroll to position [1041, 0]
click at [303, 545] on p "2" at bounding box center [303, 546] width 6 height 17
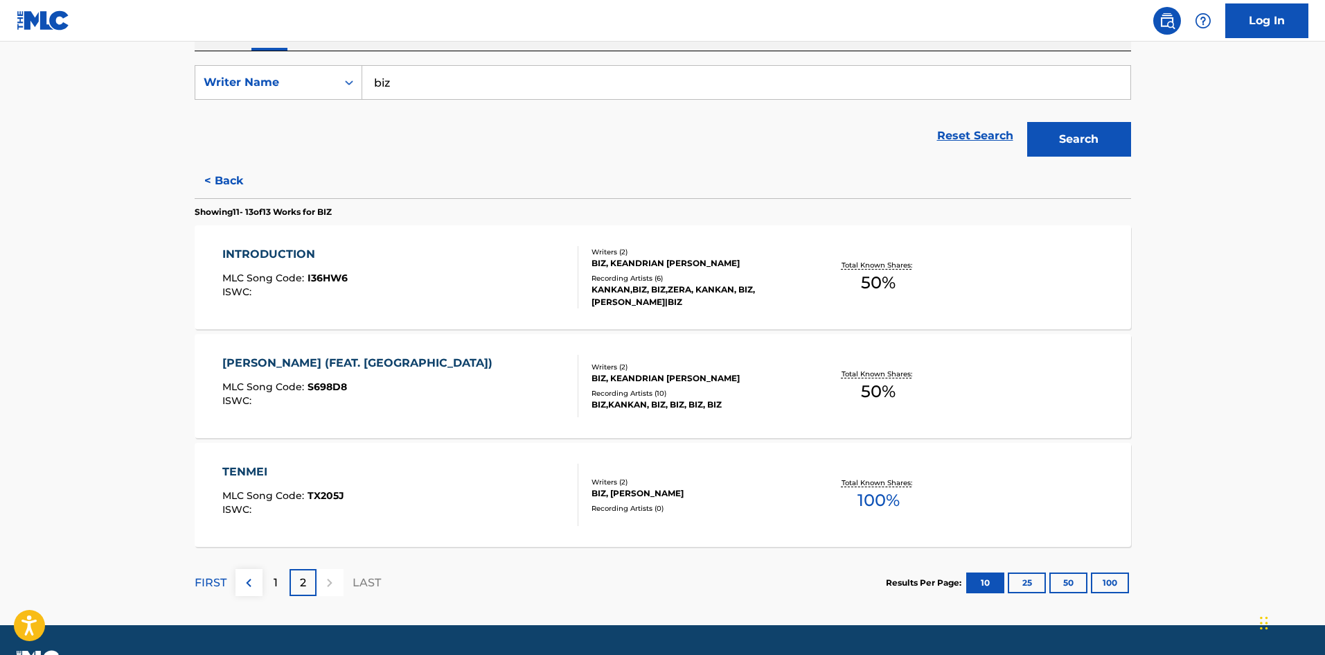
scroll to position [277, 0]
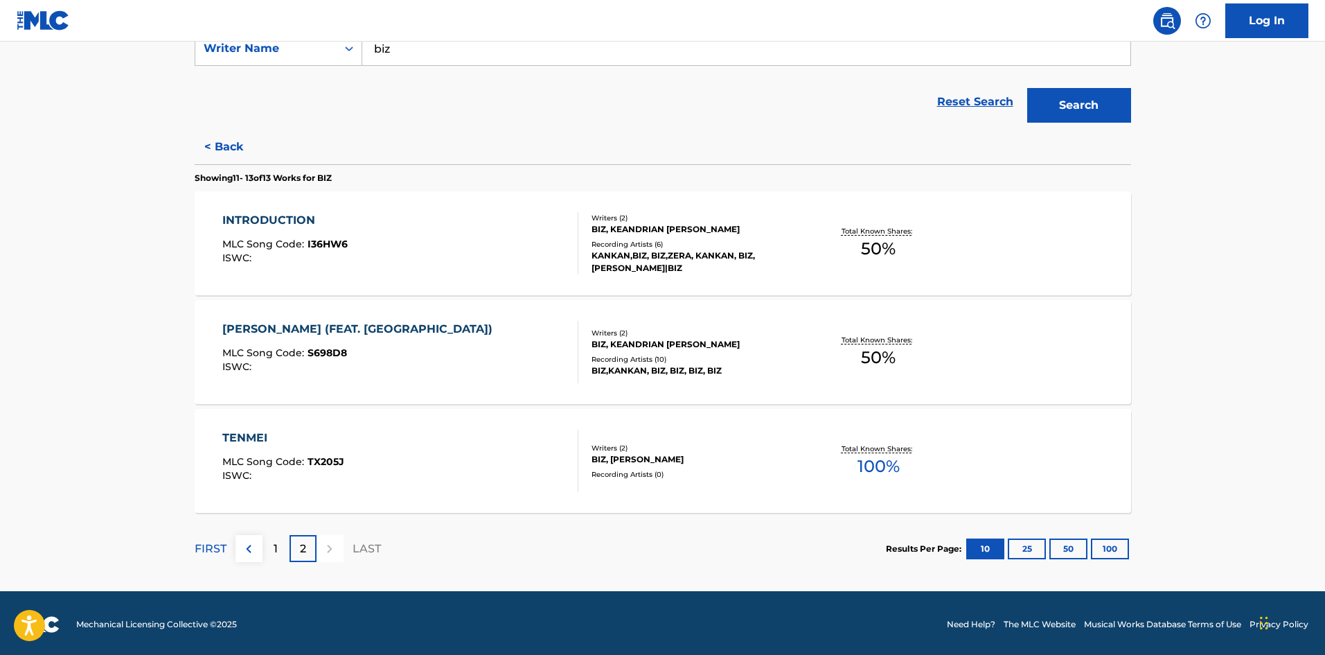
click at [295, 356] on span "MLC Song Code :" at bounding box center [264, 352] width 85 height 12
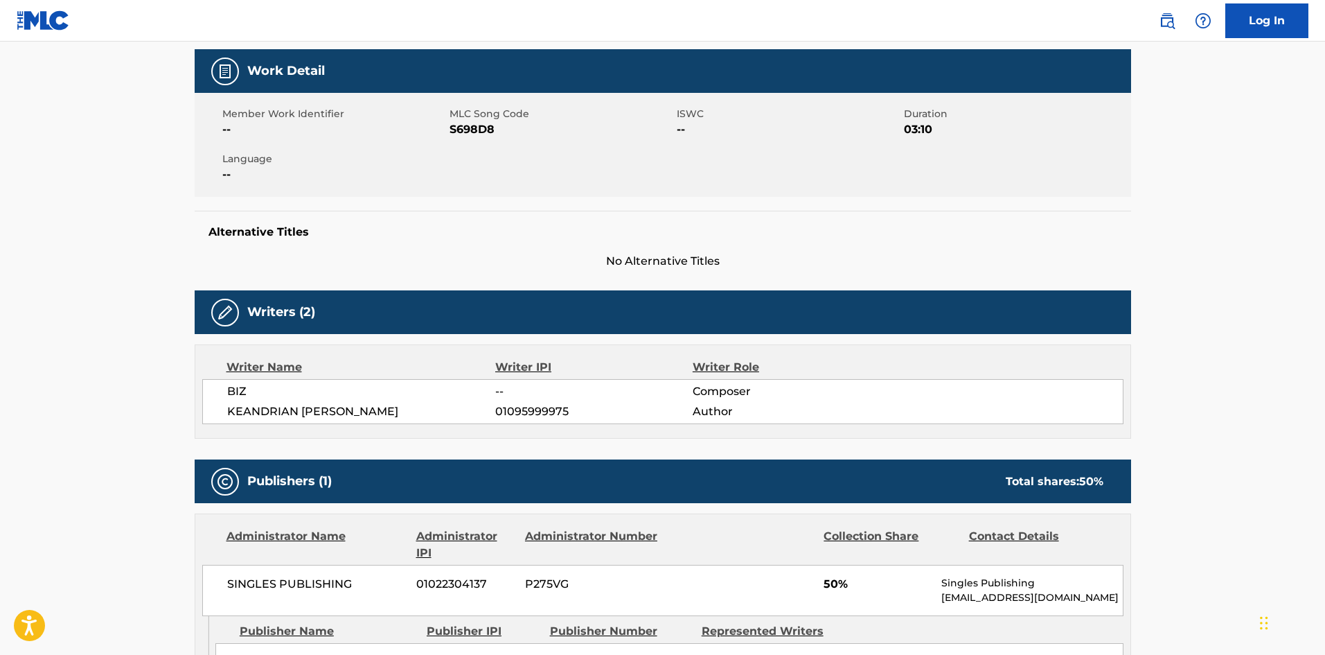
scroll to position [208, 0]
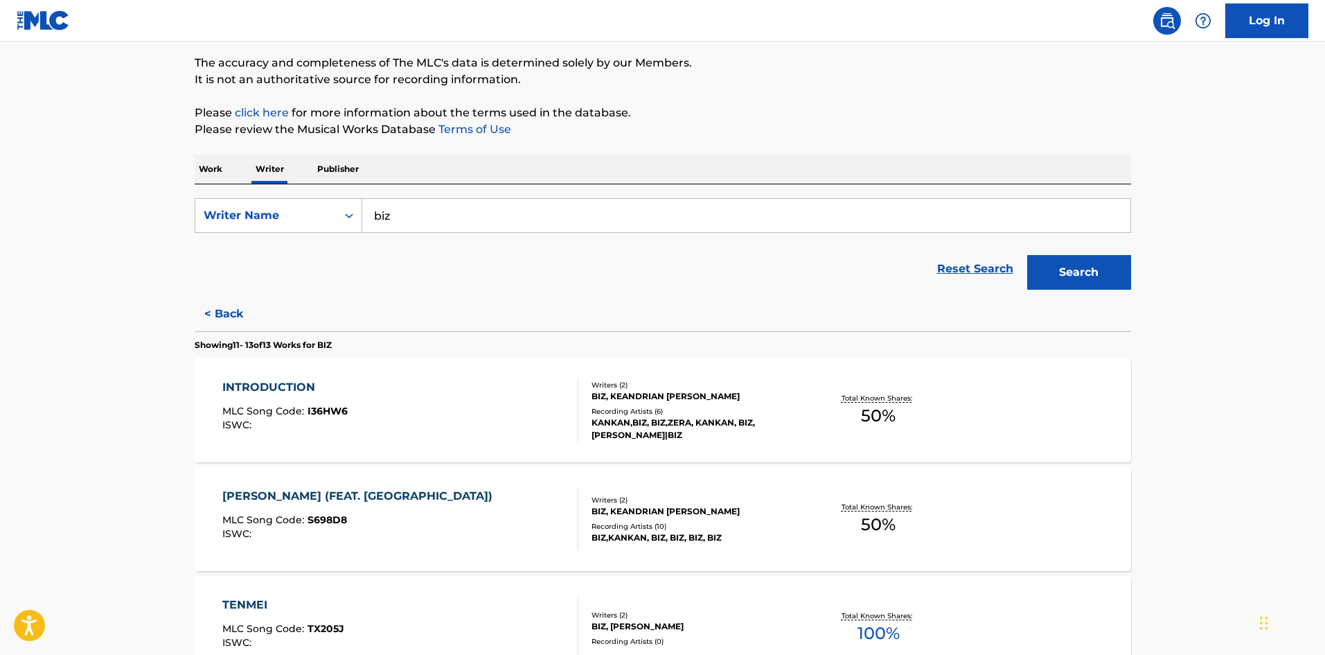
scroll to position [69, 0]
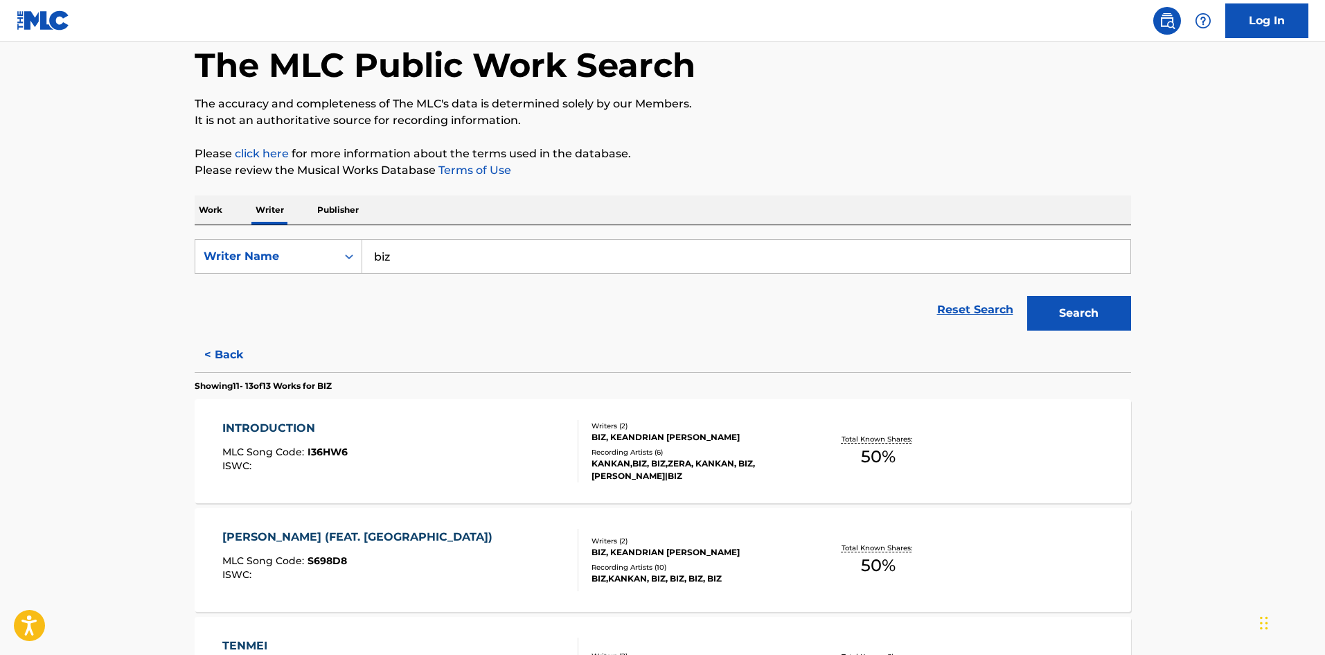
click at [448, 263] on input "biz" at bounding box center [746, 256] width 768 height 33
type input "b"
type input "e"
type input "babyfxce e"
click at [1027, 296] on button "Search" at bounding box center [1079, 313] width 104 height 35
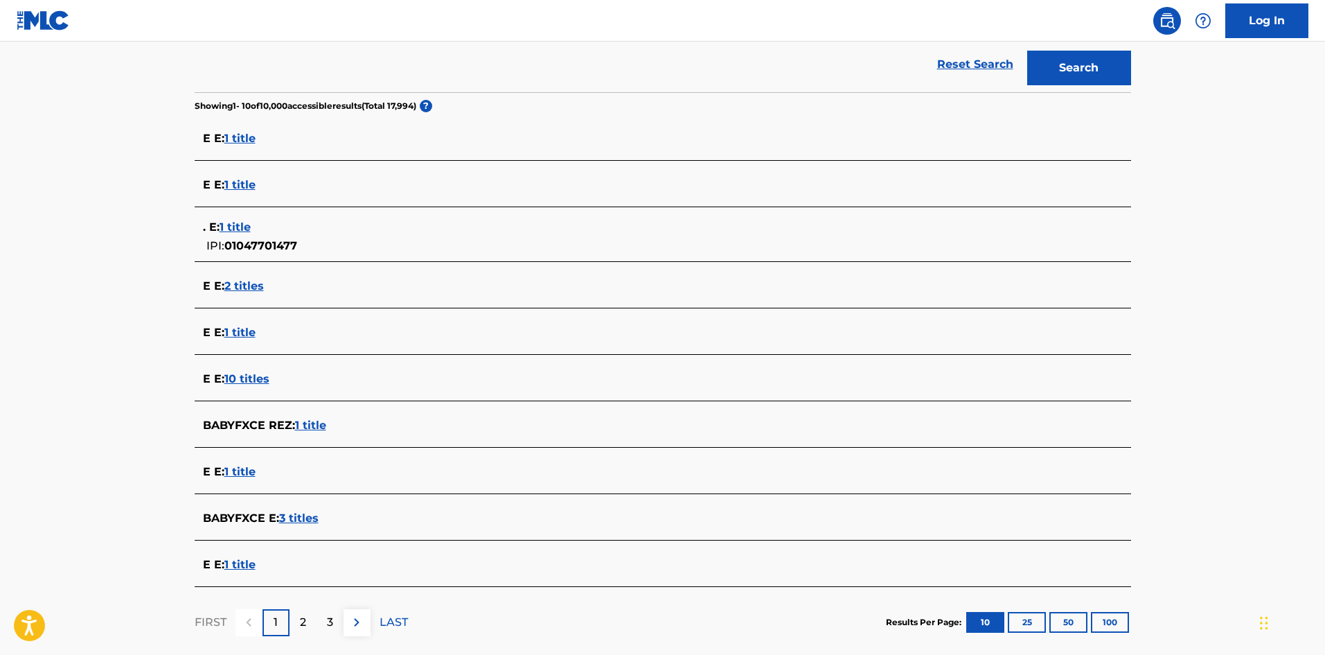
scroll to position [346, 0]
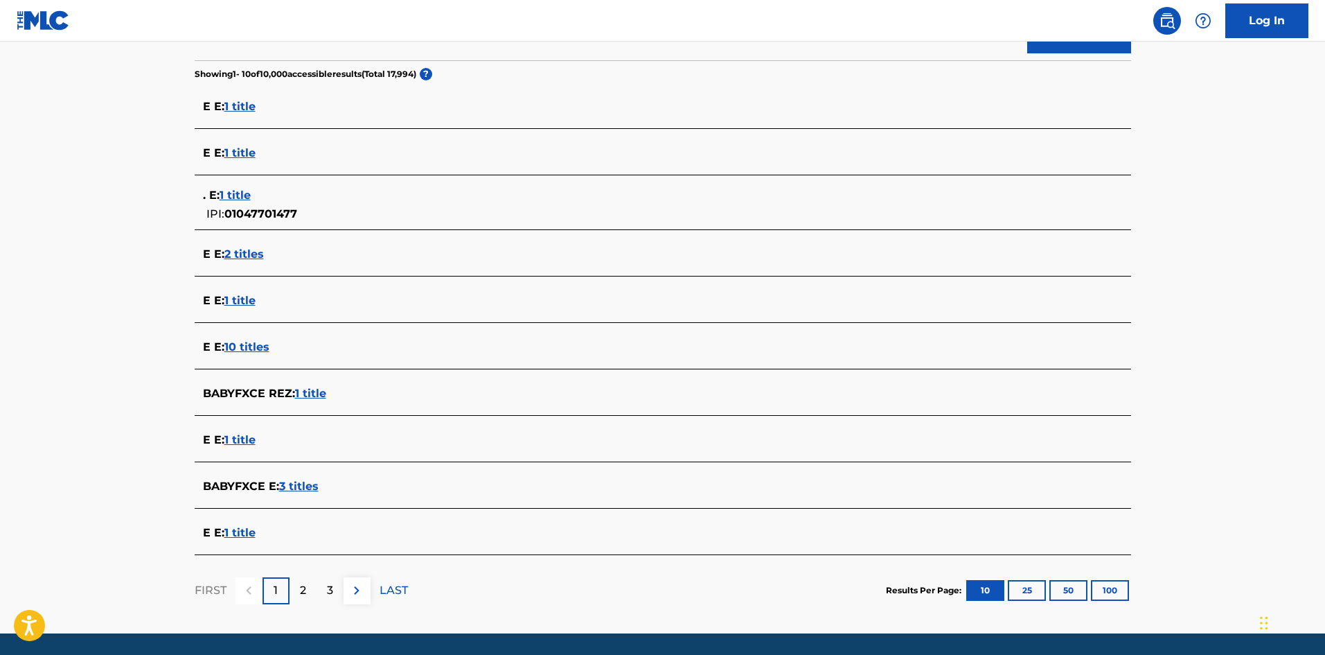
click at [311, 486] on span "3 titles" at bounding box center [298, 485] width 39 height 13
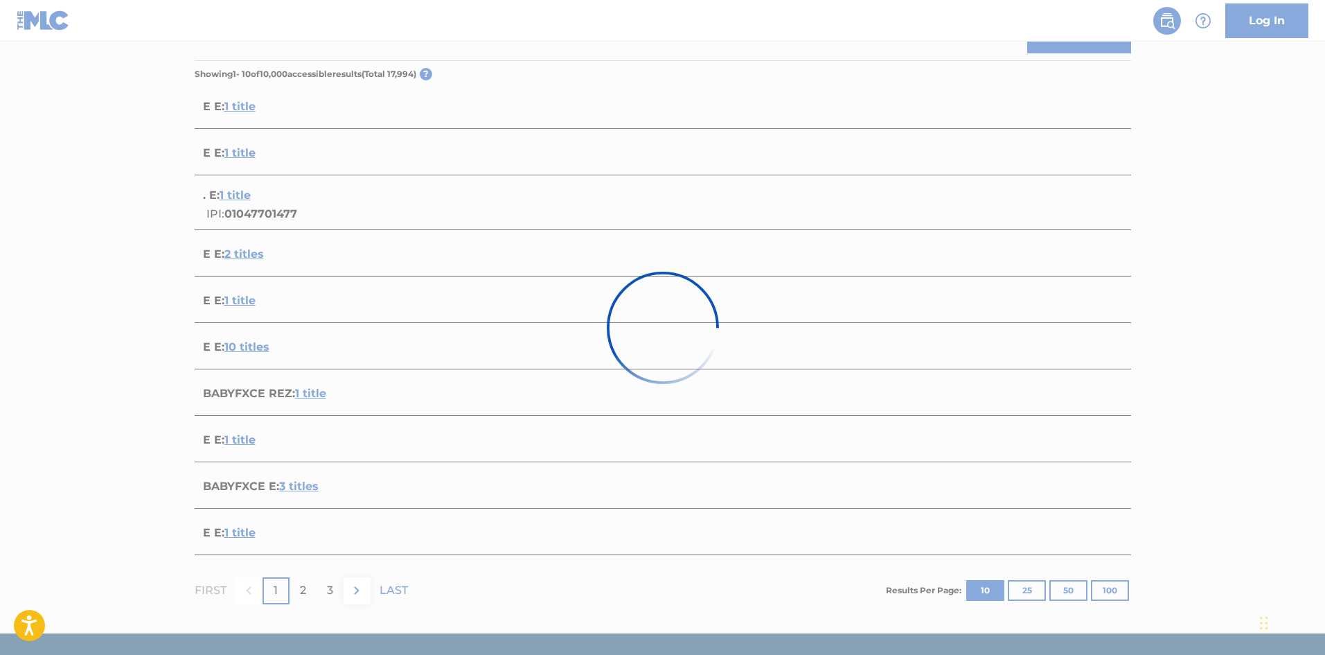
scroll to position [274, 0]
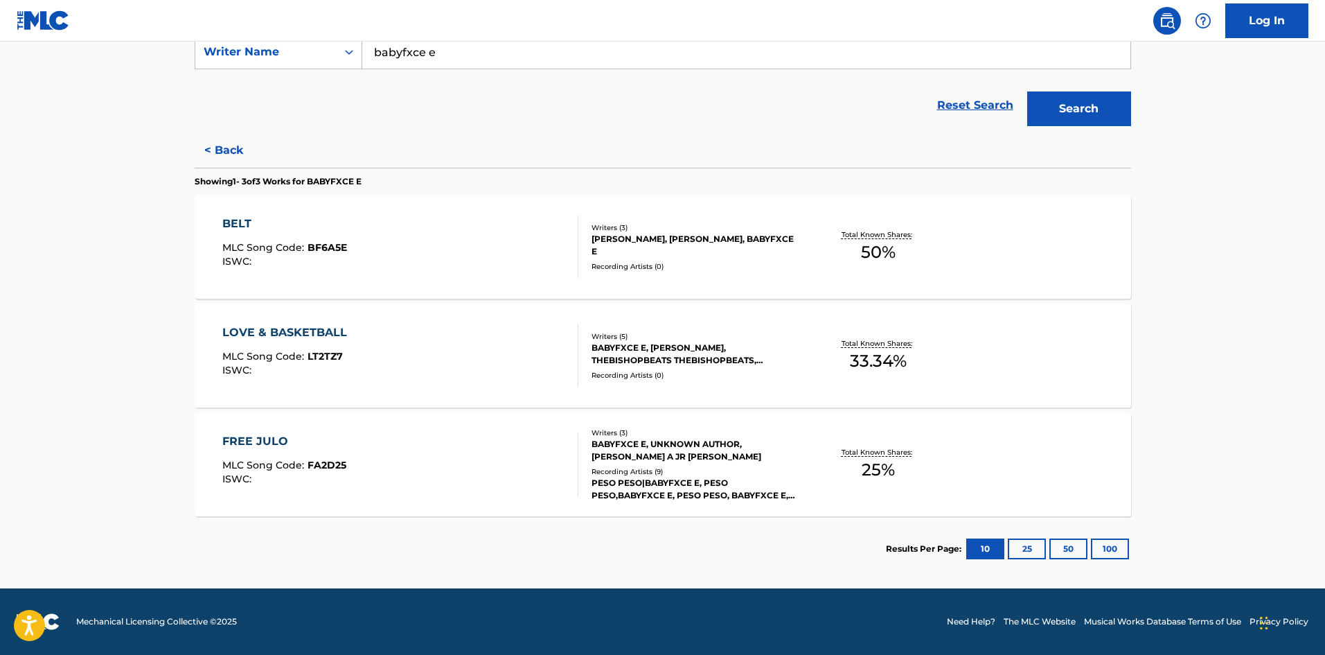
click at [402, 457] on div "FREE JULO MLC Song Code : FA2D25 ISWC :" at bounding box center [400, 464] width 356 height 62
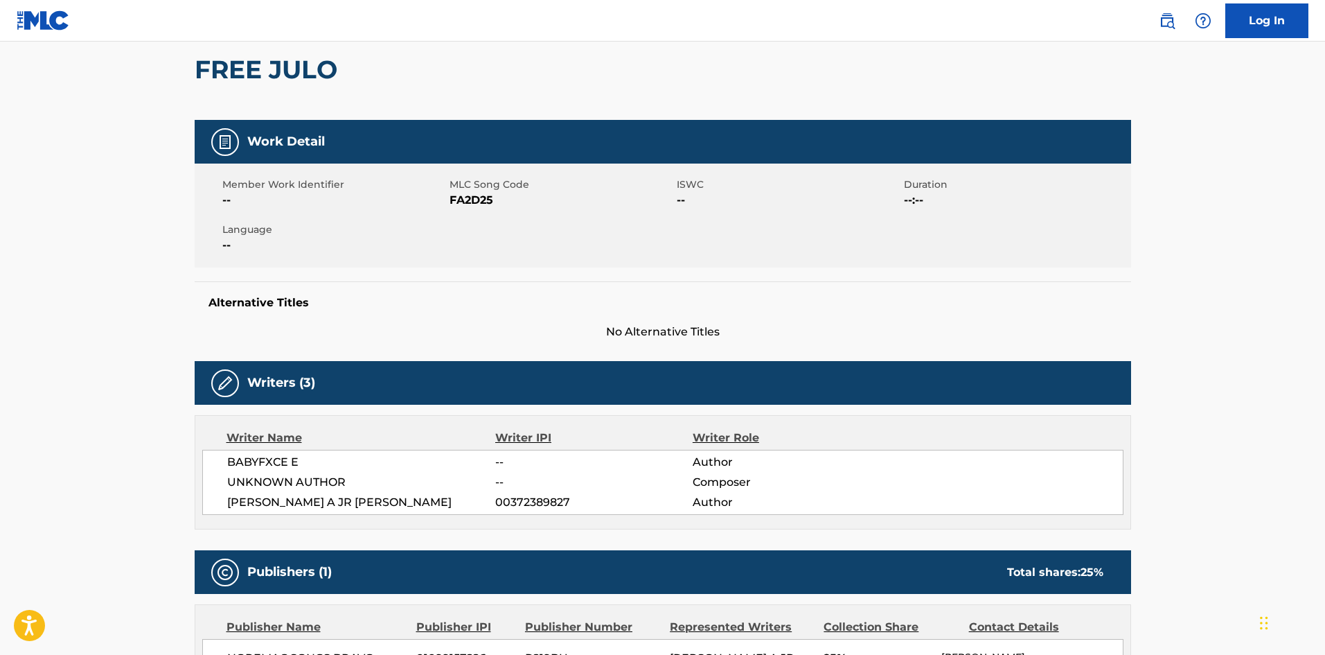
scroll to position [61, 0]
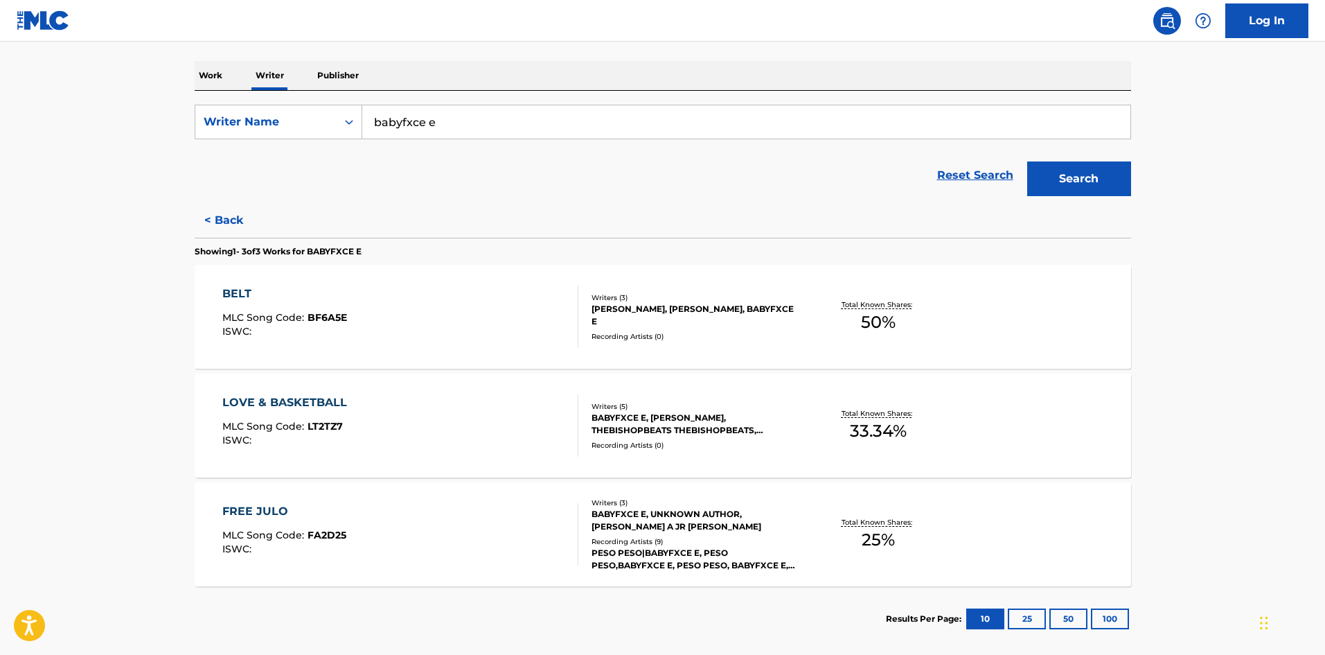
scroll to position [208, 0]
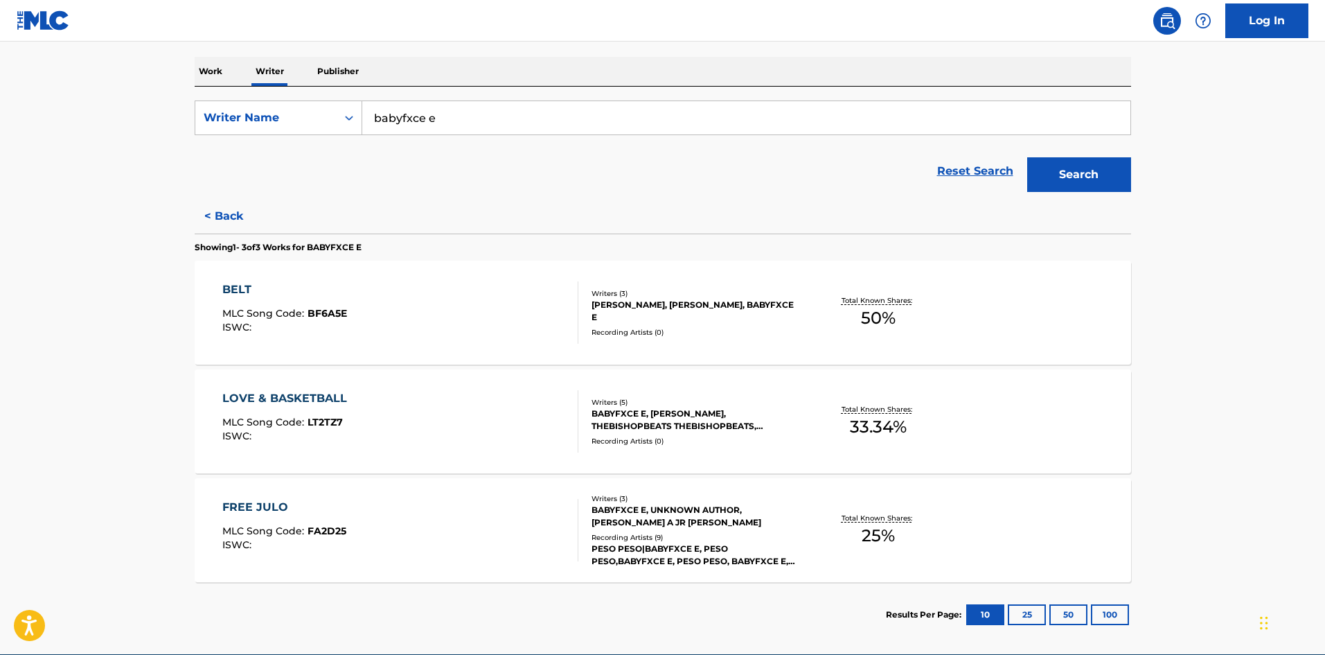
click at [491, 333] on div "BELT MLC Song Code : BF6A5E ISWC :" at bounding box center [400, 312] width 356 height 62
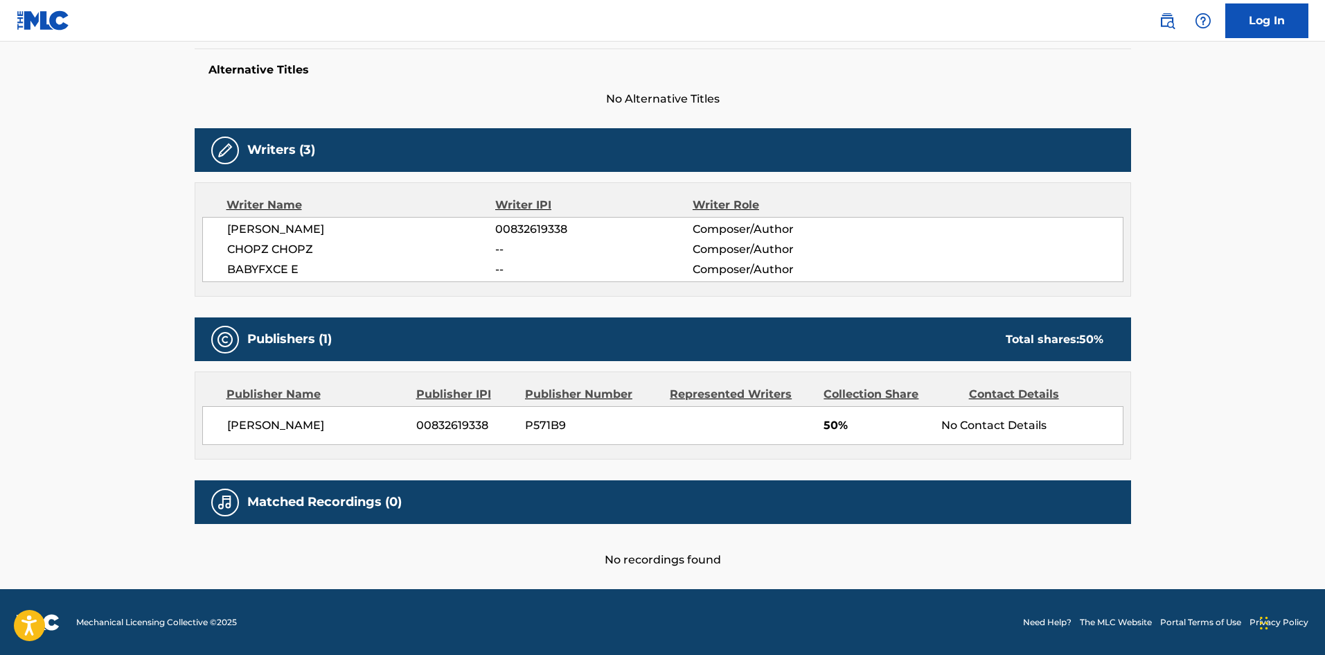
scroll to position [360, 0]
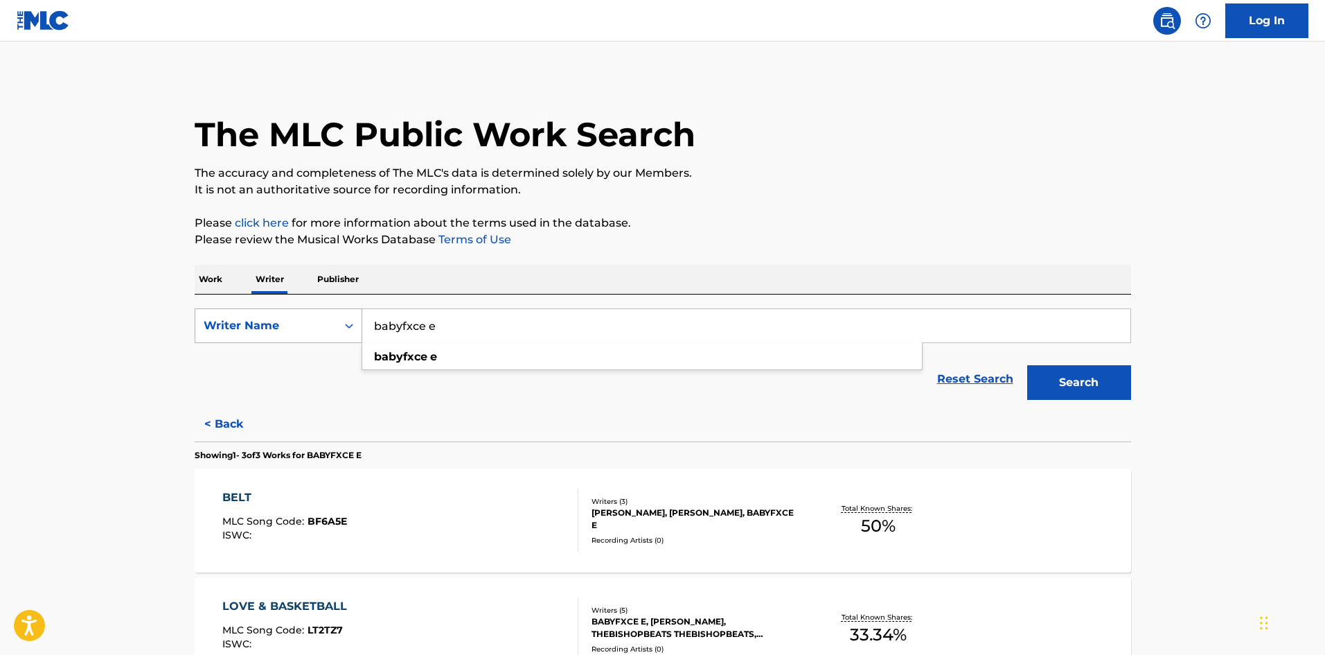
drag, startPoint x: 462, startPoint y: 331, endPoint x: 352, endPoint y: 324, distance: 110.4
click at [352, 324] on div "SearchWithCriteria5d82682a-f82e-402c-a7bb-fdfddff932f4 Writer Name babyfxce e b…" at bounding box center [663, 325] width 937 height 35
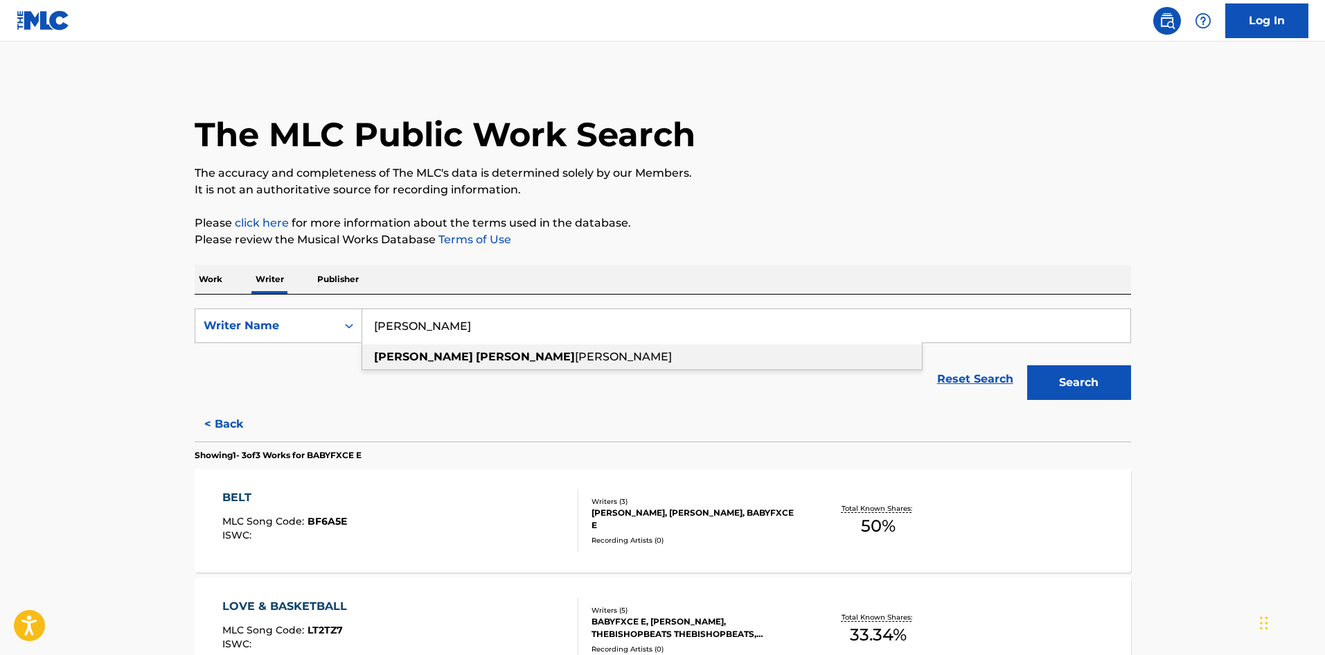
click at [476, 361] on strong "jamar" at bounding box center [525, 356] width 99 height 13
type input "efrem jamar blackwell"
click at [1093, 376] on button "Search" at bounding box center [1079, 382] width 104 height 35
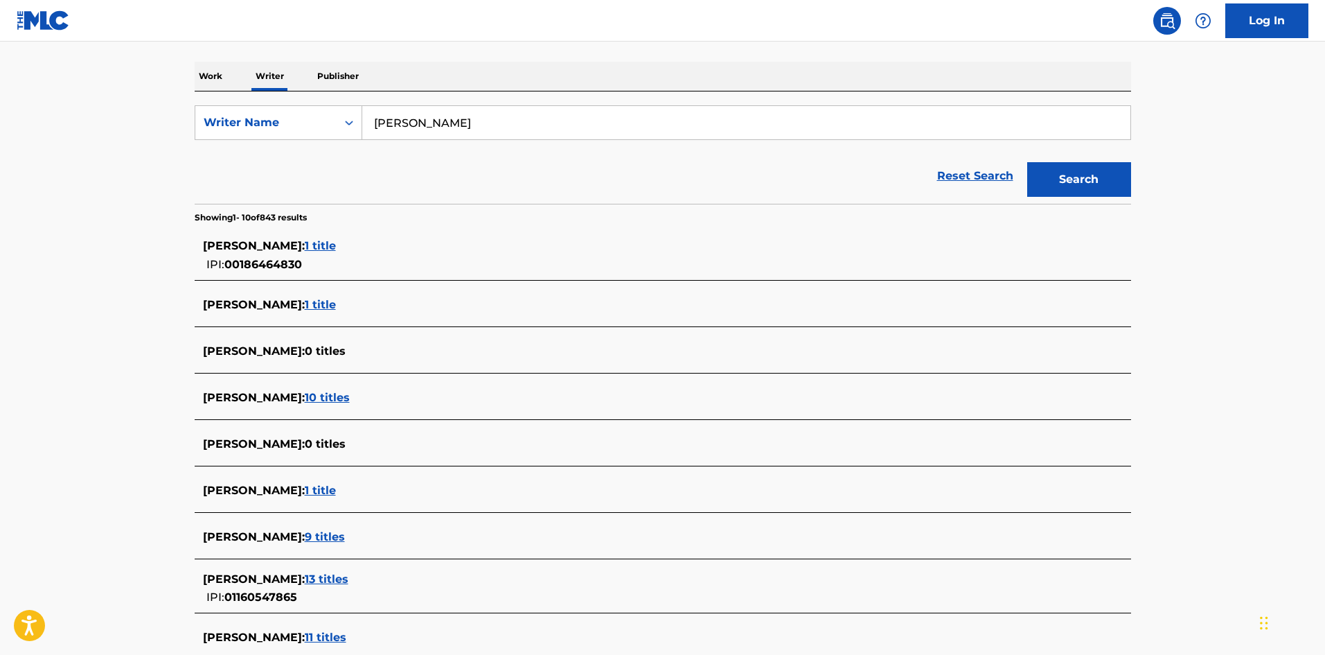
scroll to position [208, 0]
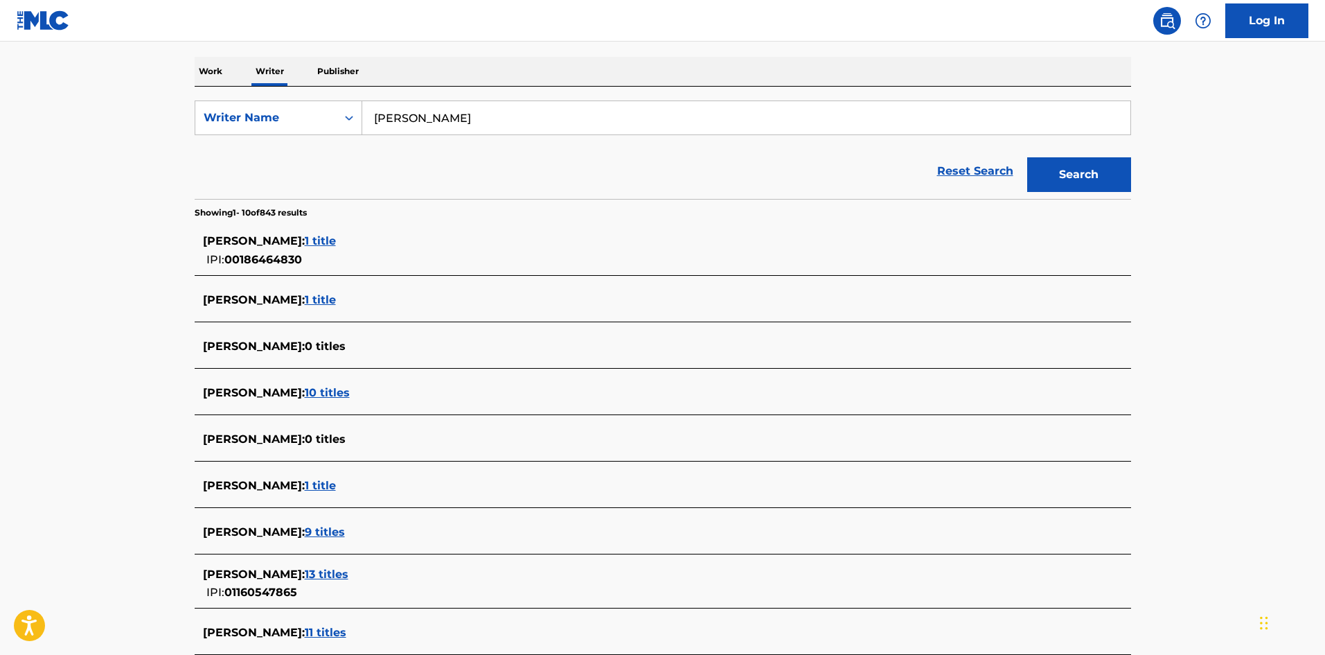
click at [348, 570] on span "13 titles" at bounding box center [327, 573] width 44 height 13
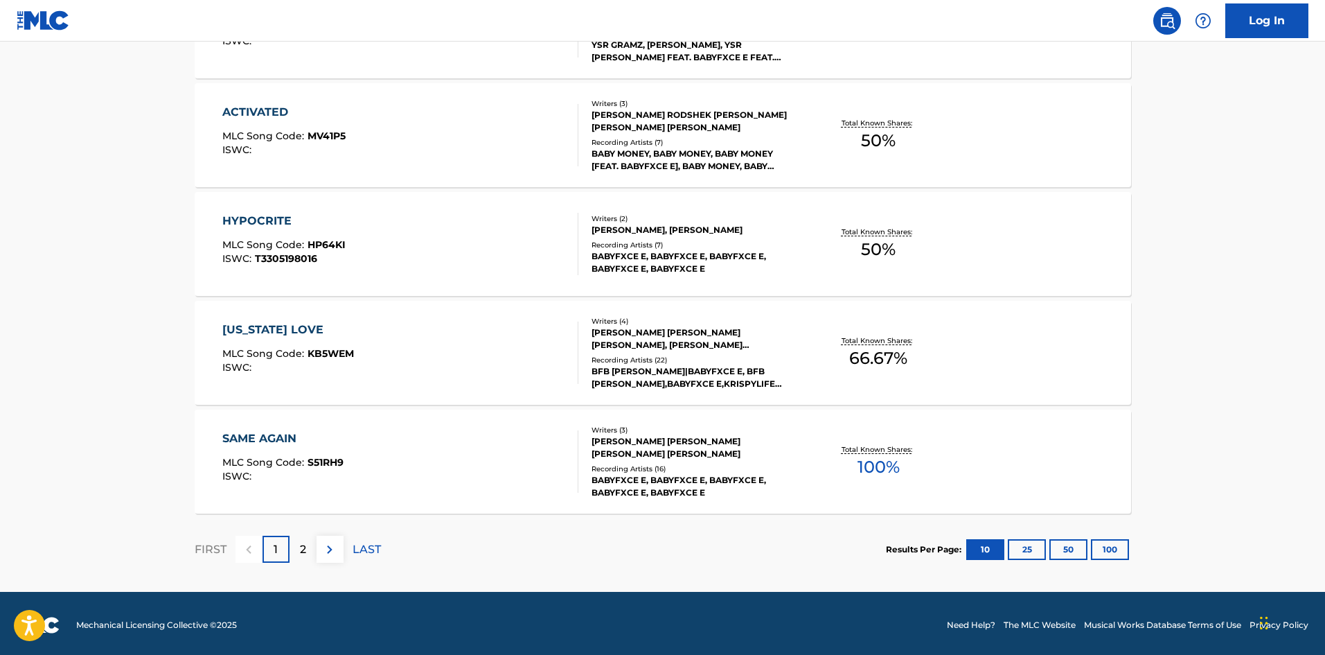
scroll to position [1039, 0]
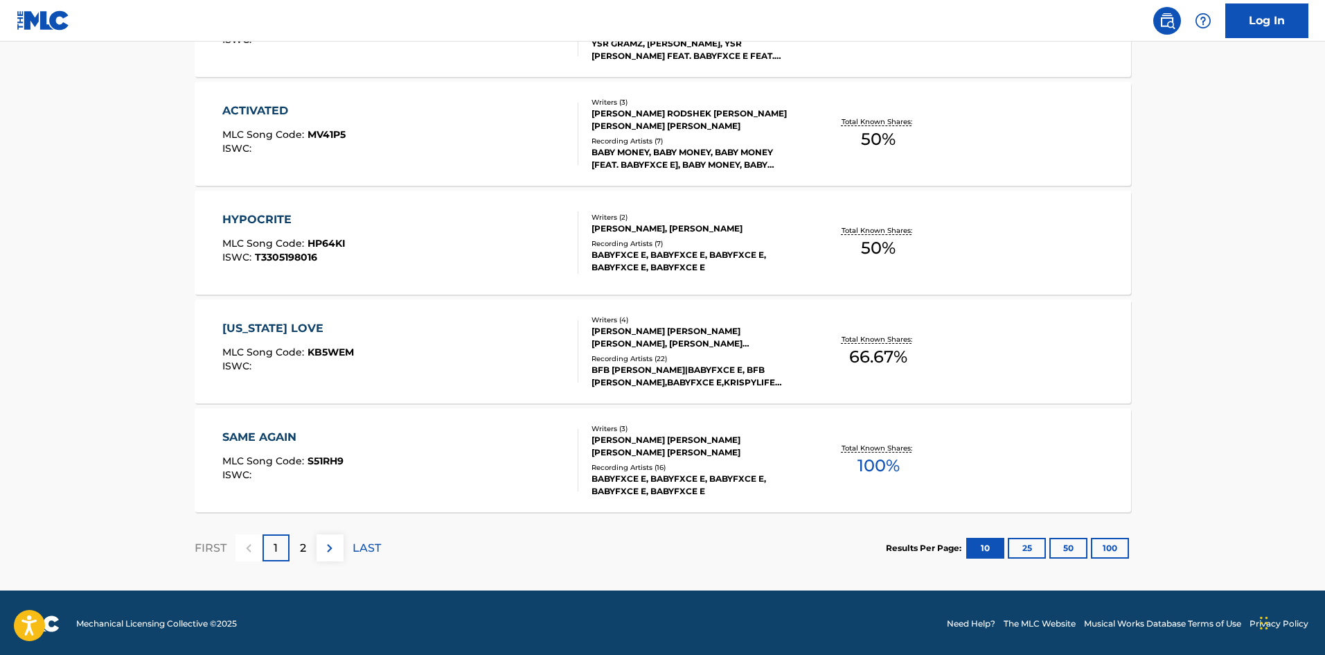
click at [303, 541] on p "2" at bounding box center [303, 548] width 6 height 17
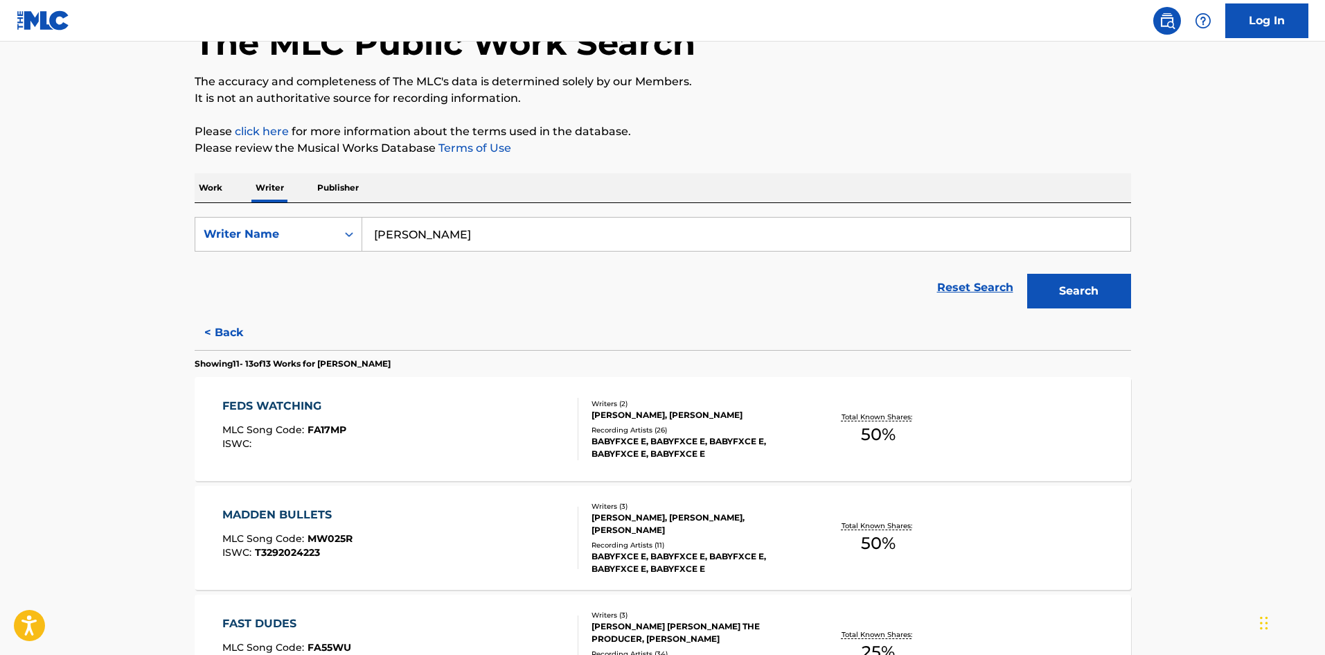
scroll to position [208, 0]
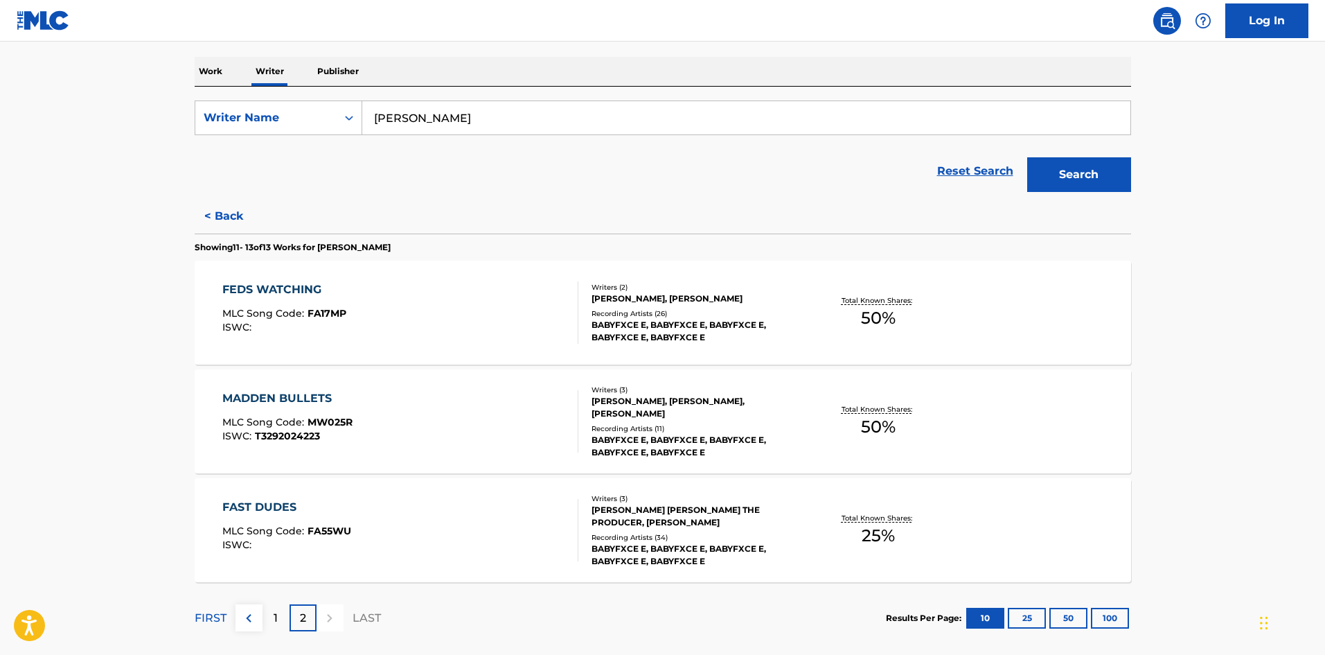
click at [452, 429] on div "MADDEN BULLETS MLC Song Code : MW025R ISWC : T3292024223" at bounding box center [400, 421] width 356 height 62
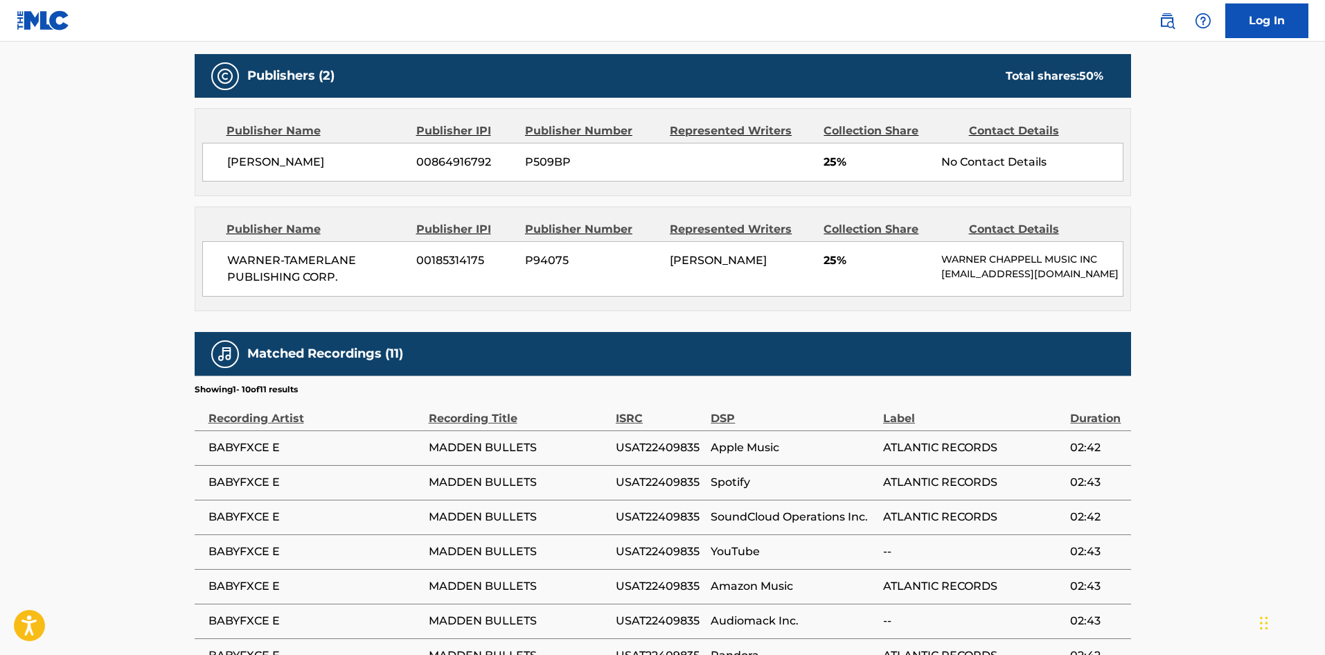
scroll to position [624, 0]
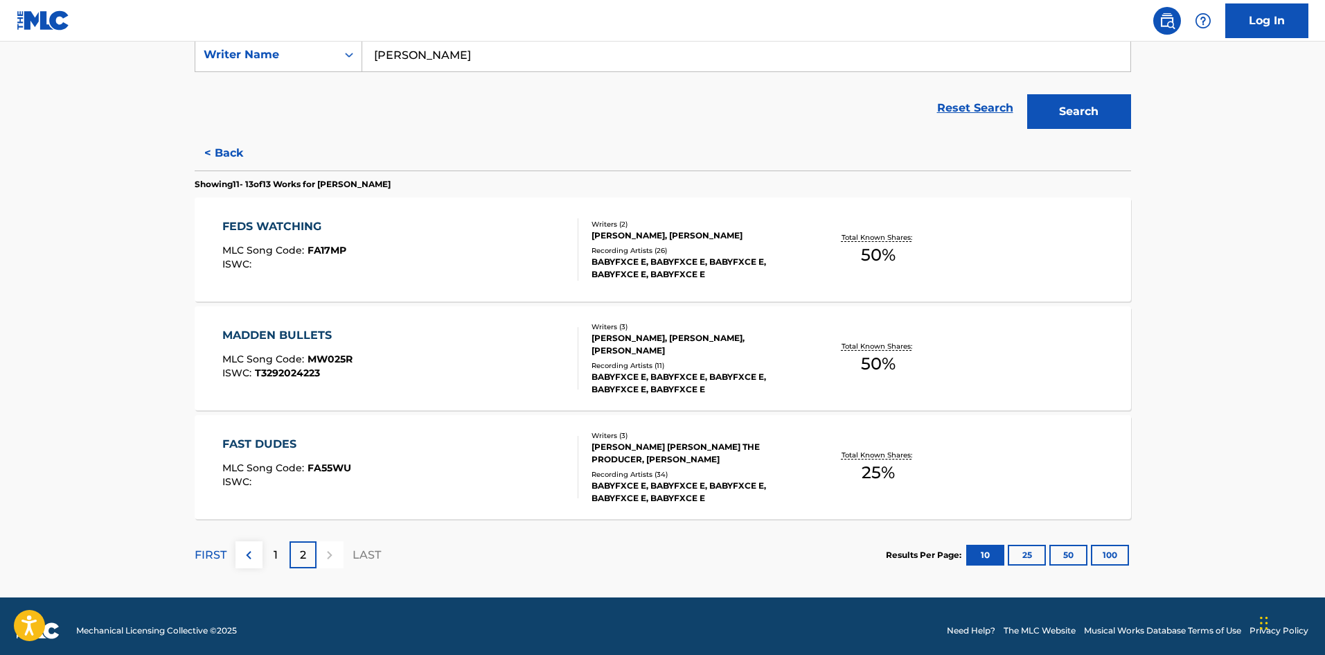
scroll to position [277, 0]
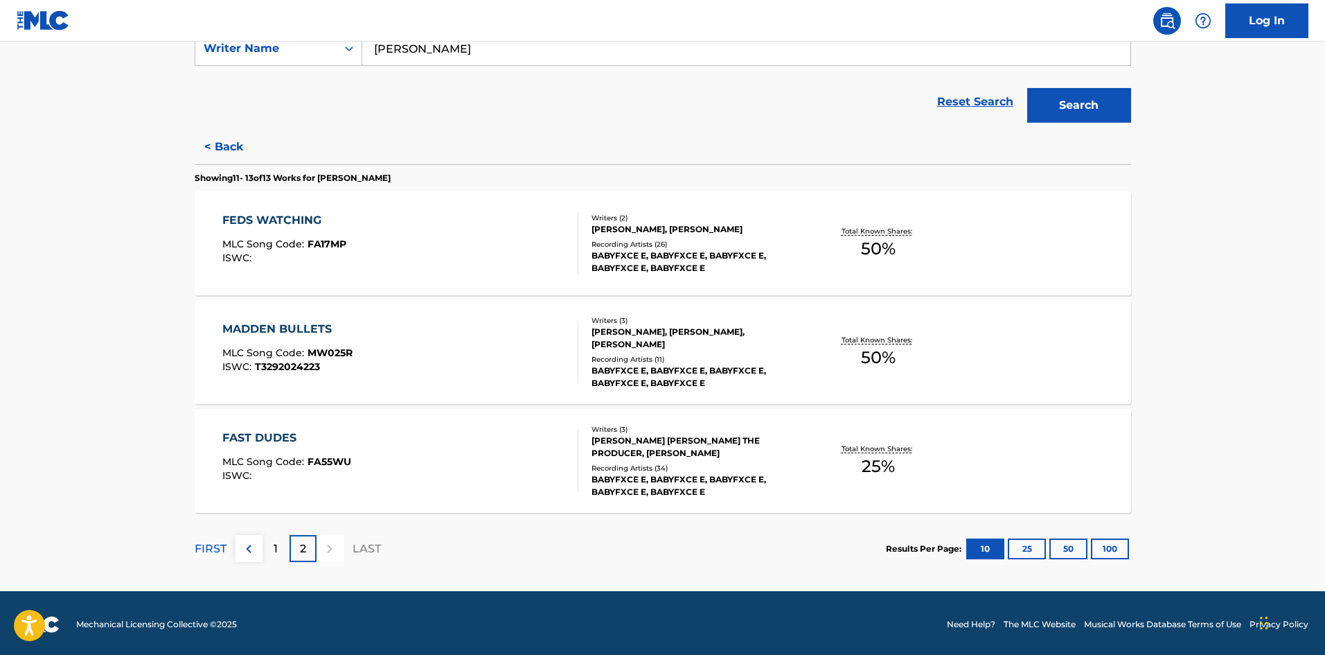
click at [488, 448] on div "FAST DUDES MLC Song Code : FA55WU ISWC :" at bounding box center [400, 461] width 356 height 62
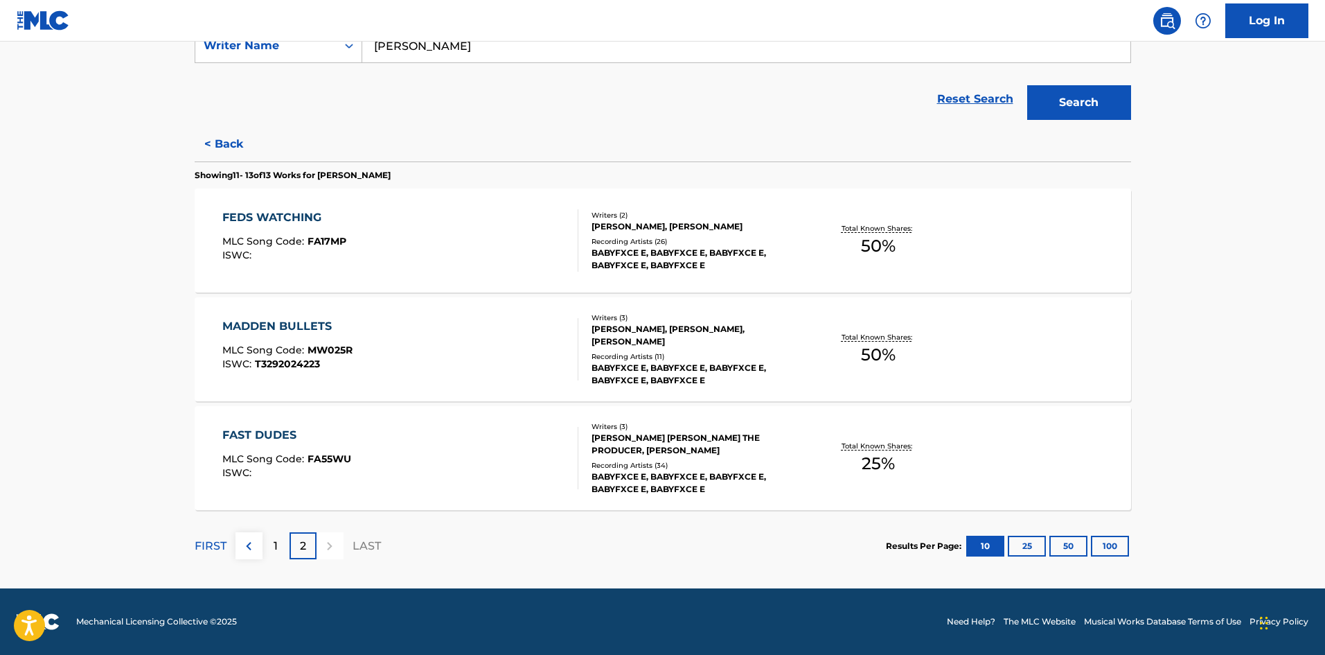
click at [271, 543] on div "1" at bounding box center [276, 545] width 27 height 27
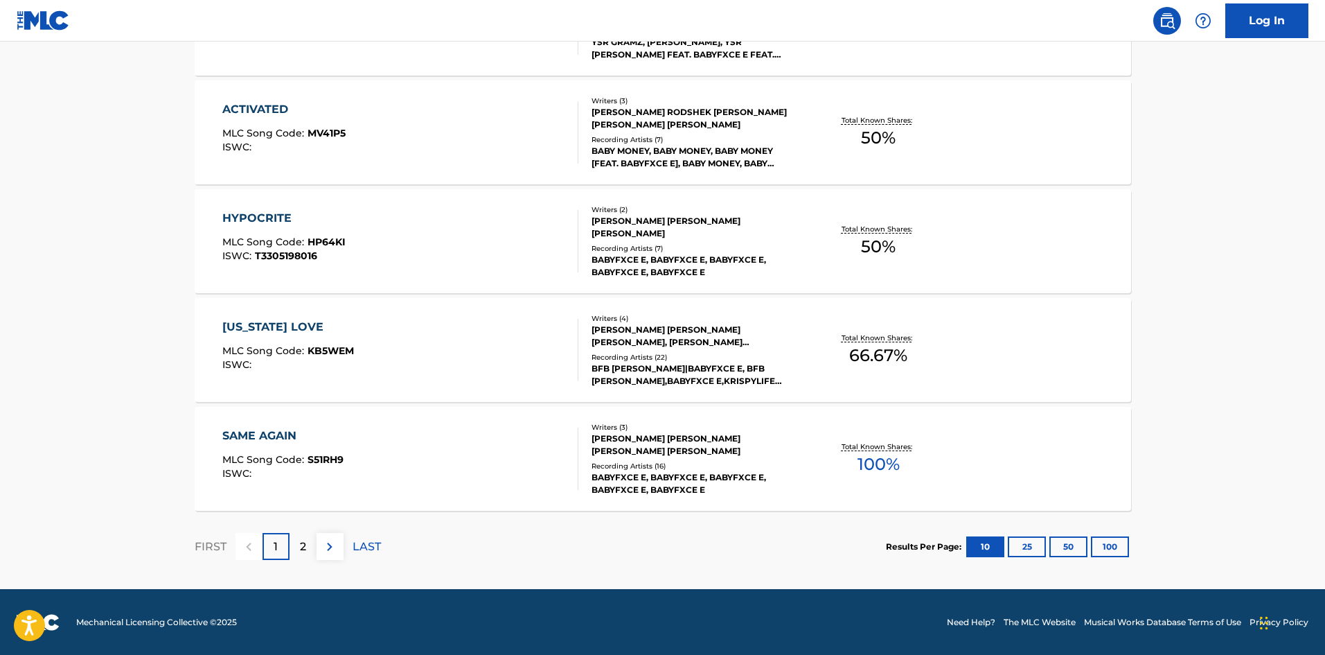
scroll to position [1041, 0]
click at [301, 445] on div "SAME AGAIN MLC Song Code : S51RH9 ISWC :" at bounding box center [282, 458] width 121 height 62
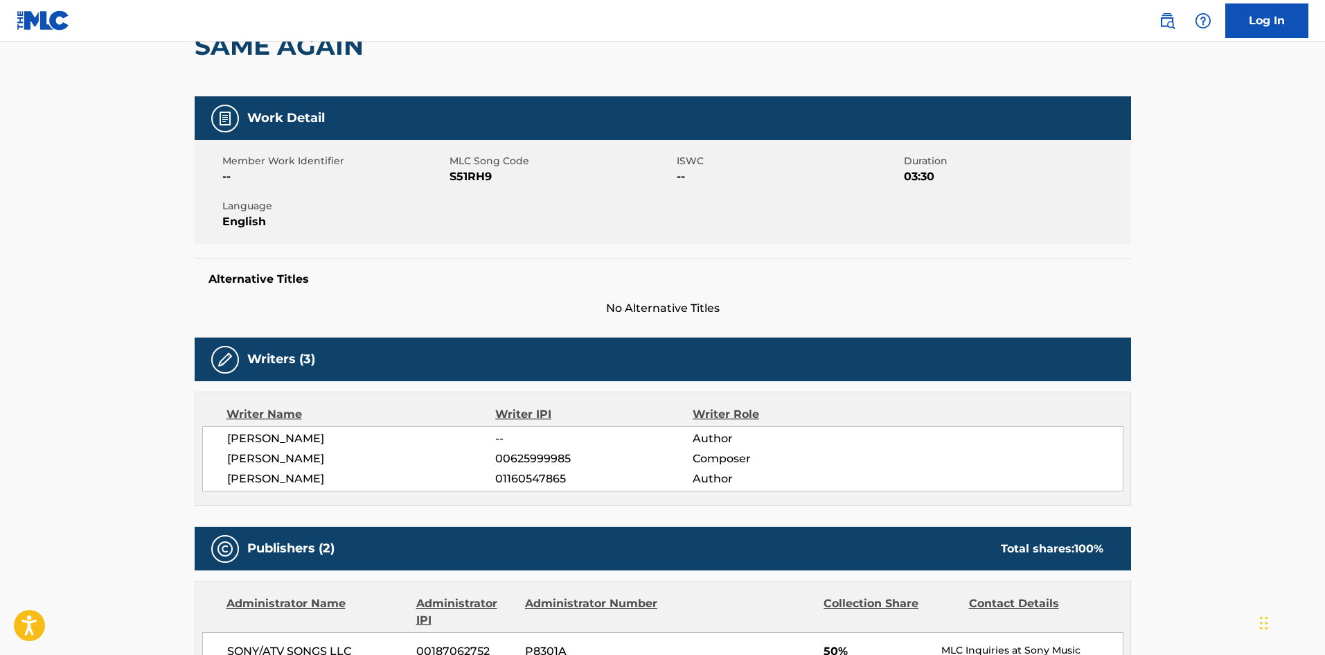
scroll to position [139, 0]
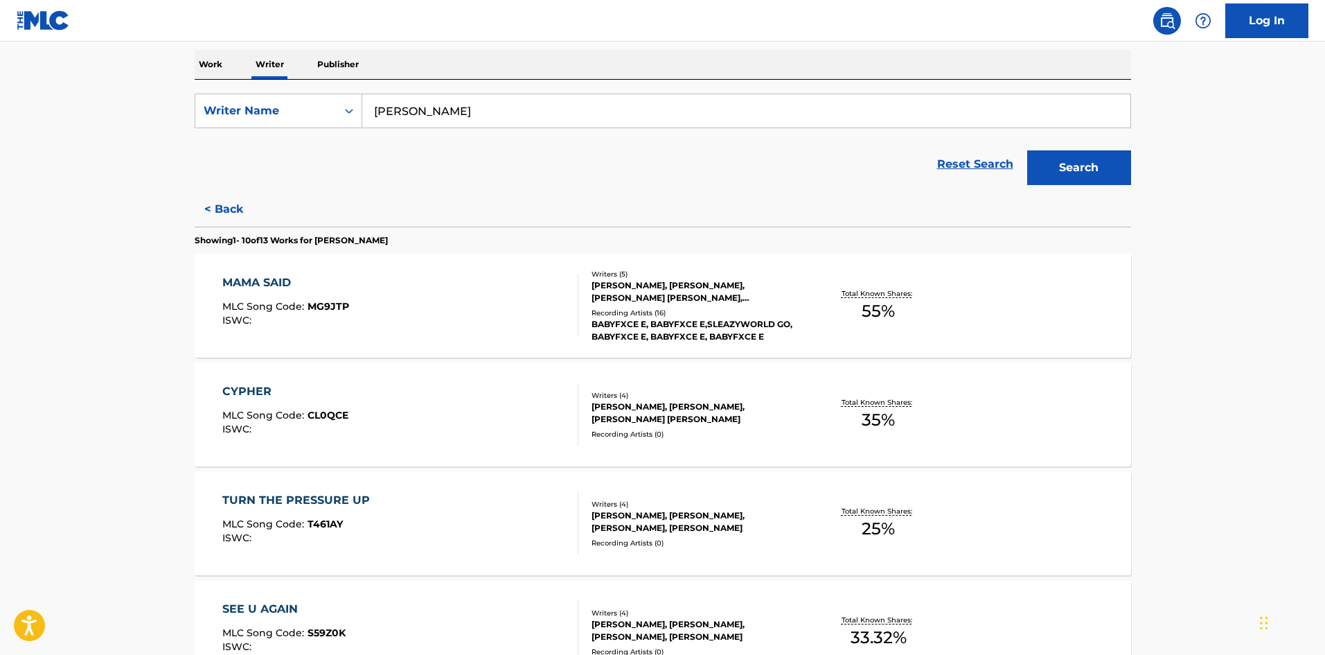
scroll to position [277, 0]
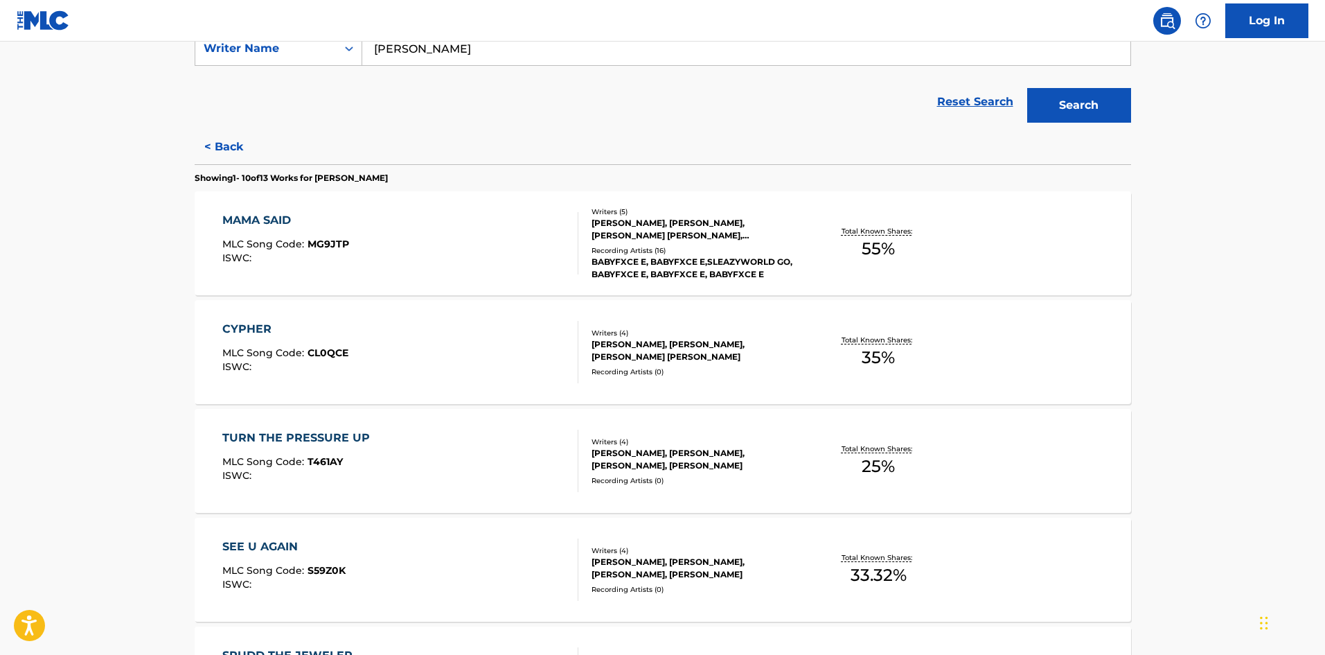
click at [403, 257] on div "MAMA SAID MLC Song Code : MG9JTP ISWC :" at bounding box center [400, 243] width 356 height 62
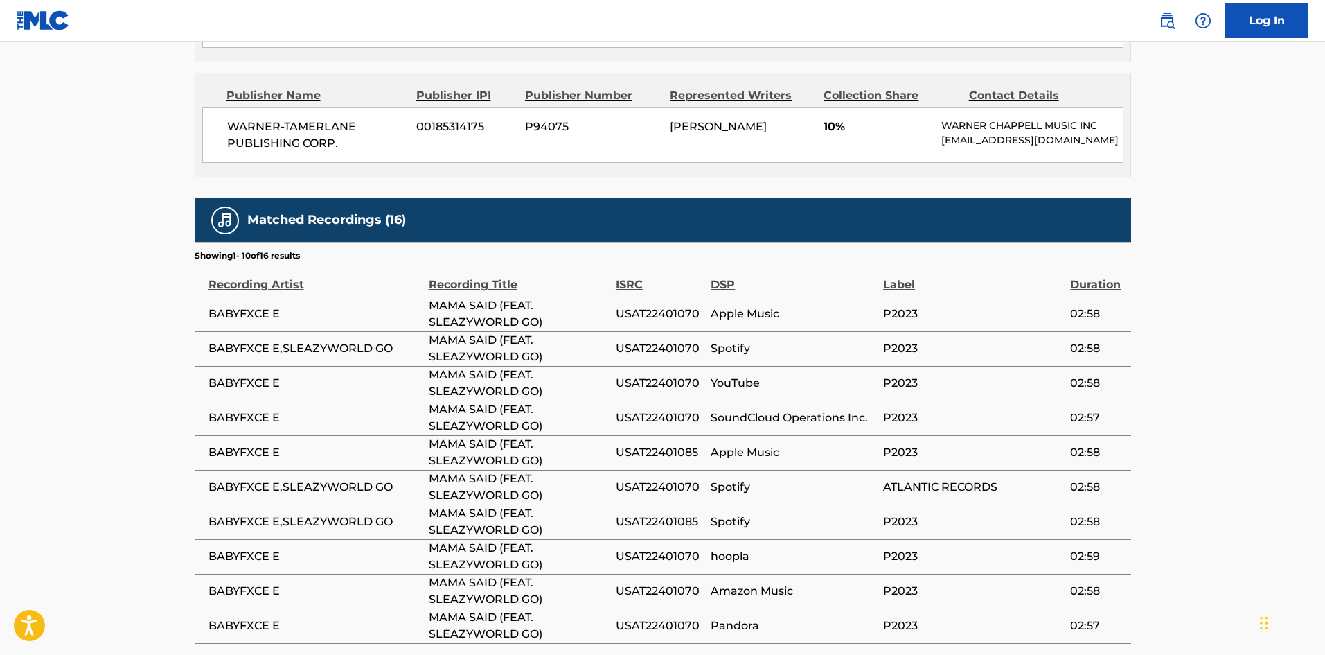
scroll to position [1178, 0]
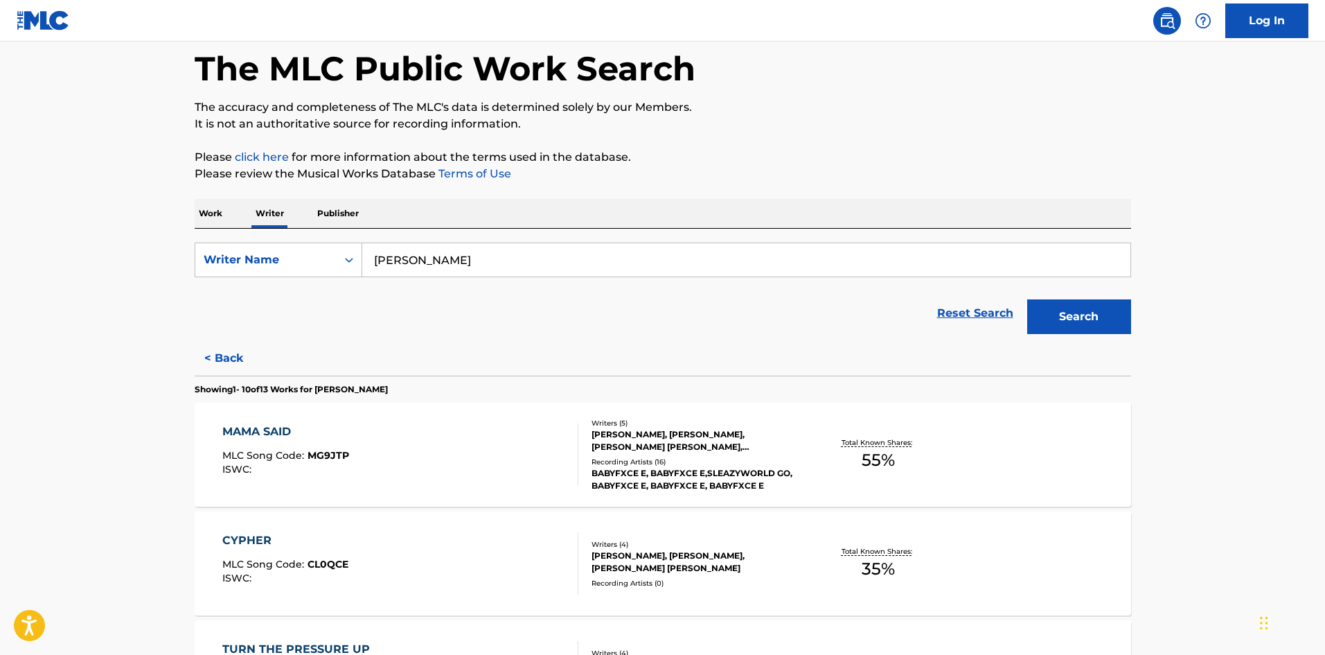
scroll to position [69, 0]
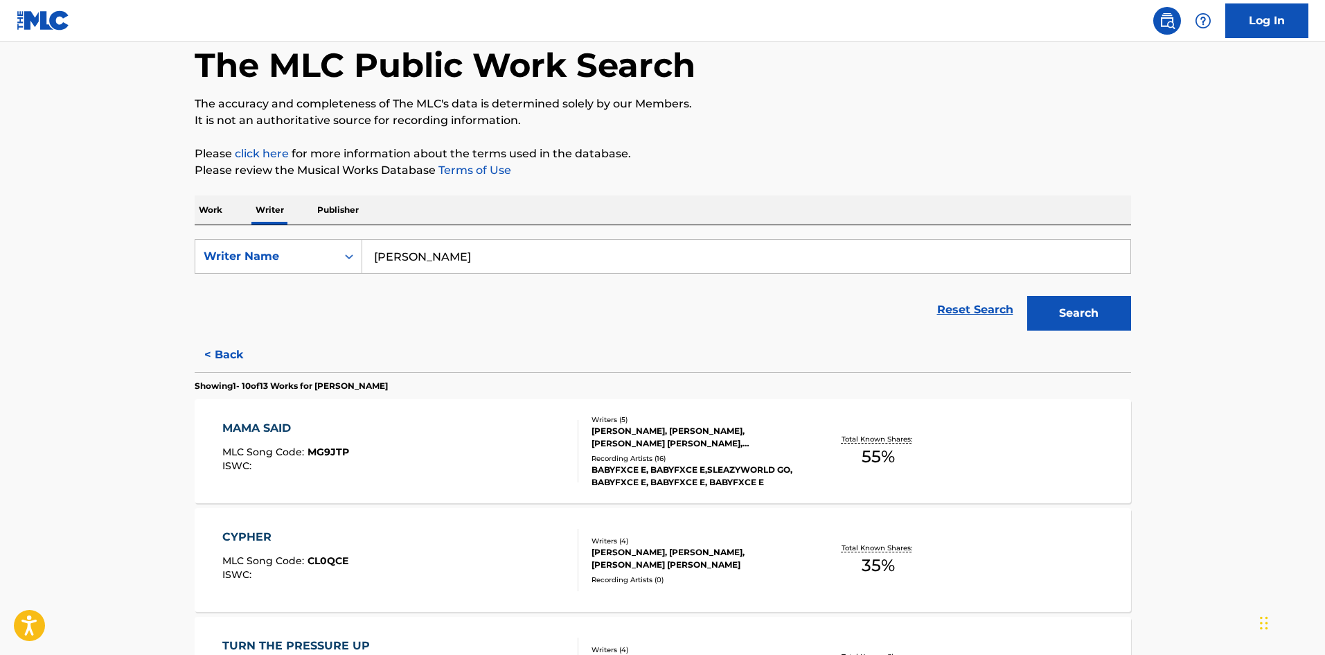
click at [891, 256] on input "efrem jamar blackwell" at bounding box center [746, 256] width 768 height 33
click at [1065, 315] on button "Search" at bounding box center [1079, 313] width 104 height 35
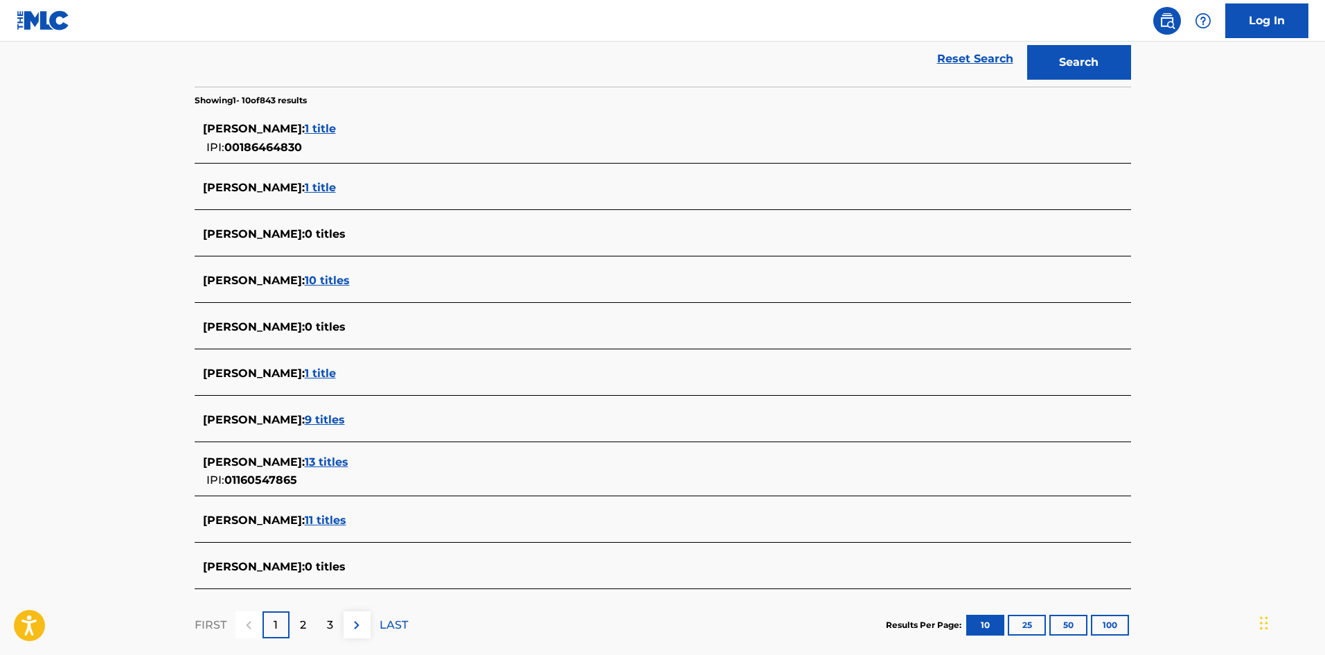
scroll to position [346, 0]
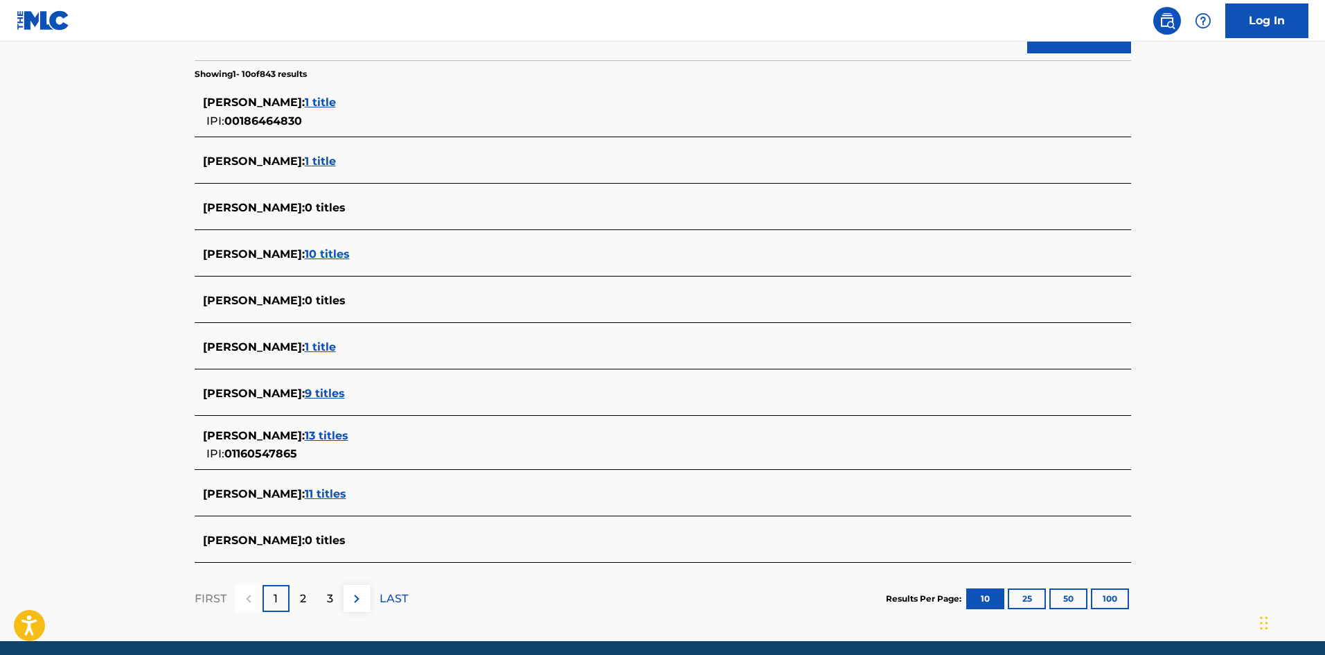
click at [345, 390] on span "9 titles" at bounding box center [325, 393] width 40 height 13
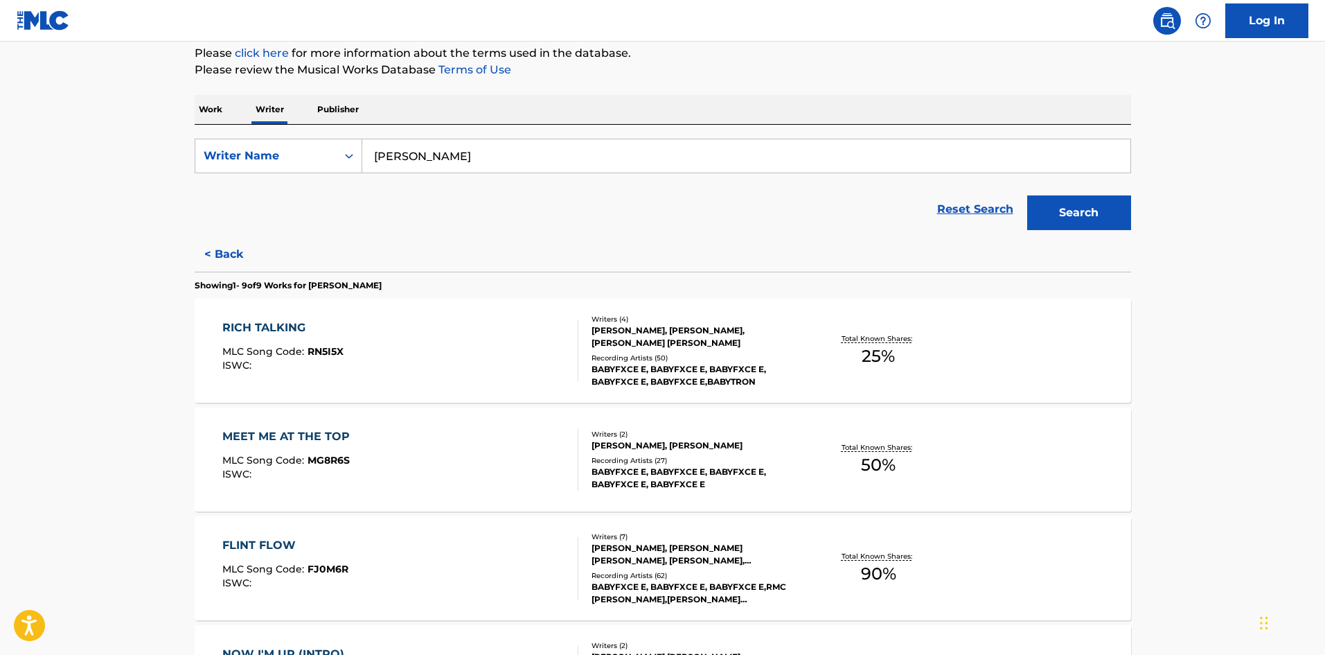
scroll to position [164, 0]
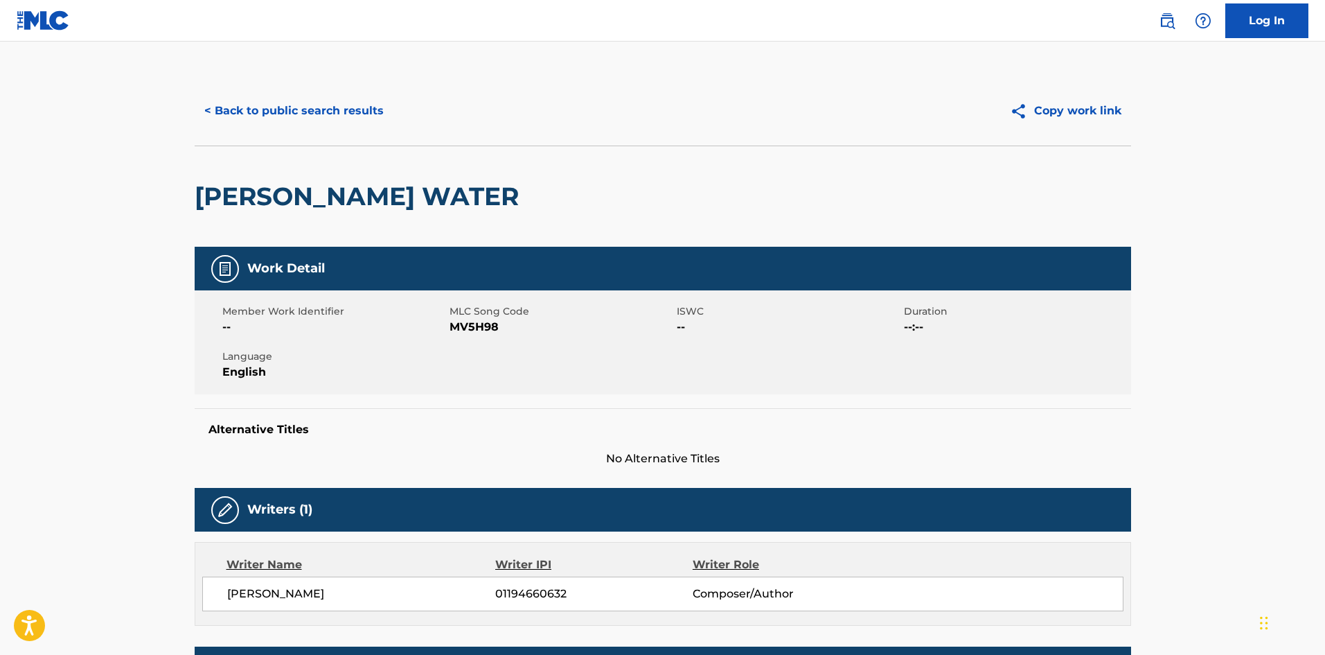
click at [297, 105] on button "< Back to public search results" at bounding box center [294, 111] width 199 height 35
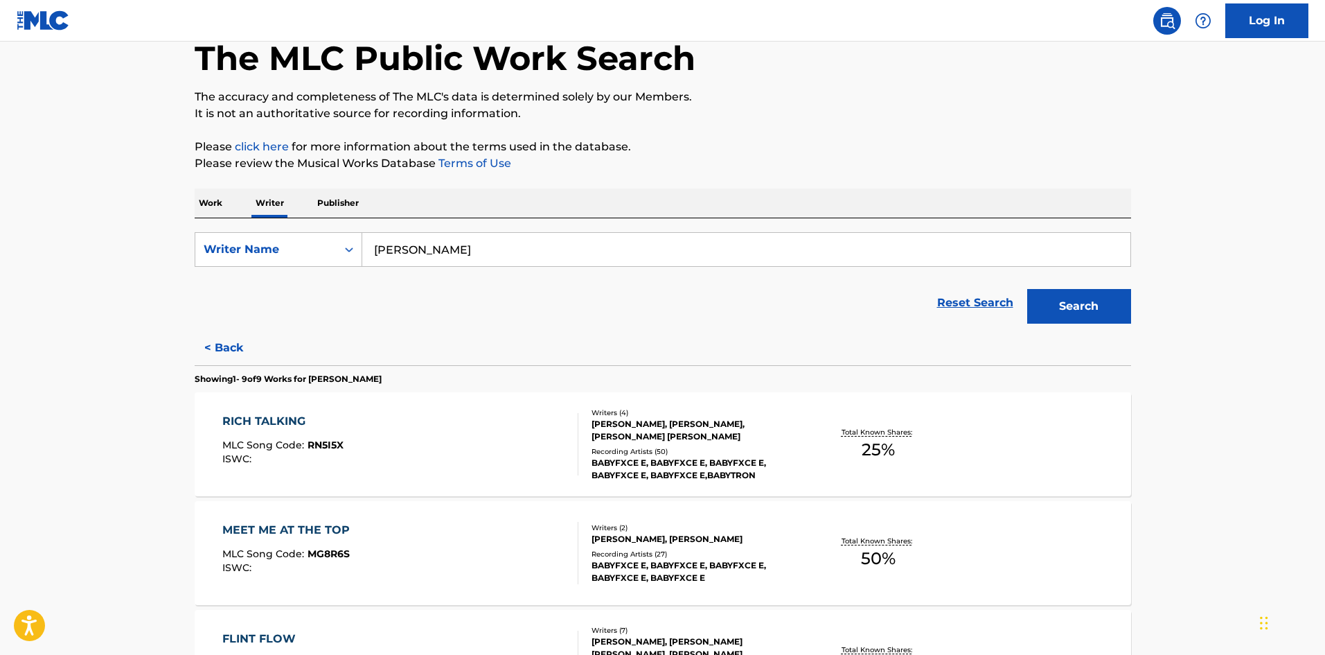
scroll to position [69, 0]
